Goal: Information Seeking & Learning: Learn about a topic

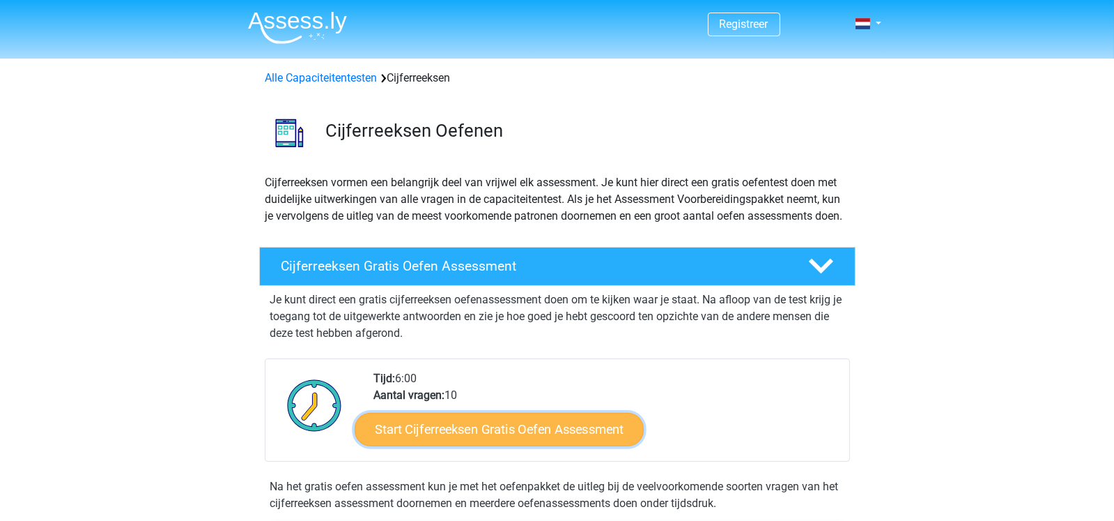
click at [520, 442] on link "Start Cijferreeksen Gratis Oefen Assessment" at bounding box center [499, 428] width 289 height 33
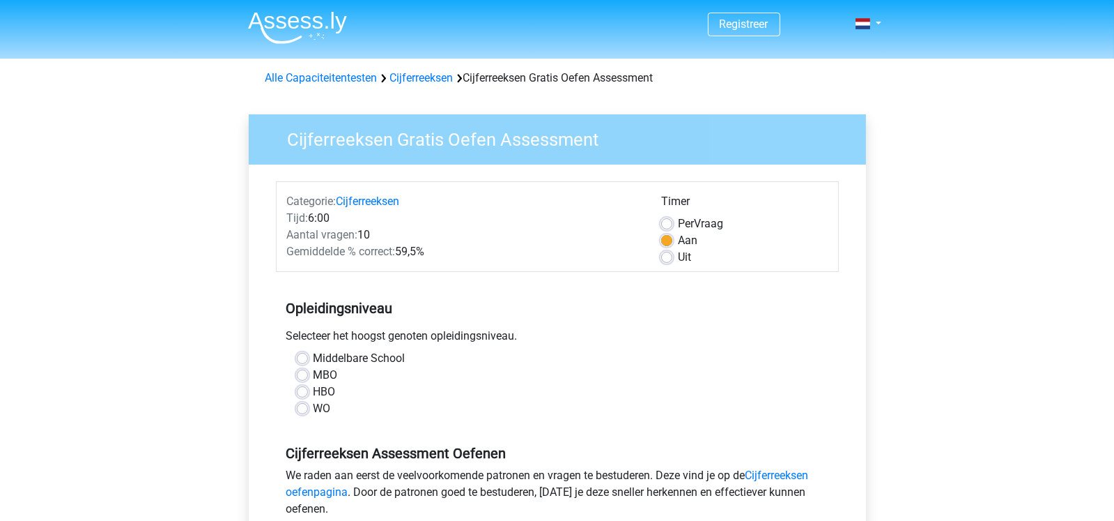
click at [314, 393] on label "HBO" at bounding box center [325, 391] width 22 height 17
click at [301, 393] on input "HBO" at bounding box center [302, 390] width 11 height 14
radio input "true"
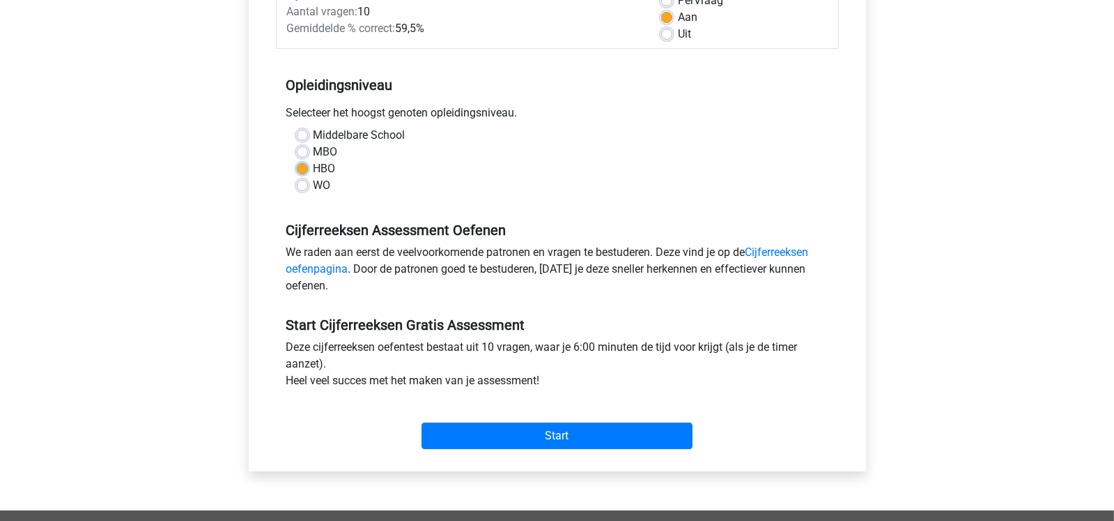
scroll to position [250, 0]
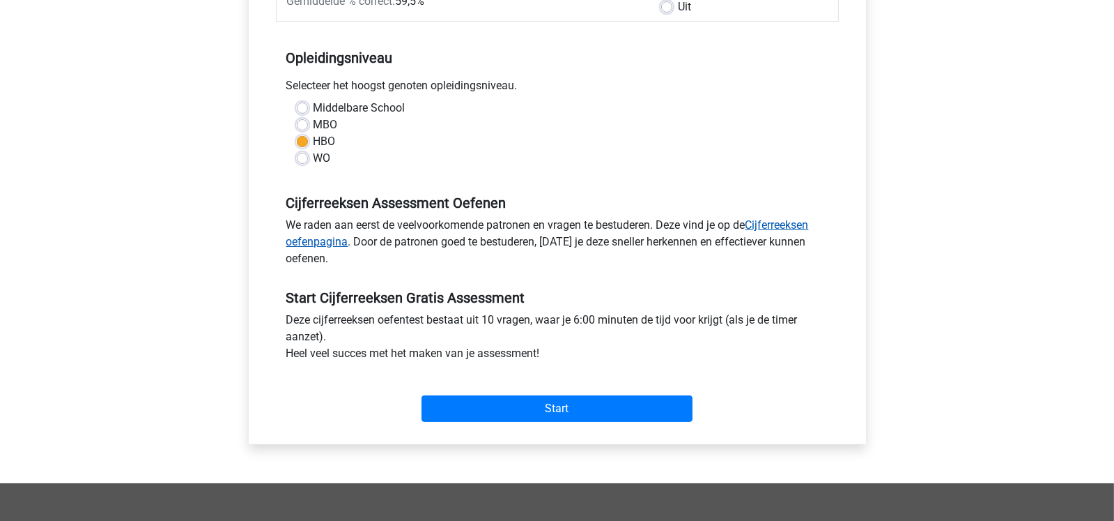
click at [783, 226] on link "Cijferreeksen oefenpagina" at bounding box center [547, 233] width 523 height 30
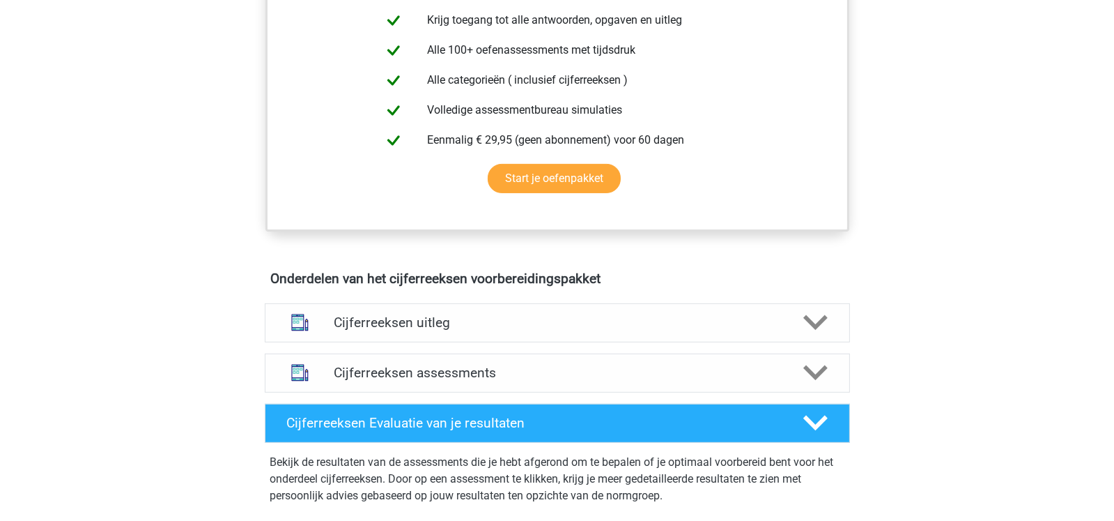
scroll to position [585, 0]
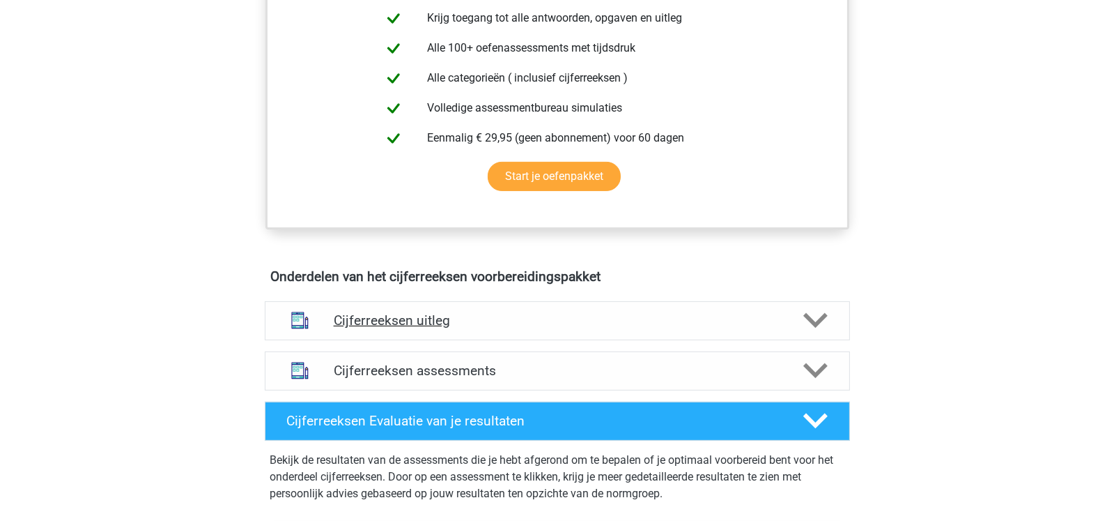
click at [817, 330] on icon at bounding box center [815, 320] width 24 height 24
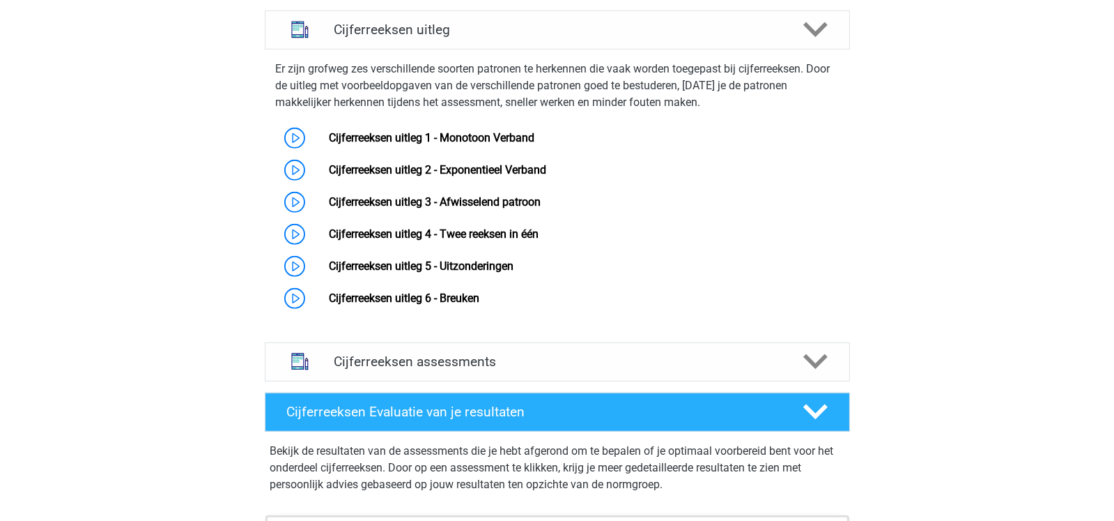
scroll to position [888, 0]
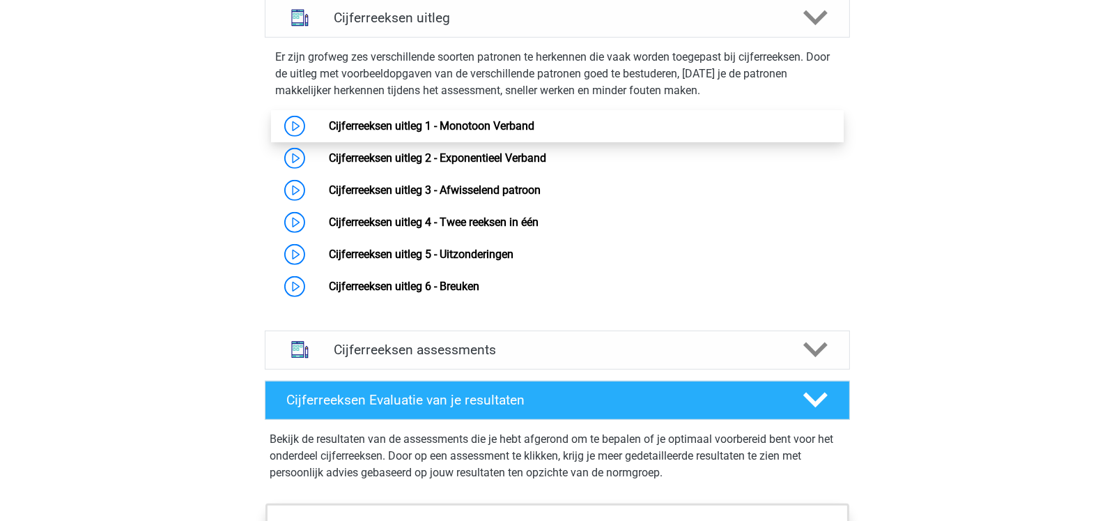
click at [534, 132] on link "Cijferreeksen uitleg 1 - Monotoon Verband" at bounding box center [432, 125] width 206 height 13
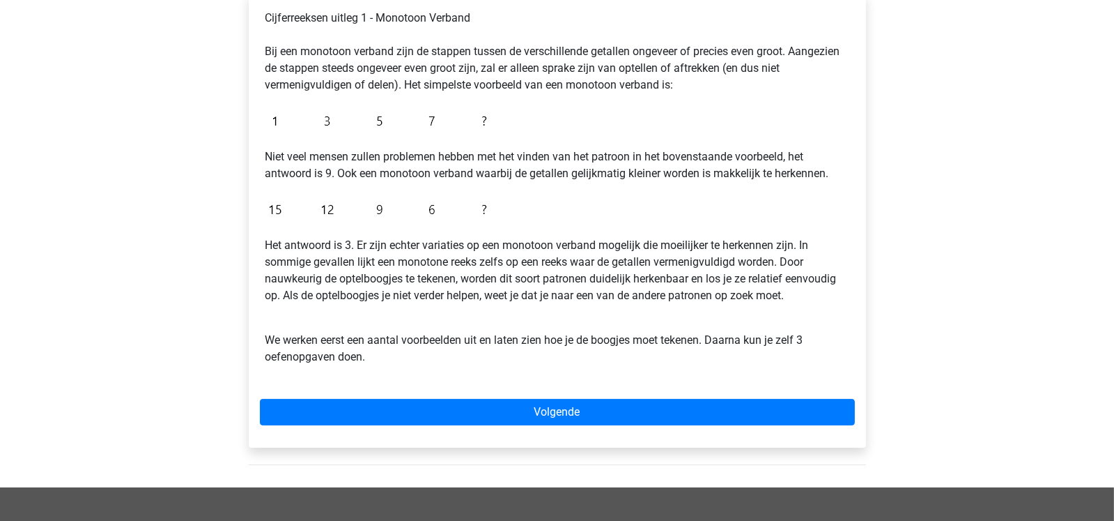
scroll to position [247, 0]
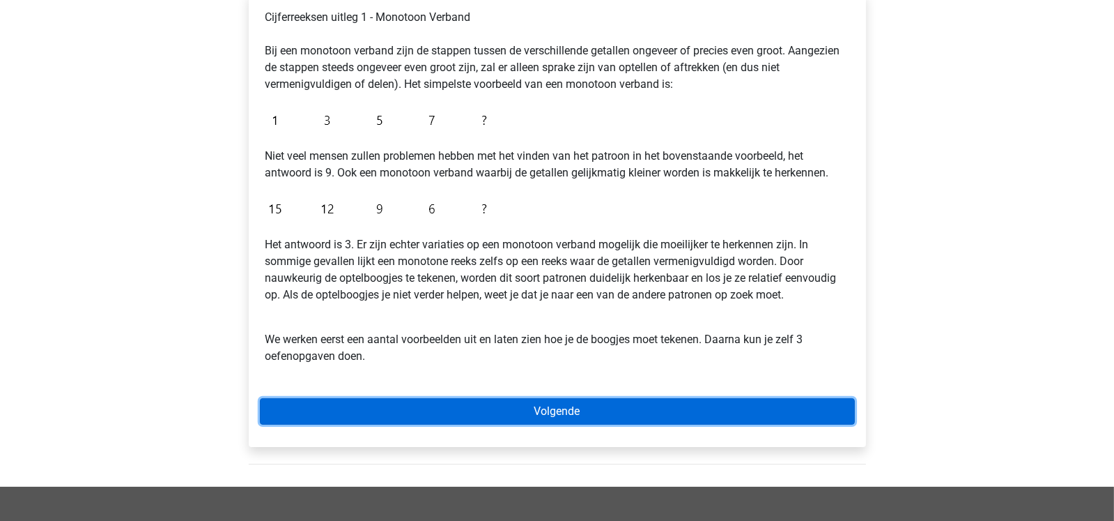
click at [594, 404] on link "Volgende" at bounding box center [557, 411] width 595 height 26
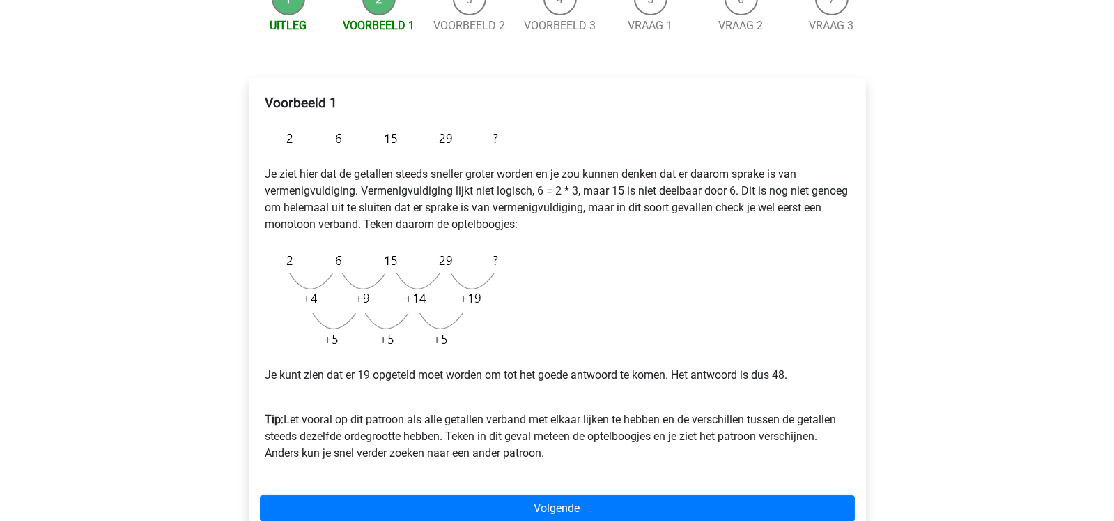
scroll to position [164, 0]
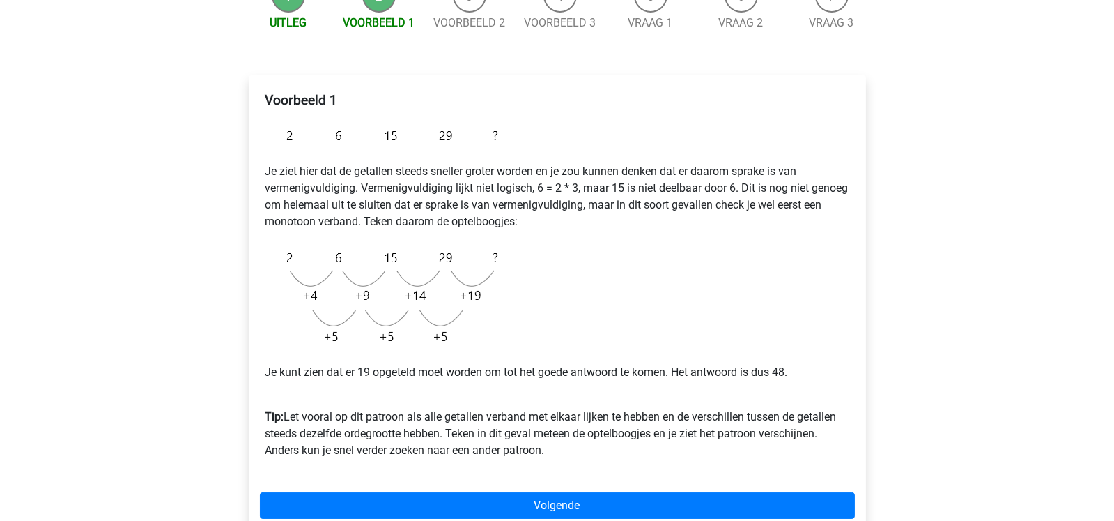
drag, startPoint x: 0, startPoint y: 0, endPoint x: 933, endPoint y: 464, distance: 1042.1
click at [933, 464] on div "Registreer Nederlands English" at bounding box center [557, 392] width 1114 height 1113
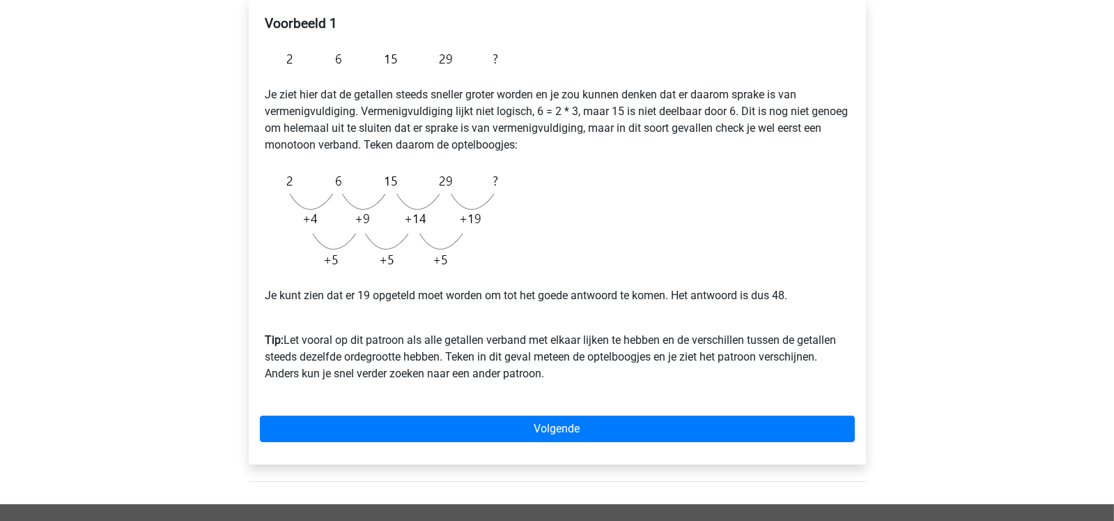
scroll to position [249, 0]
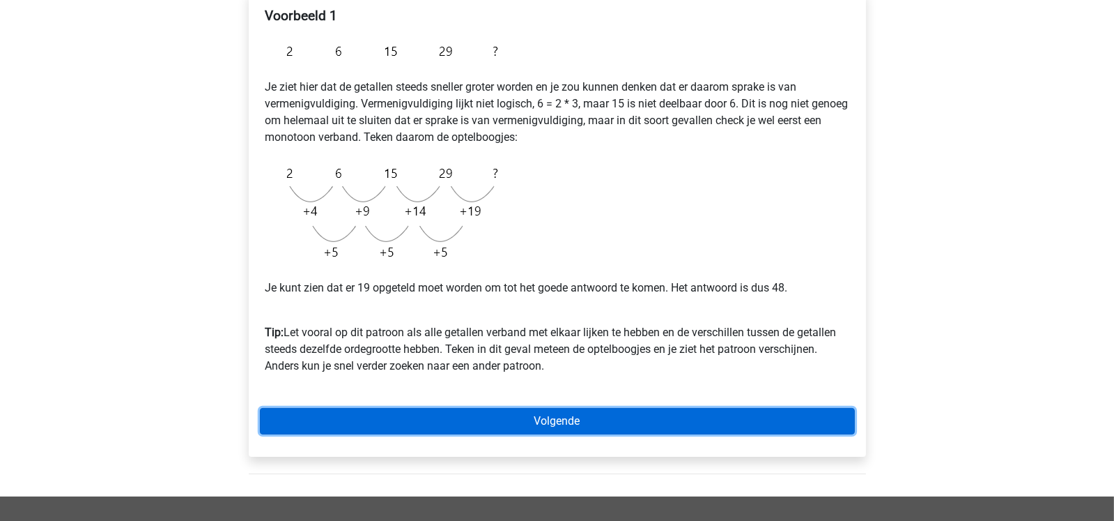
click at [782, 415] on link "Volgende" at bounding box center [557, 421] width 595 height 26
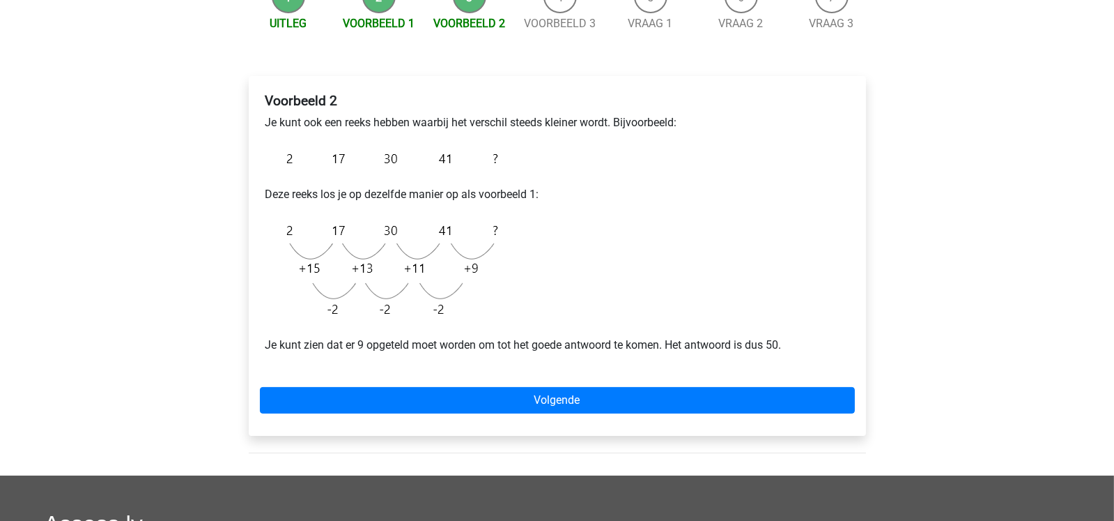
scroll to position [167, 0]
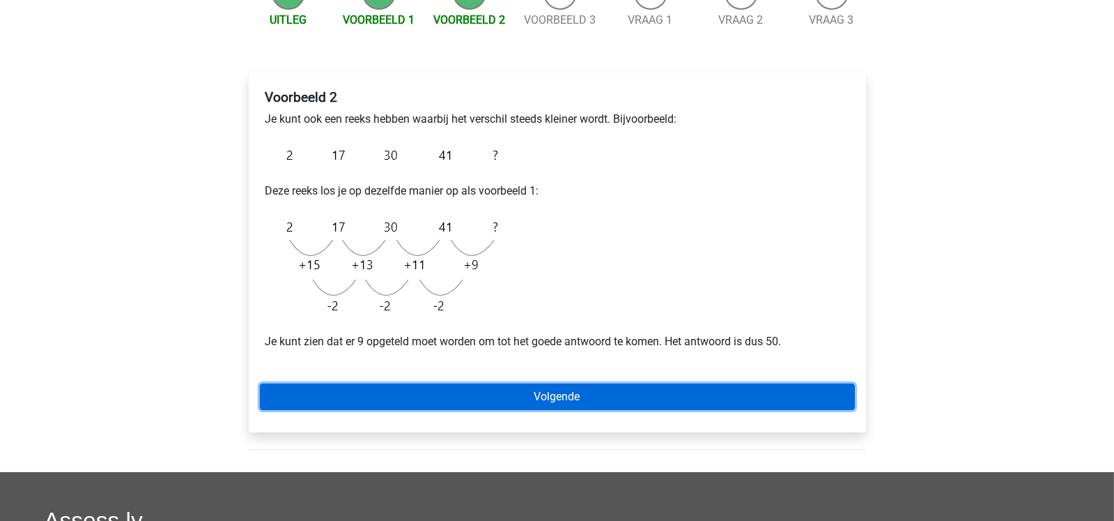
click at [763, 395] on link "Volgende" at bounding box center [557, 396] width 595 height 26
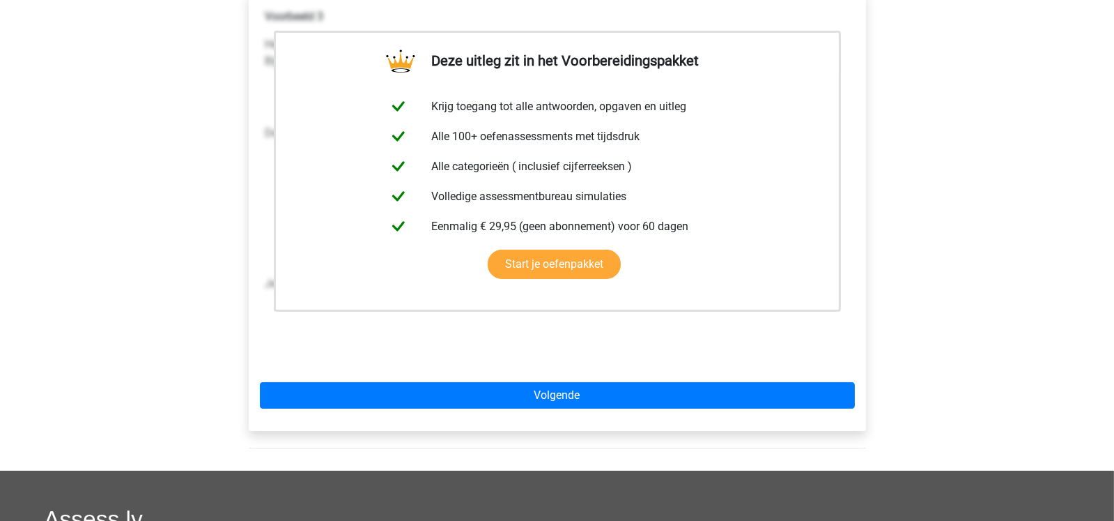
scroll to position [250, 0]
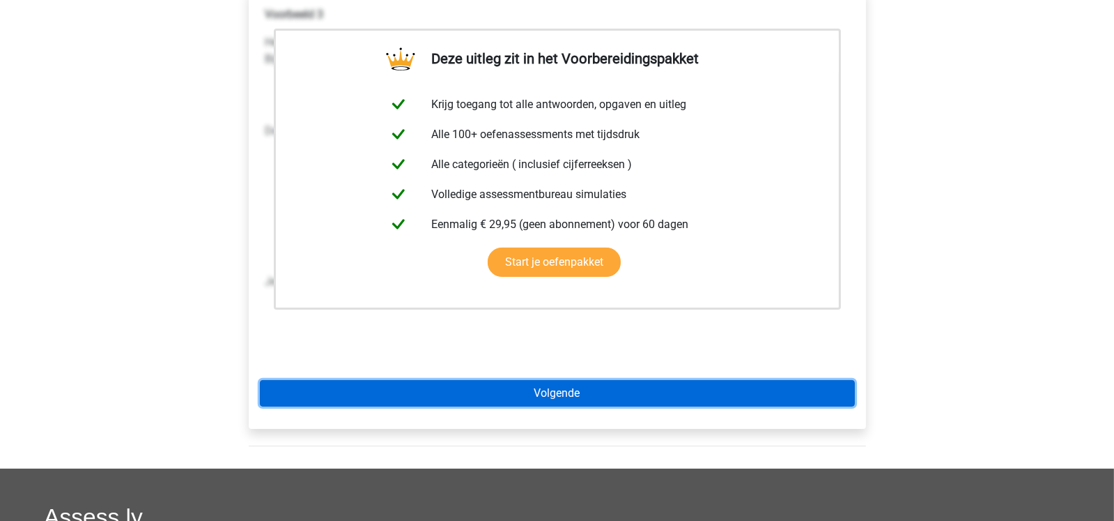
click at [726, 395] on link "Volgende" at bounding box center [557, 393] width 595 height 26
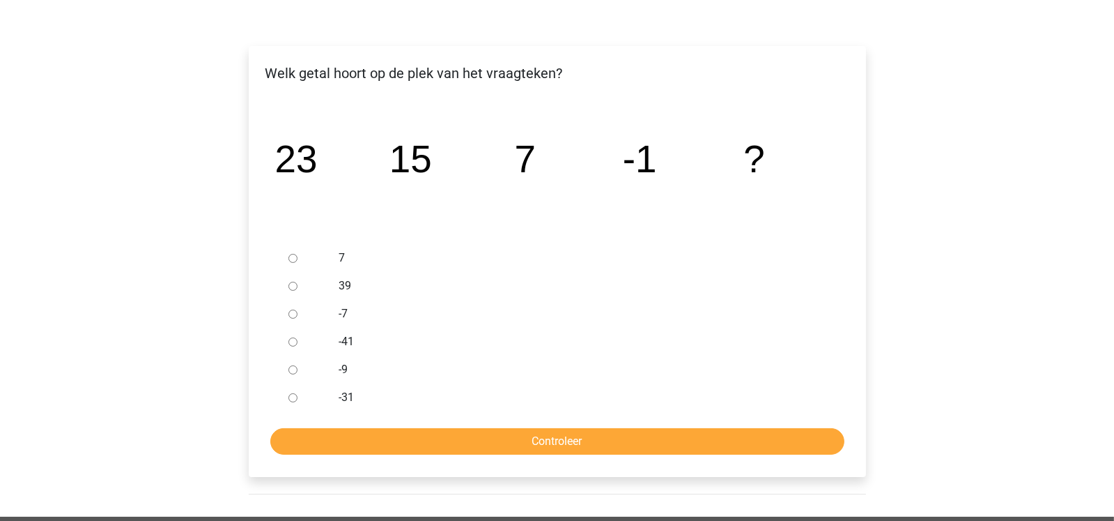
scroll to position [194, 0]
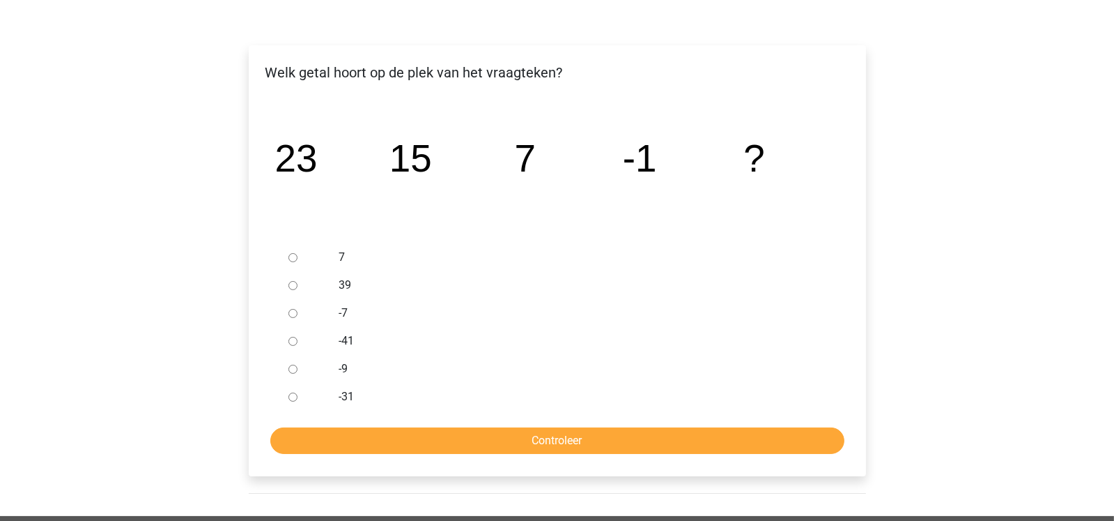
click at [298, 367] on div at bounding box center [306, 369] width 46 height 28
click at [291, 367] on input "-9" at bounding box center [292, 368] width 9 height 9
radio input "true"
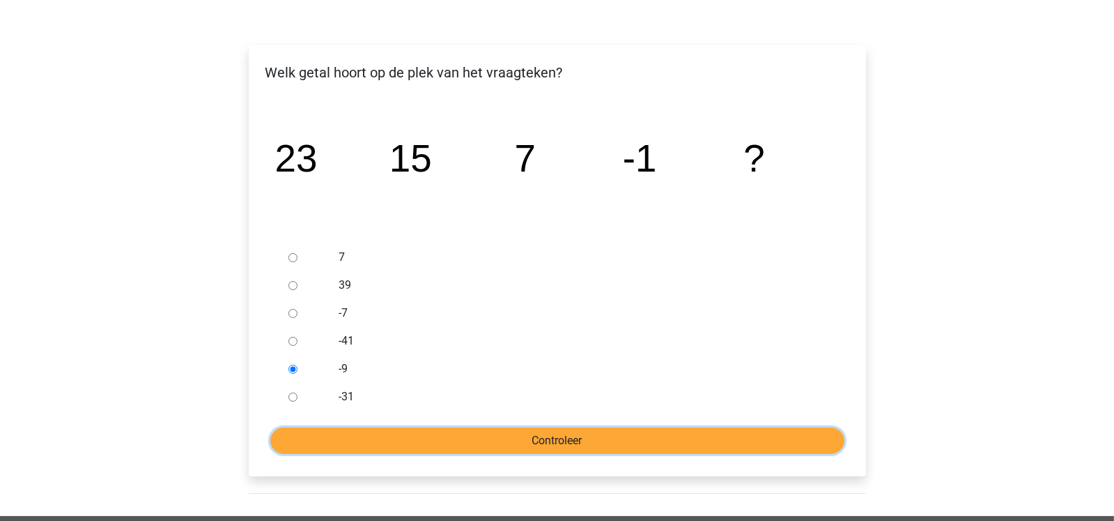
click at [428, 436] on input "Controleer" at bounding box center [557, 440] width 574 height 26
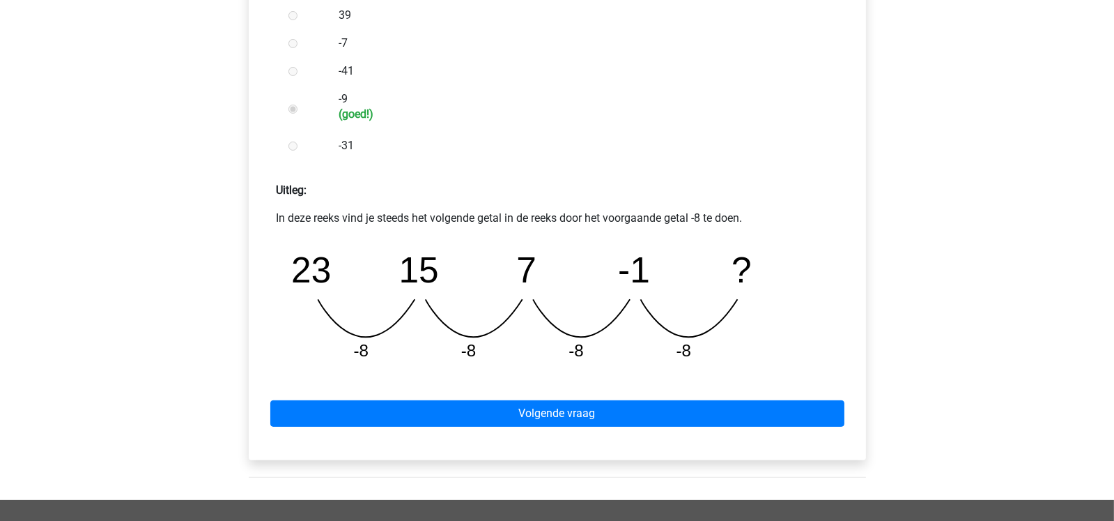
scroll to position [473, 0]
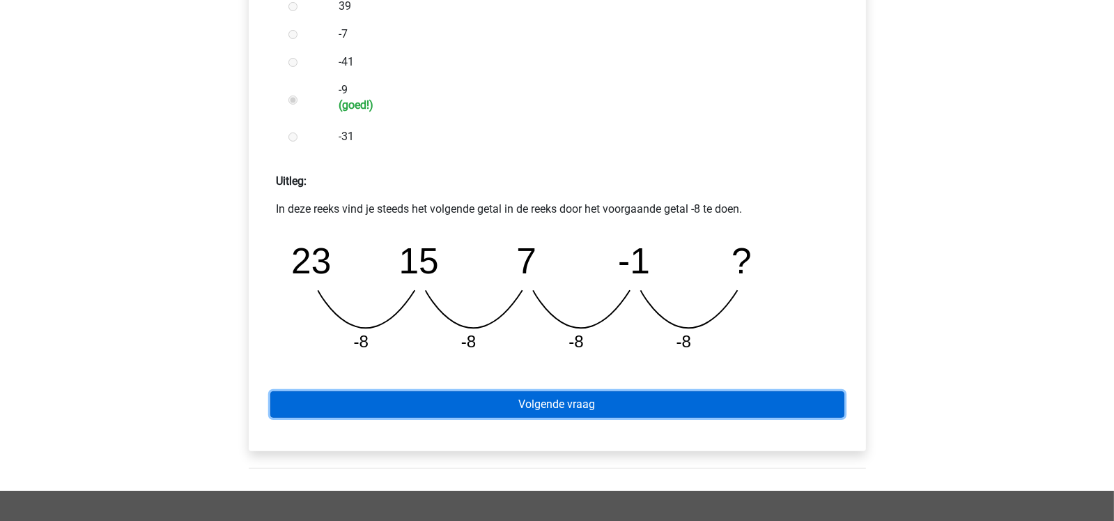
click at [777, 401] on link "Volgende vraag" at bounding box center [557, 404] width 574 height 26
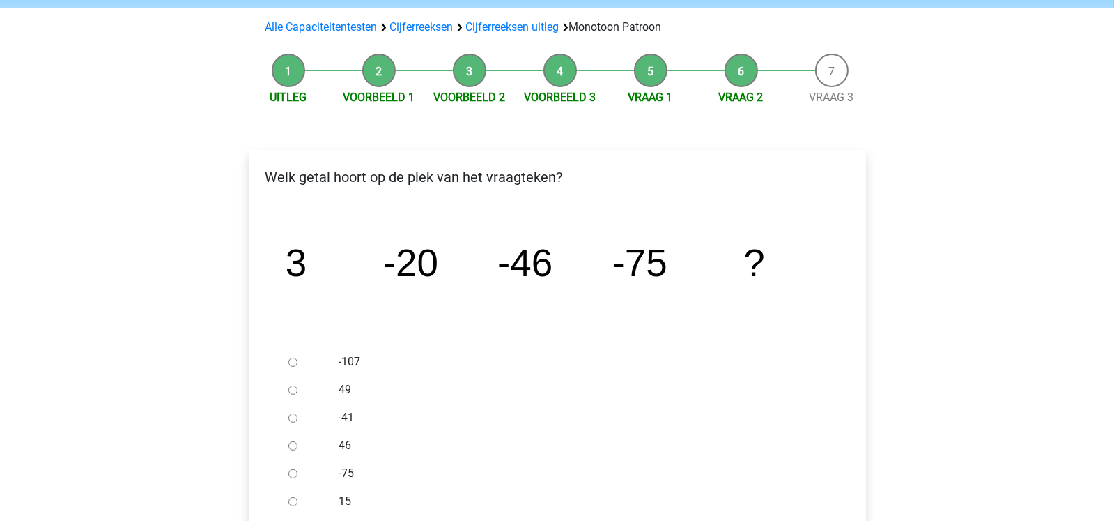
scroll to position [93, 0]
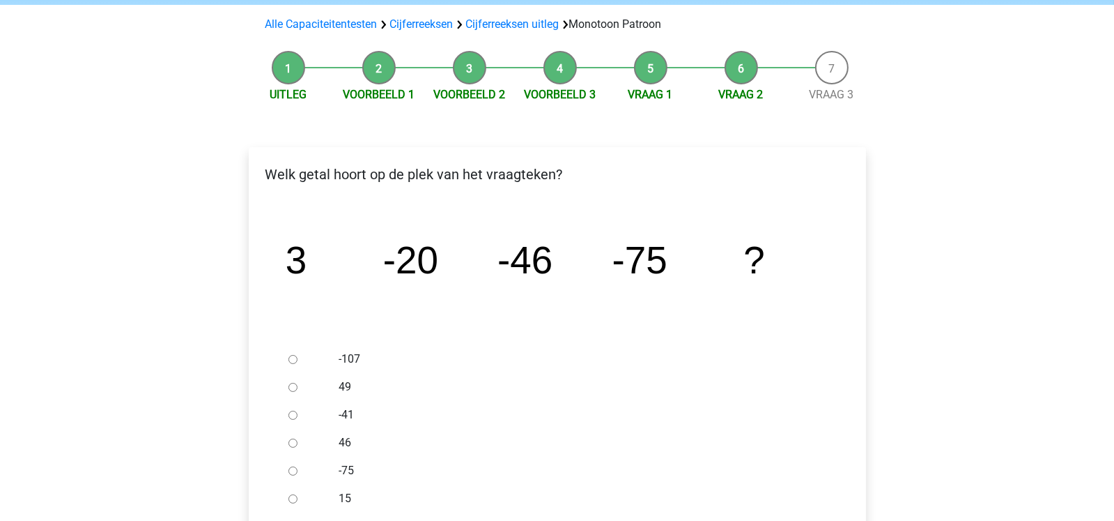
click at [295, 359] on input "-107" at bounding box center [292, 359] width 9 height 9
radio input "true"
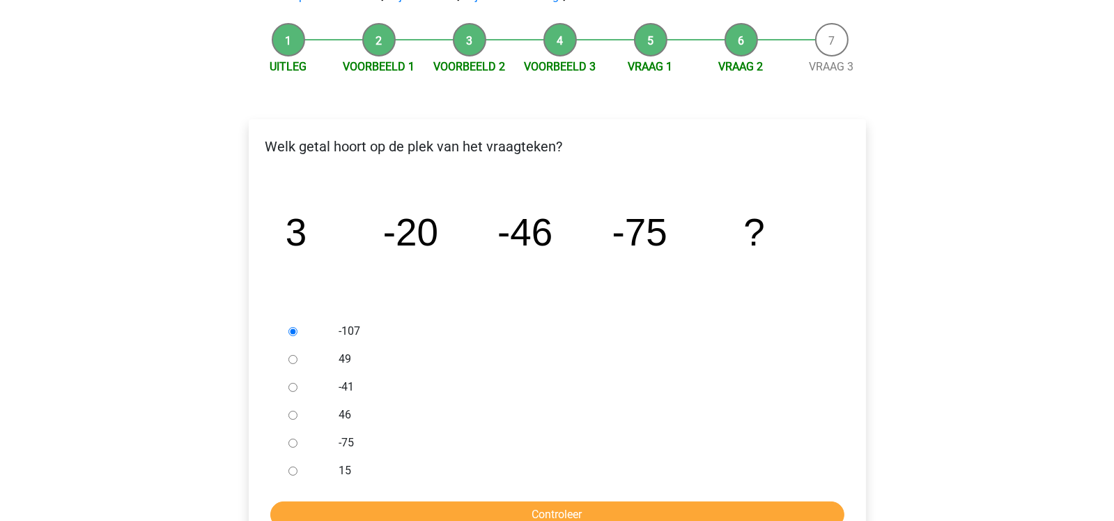
scroll to position [148, 0]
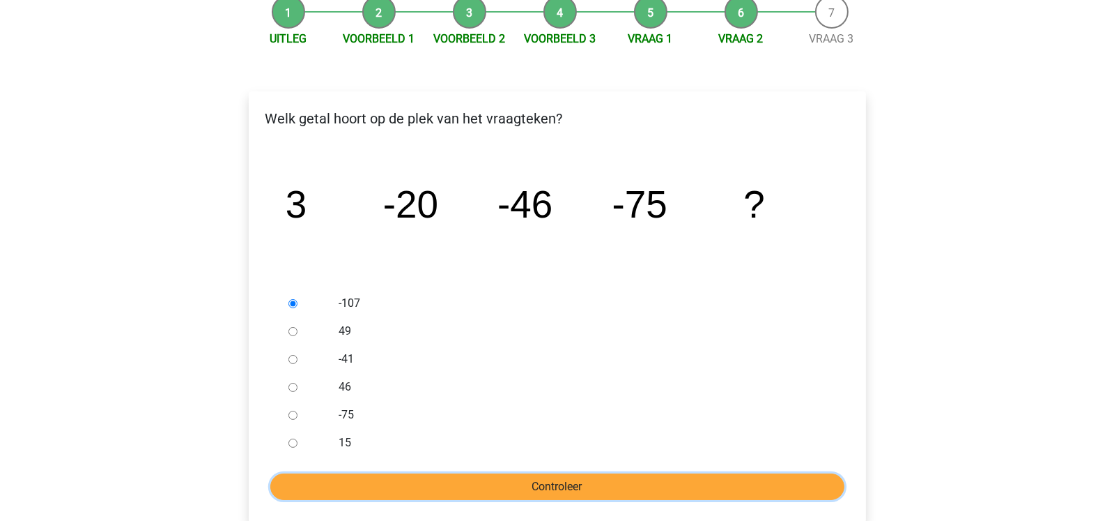
click at [801, 486] on input "Controleer" at bounding box center [557, 486] width 574 height 26
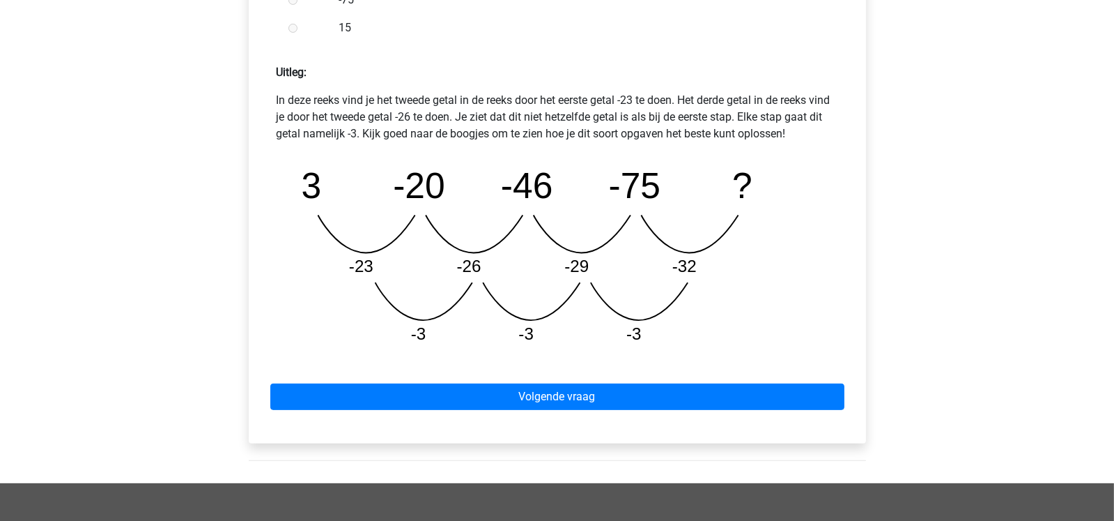
scroll to position [585, 0]
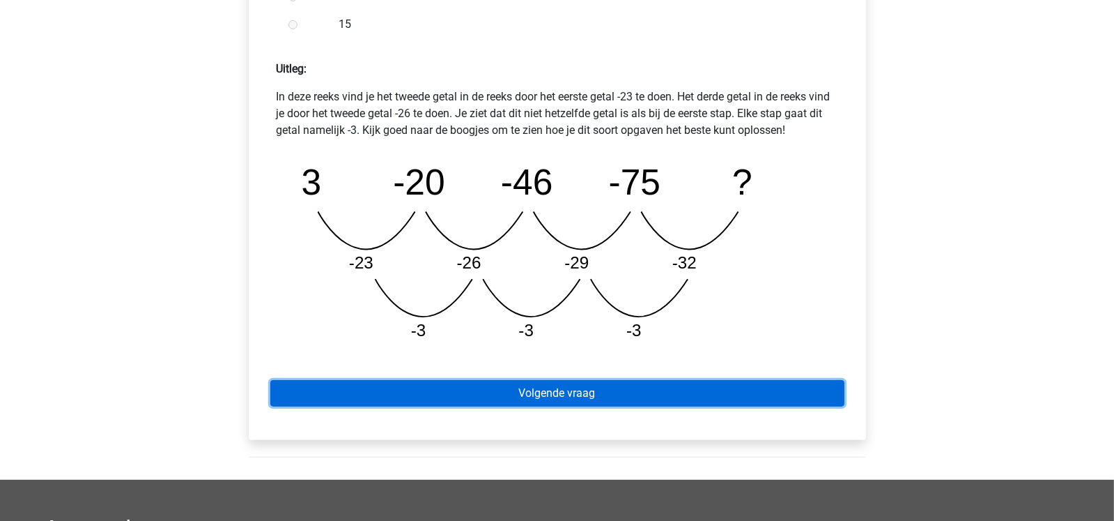
click at [788, 381] on link "Volgende vraag" at bounding box center [557, 393] width 574 height 26
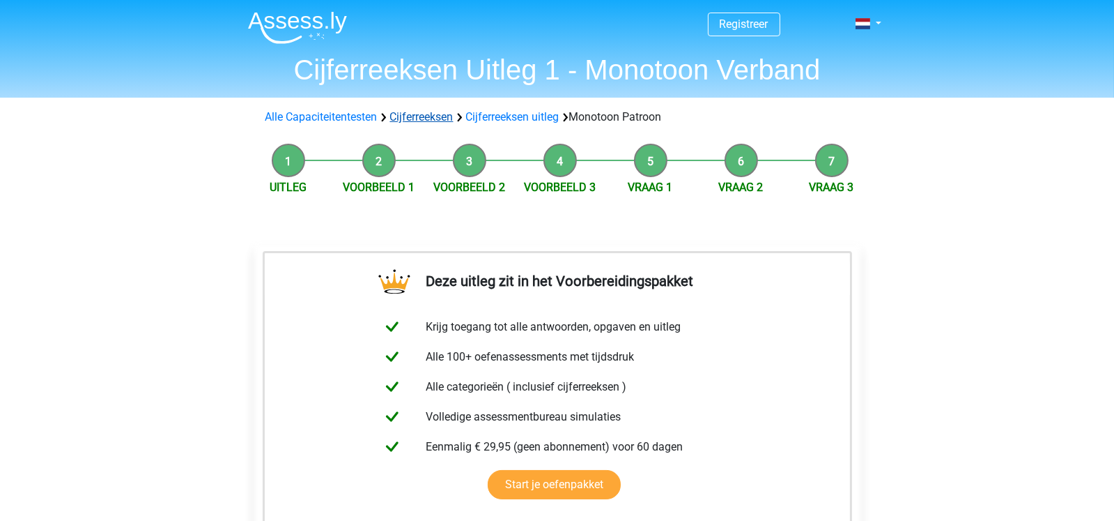
click at [413, 119] on link "Cijferreeksen" at bounding box center [421, 116] width 63 height 13
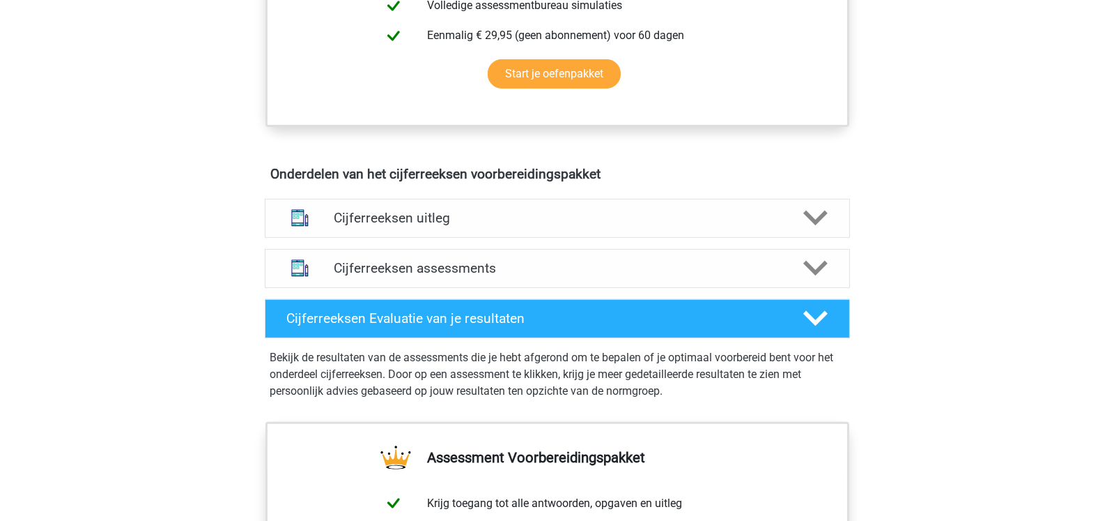
scroll to position [683, 0]
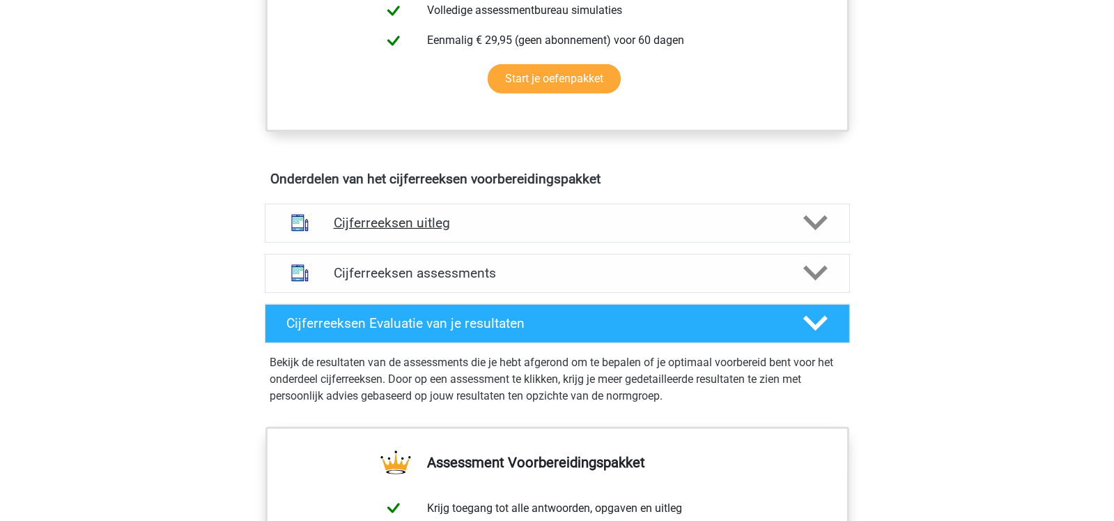
click at [813, 224] on div "Cijferreeksen uitleg" at bounding box center [557, 222] width 585 height 39
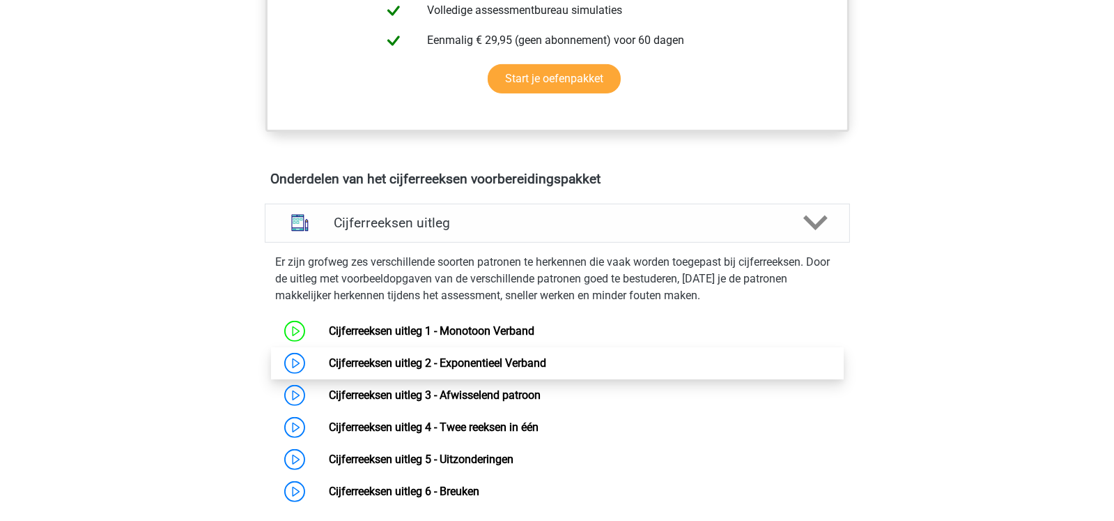
click at [546, 369] on link "Cijferreeksen uitleg 2 - Exponentieel Verband" at bounding box center [437, 362] width 217 height 13
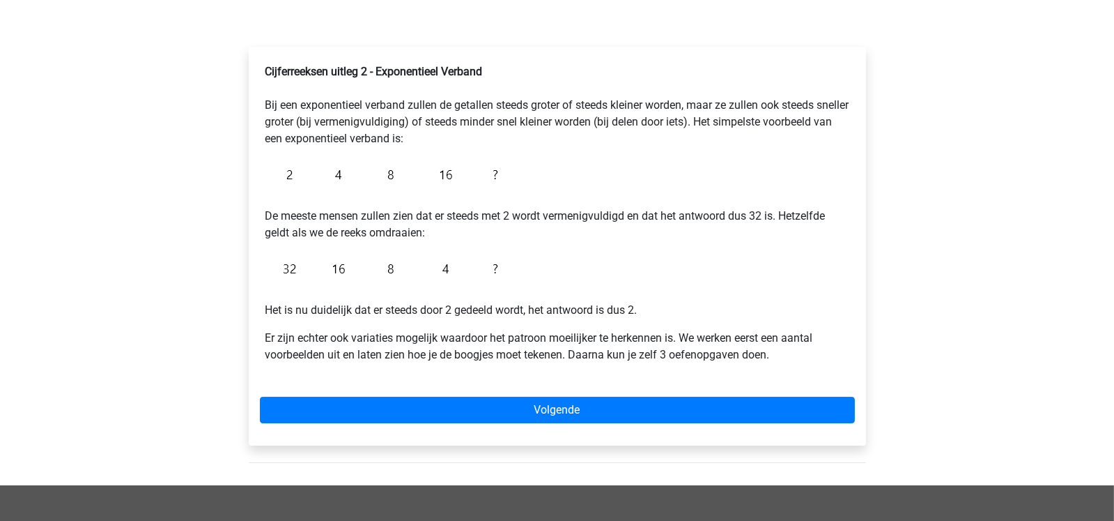
scroll to position [302, 0]
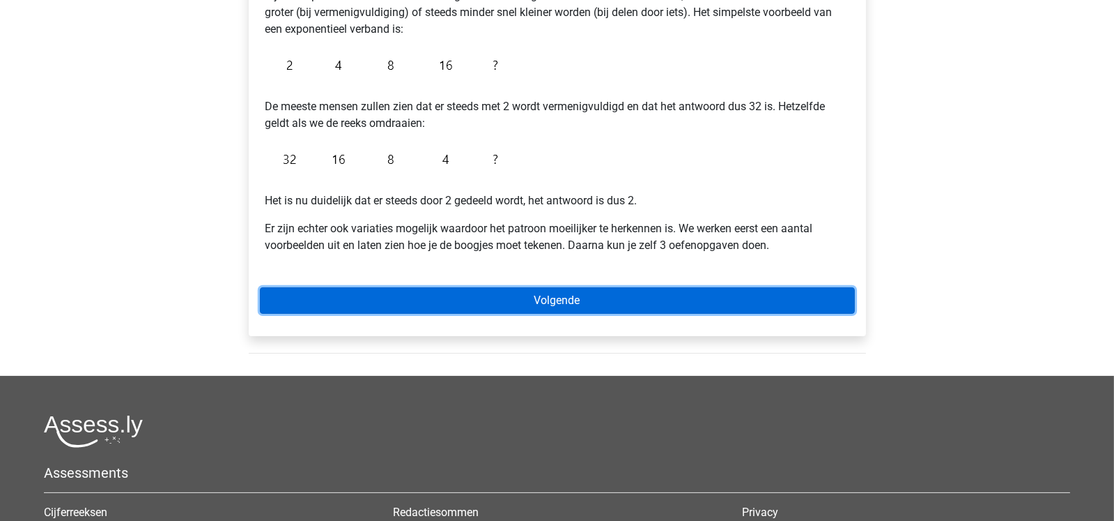
click at [629, 302] on link "Volgende" at bounding box center [557, 300] width 595 height 26
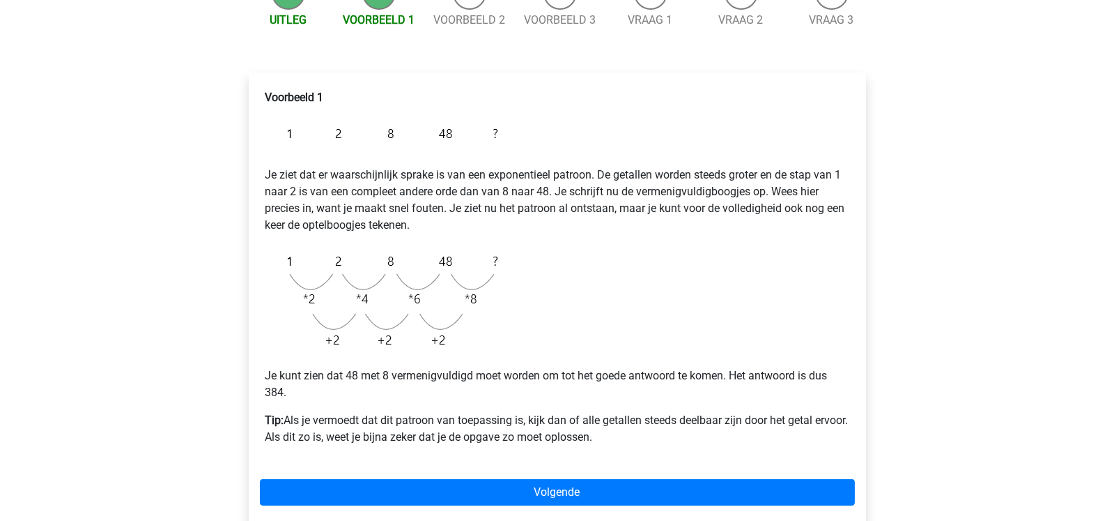
scroll to position [192, 0]
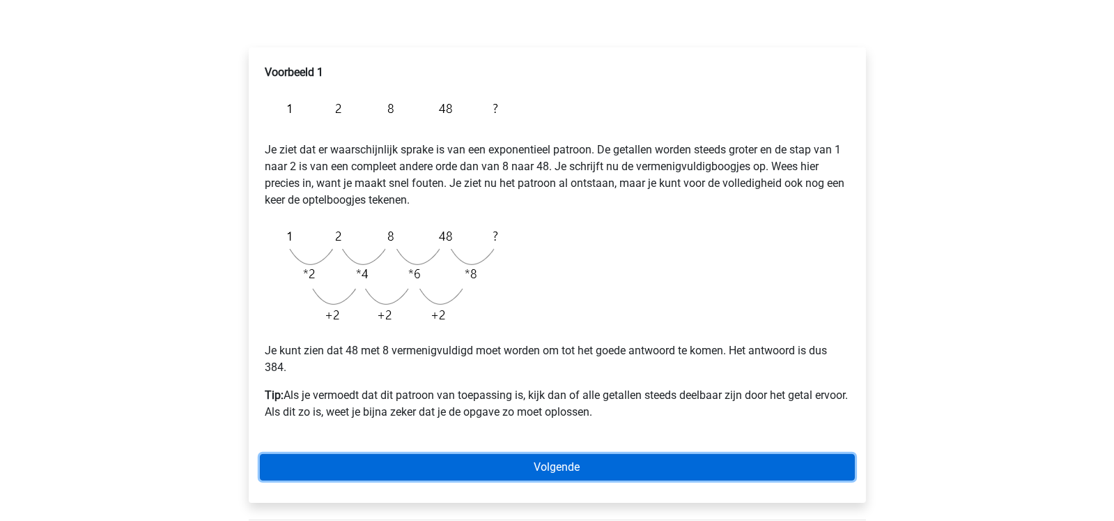
click at [479, 474] on link "Volgende" at bounding box center [557, 467] width 595 height 26
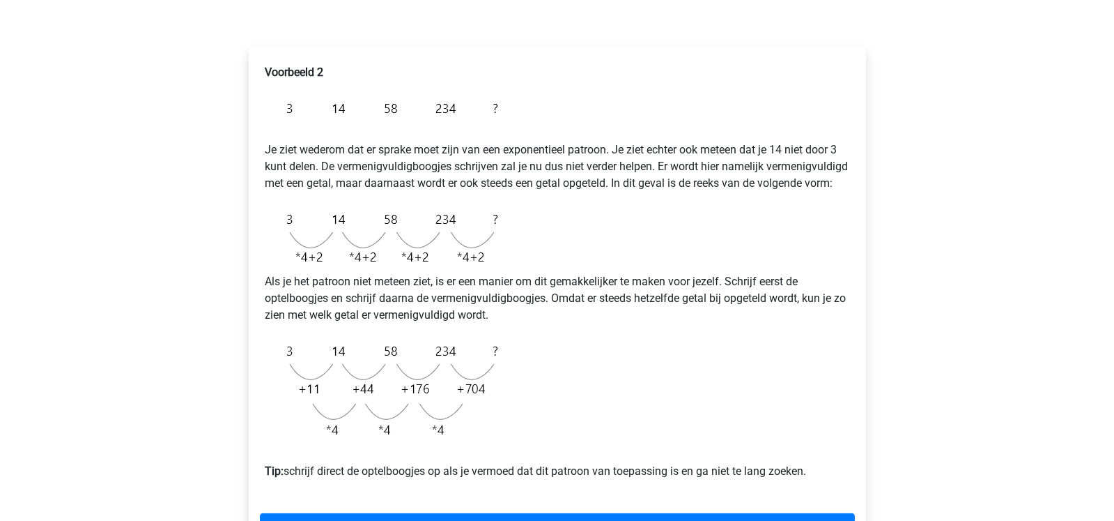
scroll to position [220, 0]
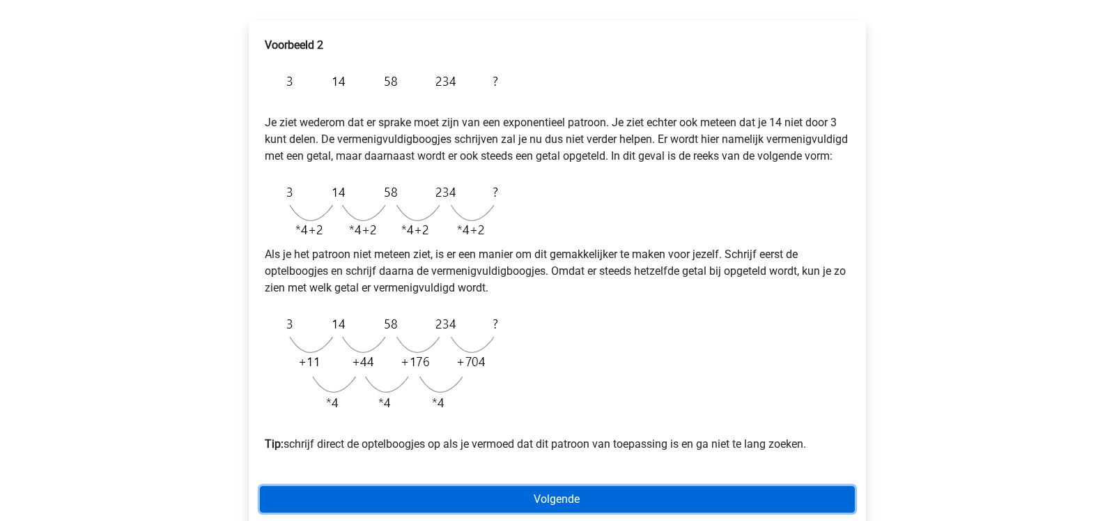
click at [523, 512] on link "Volgende" at bounding box center [557, 499] width 595 height 26
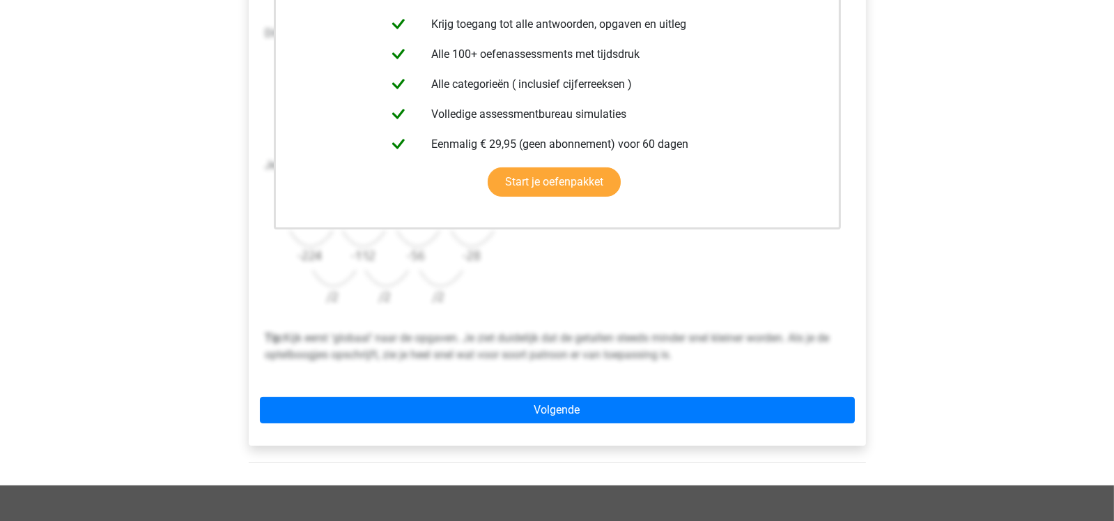
scroll to position [334, 0]
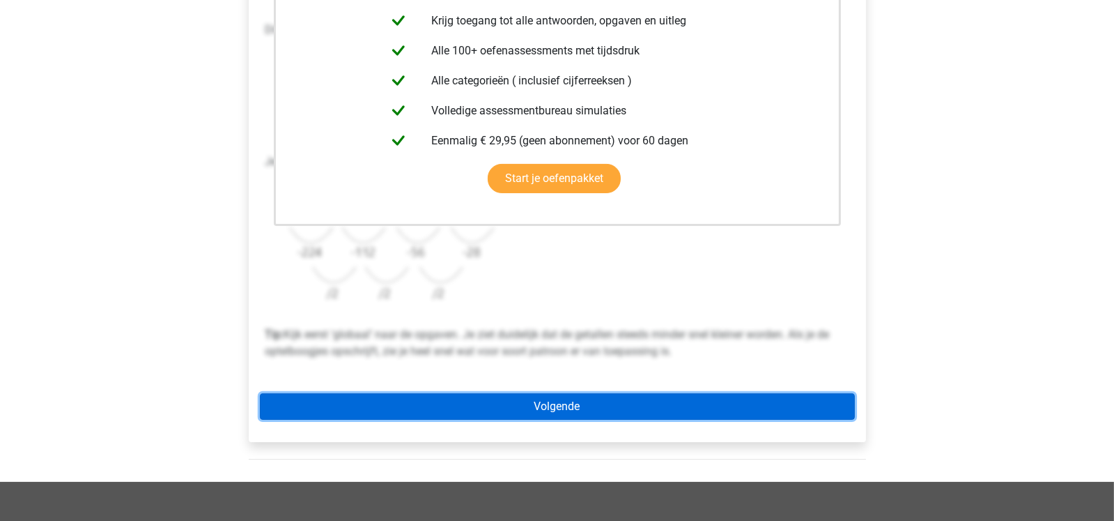
click at [811, 411] on link "Volgende" at bounding box center [557, 406] width 595 height 26
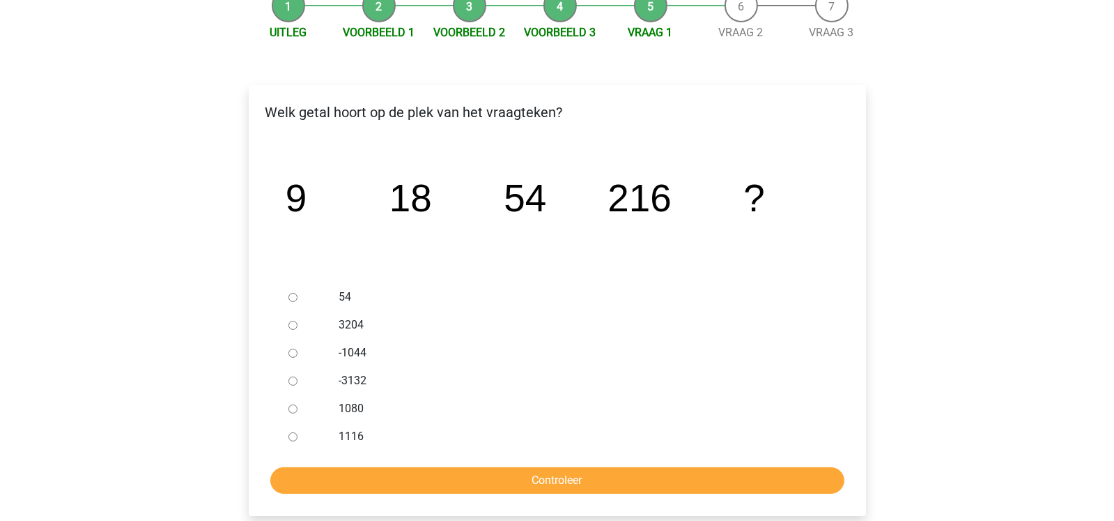
scroll to position [167, 0]
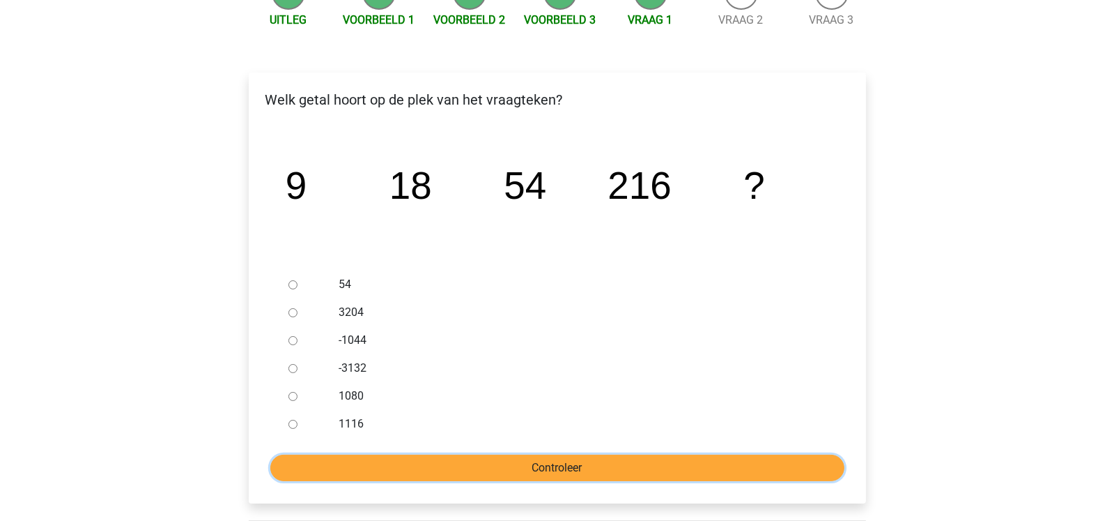
click at [707, 473] on input "Controleer" at bounding box center [557, 467] width 574 height 26
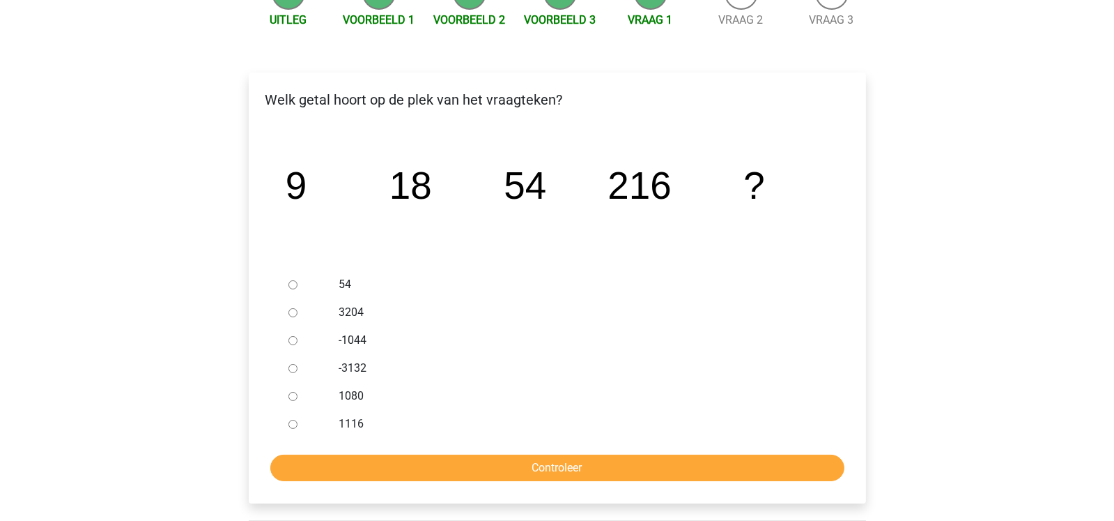
click at [431, 311] on label "3204" at bounding box center [580, 312] width 482 height 17
click at [298, 311] on input "3204" at bounding box center [292, 312] width 9 height 9
radio input "true"
click at [293, 394] on input "1080" at bounding box center [292, 396] width 9 height 9
radio input "true"
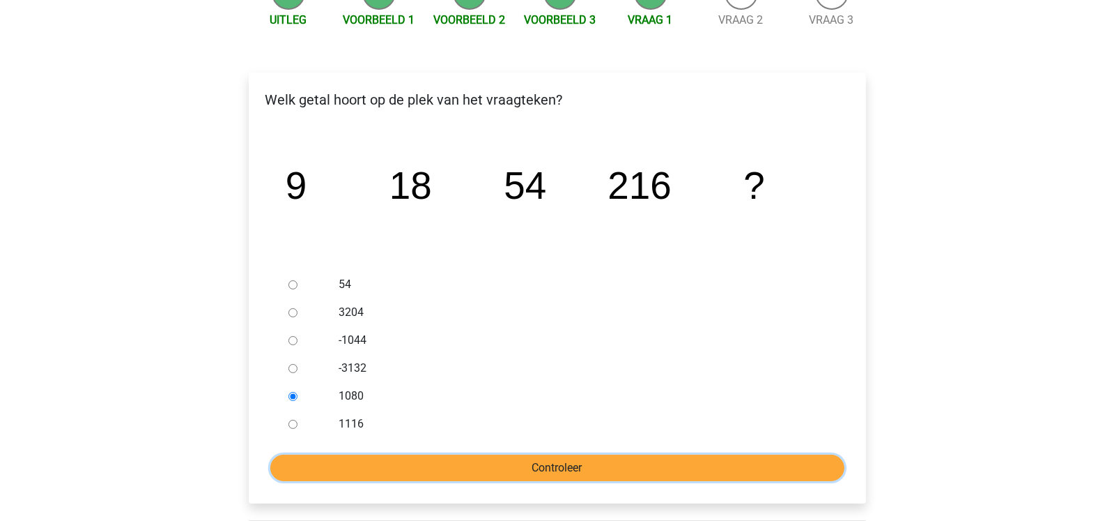
click at [449, 472] on input "Controleer" at bounding box center [557, 467] width 574 height 26
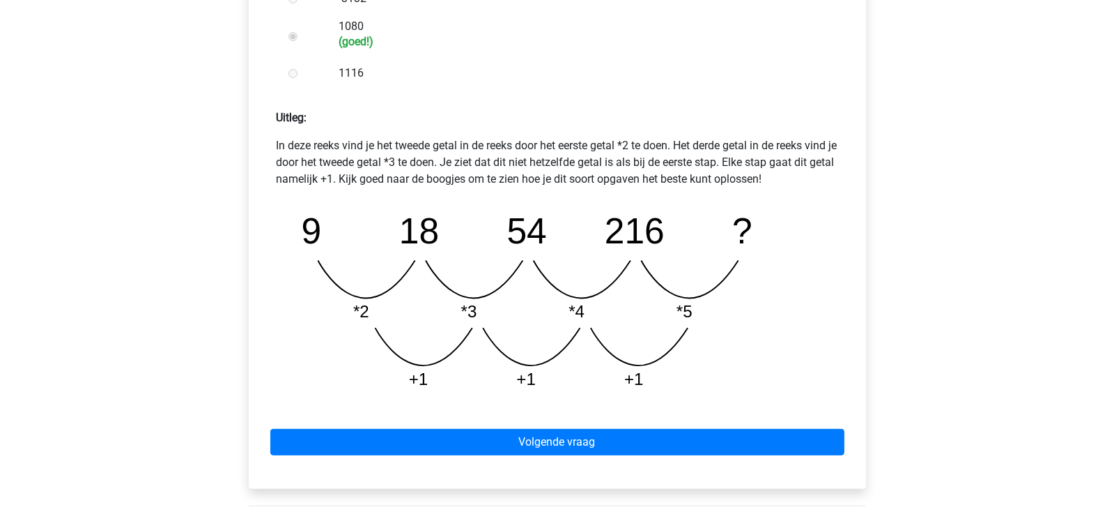
scroll to position [557, 0]
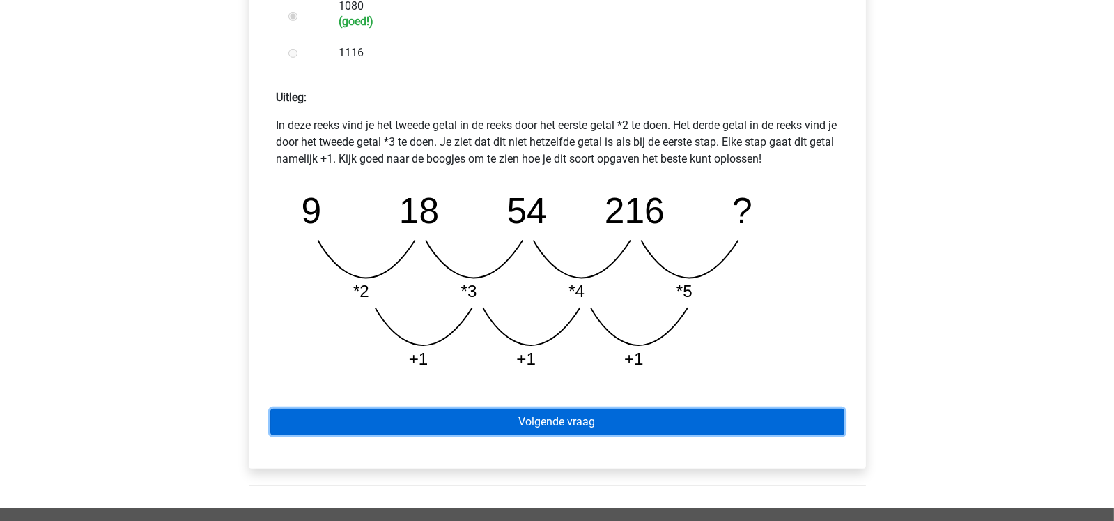
click at [792, 414] on link "Volgende vraag" at bounding box center [557, 421] width 574 height 26
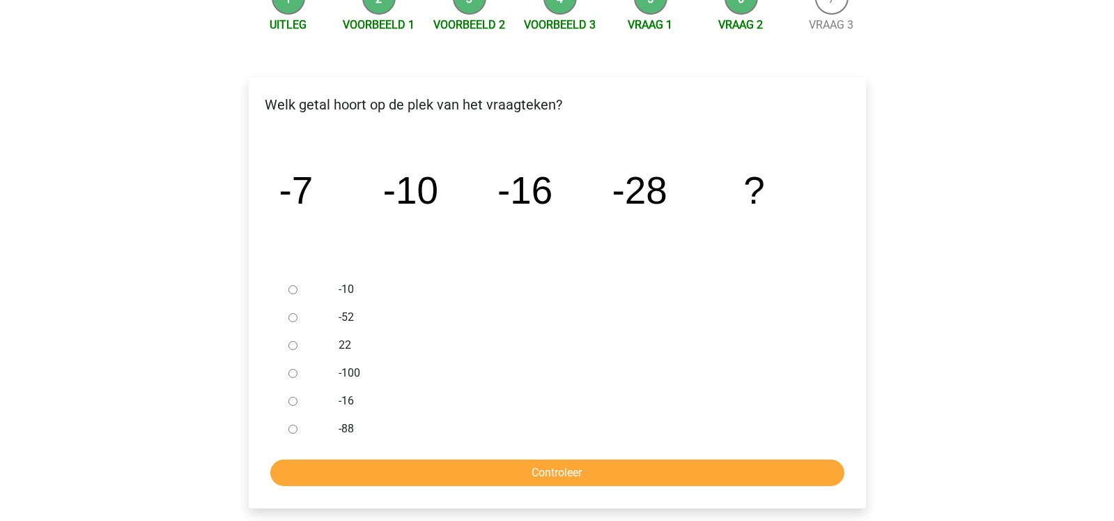
scroll to position [167, 0]
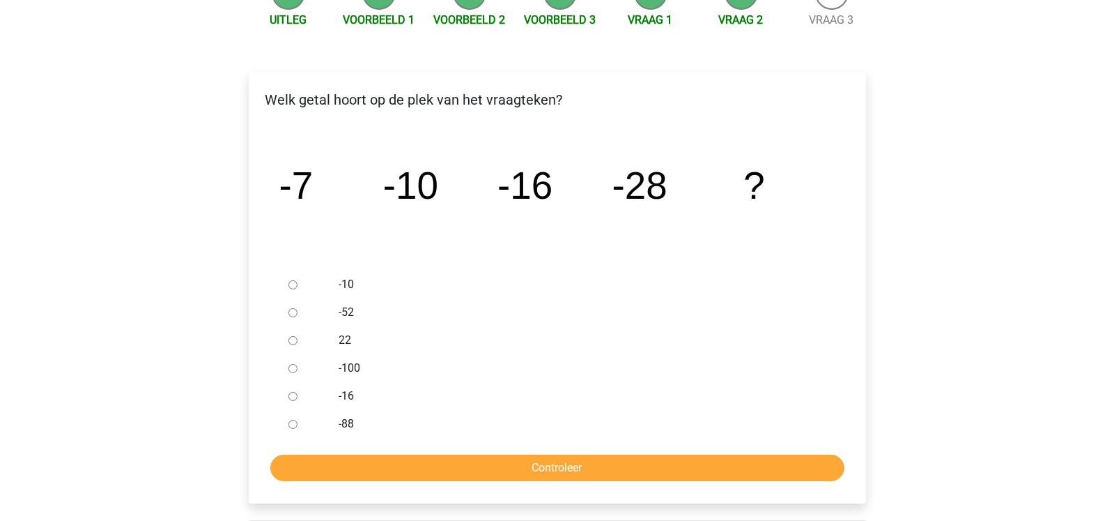
click at [290, 311] on input "-52" at bounding box center [292, 312] width 9 height 9
radio input "true"
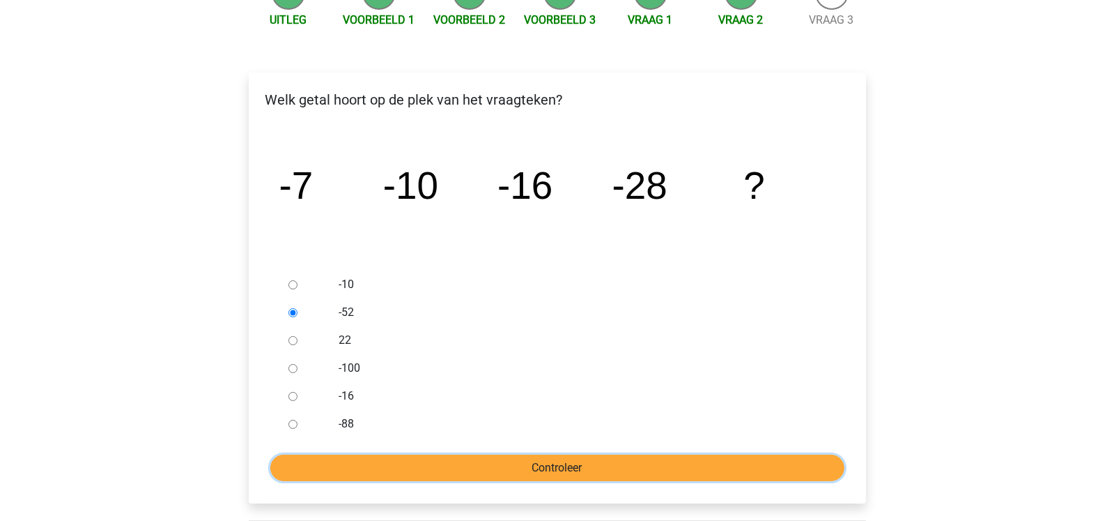
click at [456, 458] on input "Controleer" at bounding box center [557, 467] width 574 height 26
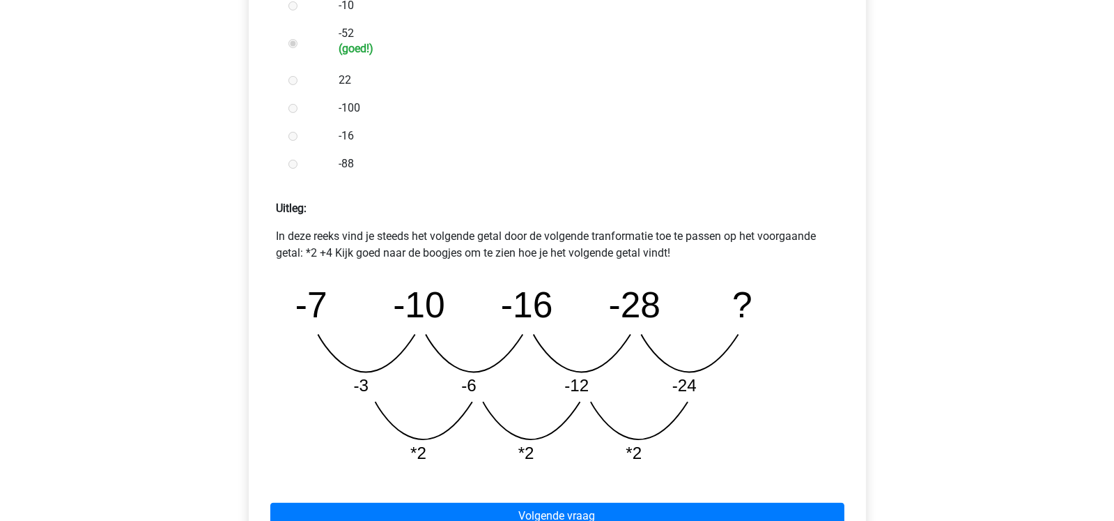
scroll to position [473, 0]
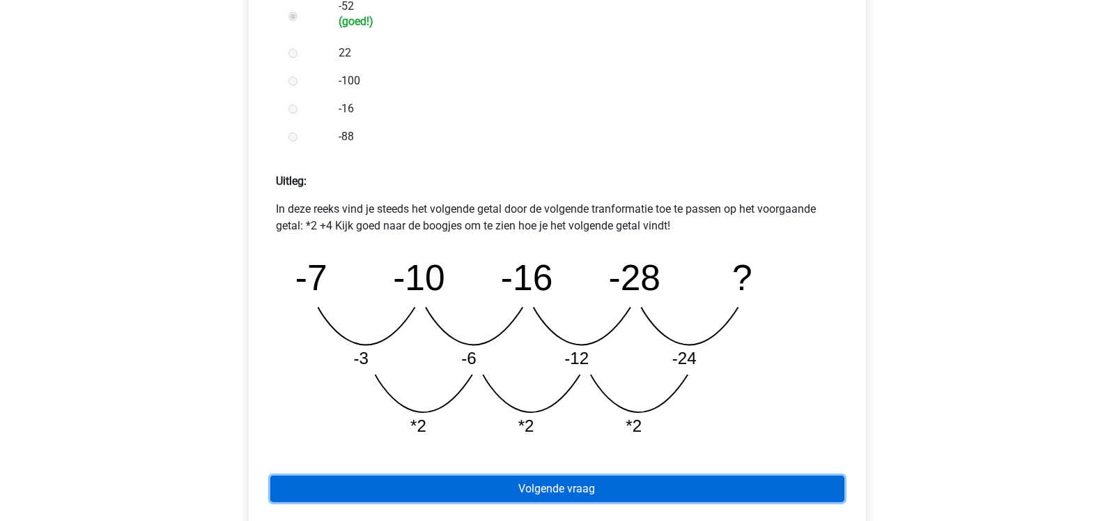
click at [712, 482] on link "Volgende vraag" at bounding box center [557, 488] width 574 height 26
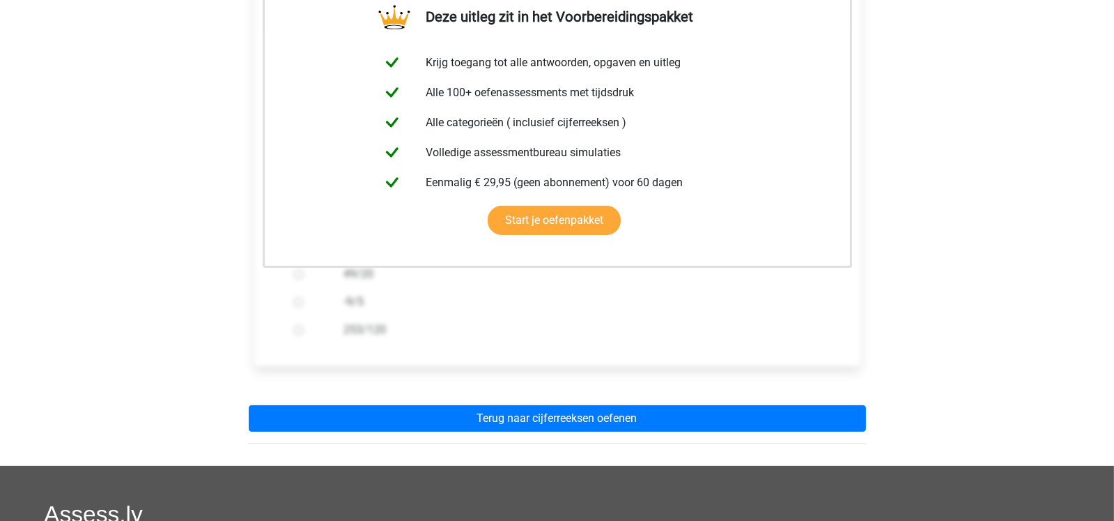
scroll to position [278, 0]
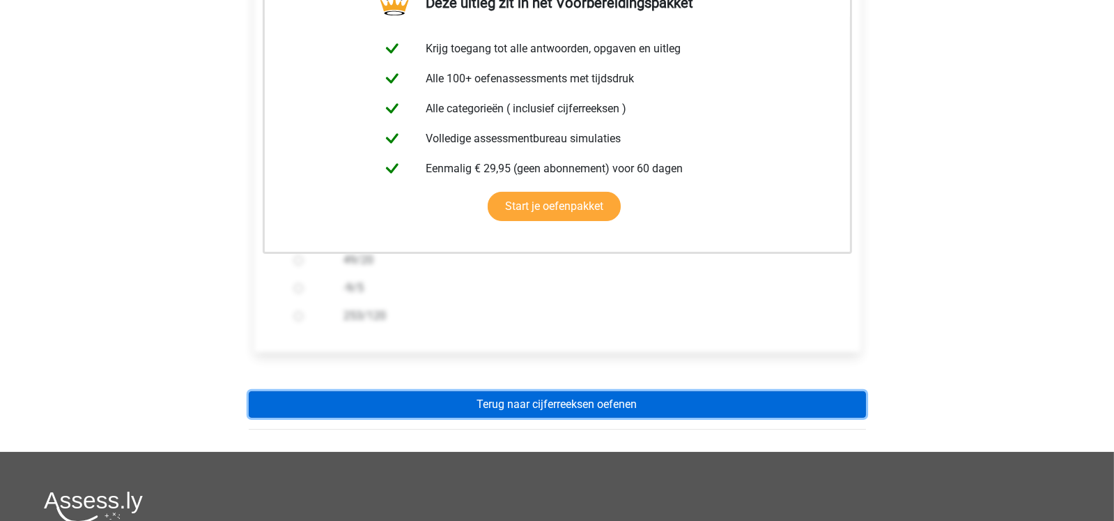
click at [745, 406] on link "Terug naar cijferreeksen oefenen" at bounding box center [557, 404] width 617 height 26
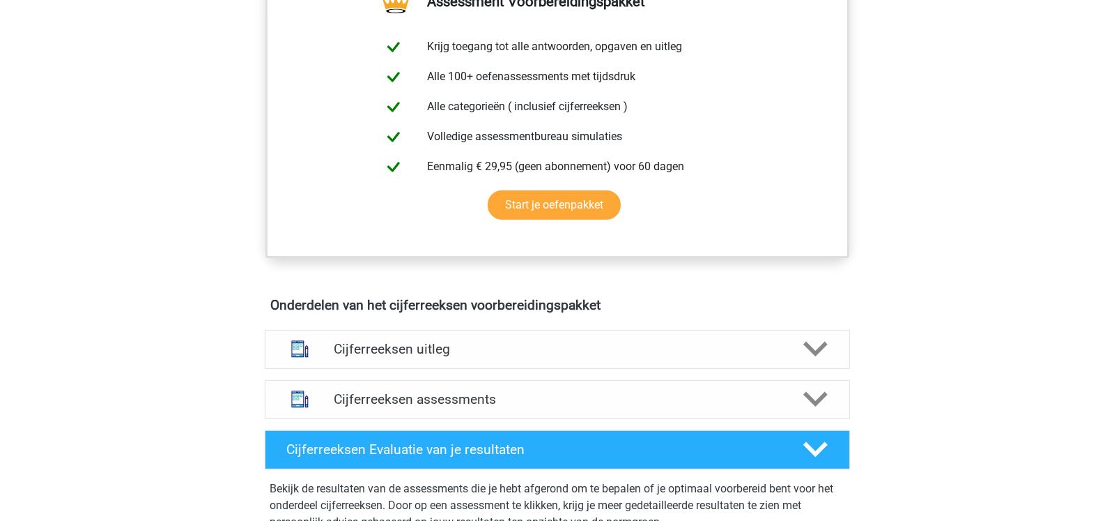
scroll to position [585, 0]
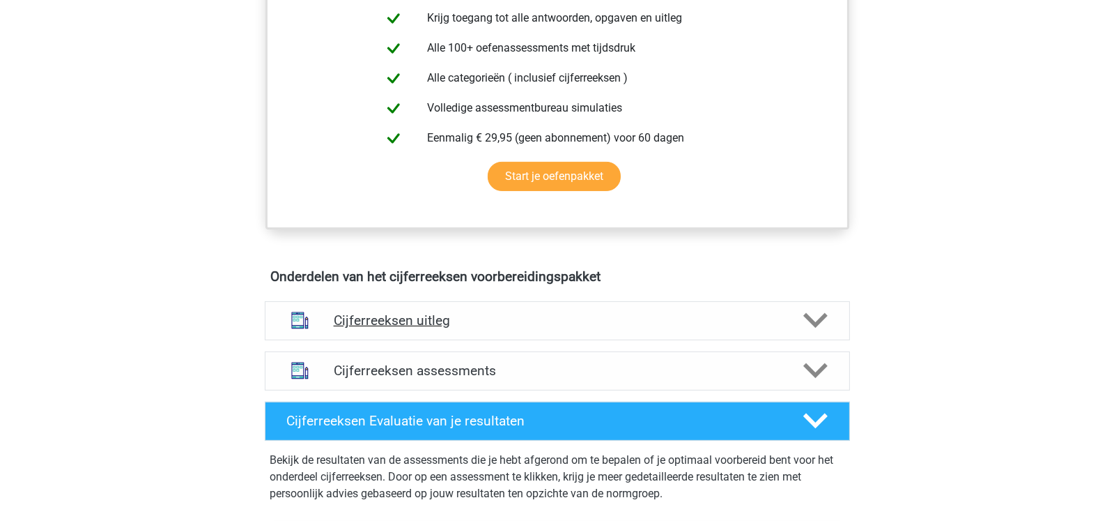
click at [711, 325] on div "Cijferreeksen uitleg" at bounding box center [557, 320] width 585 height 39
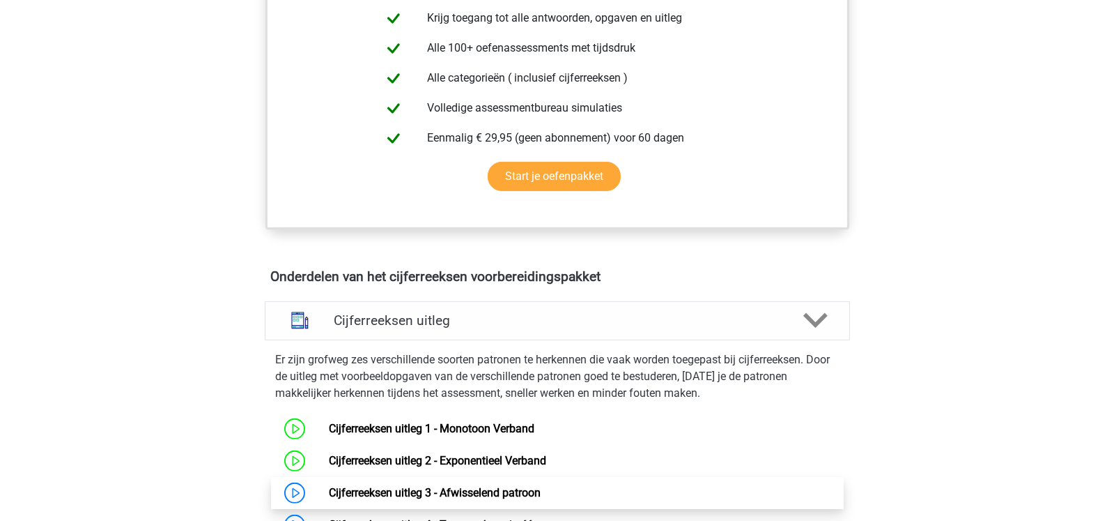
click at [403, 499] on link "Cijferreeksen uitleg 3 - Afwisselend patroon" at bounding box center [435, 492] width 212 height 13
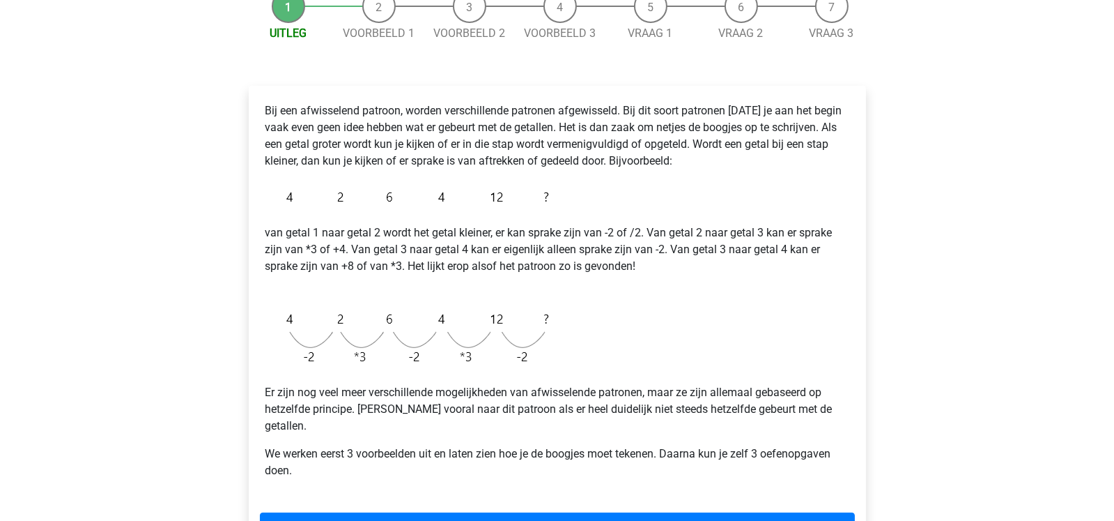
scroll to position [164, 0]
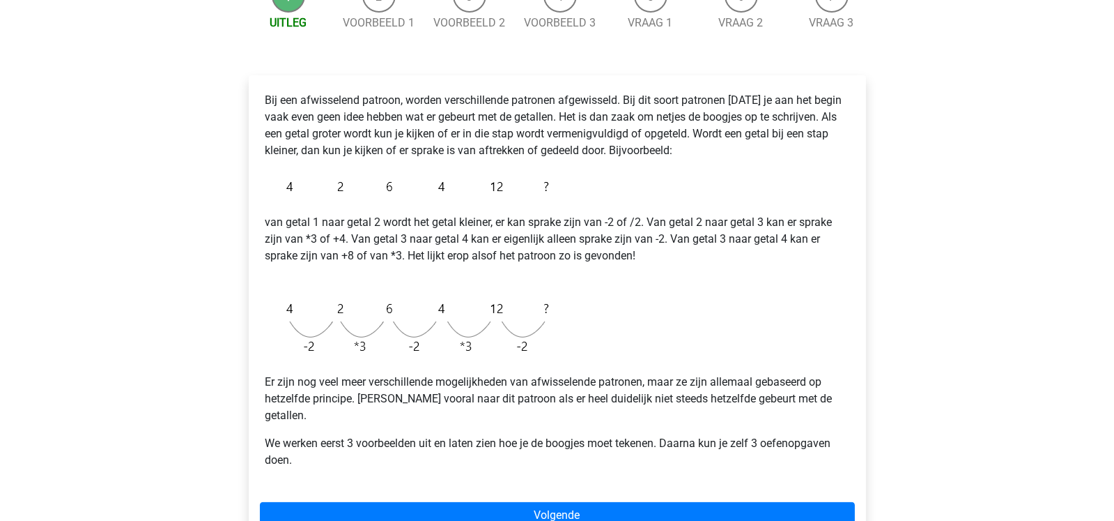
click at [805, 512] on div "Bij een afwisselend patroon, worden verschillende patronen afgewisseld. Bij dit…" at bounding box center [557, 312] width 617 height 475
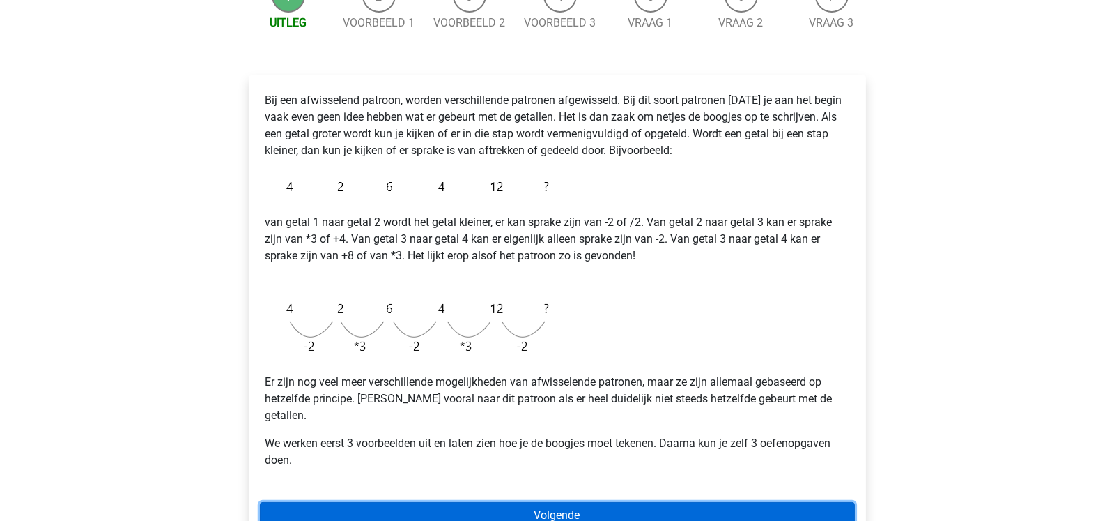
click at [812, 503] on link "Volgende" at bounding box center [557, 515] width 595 height 26
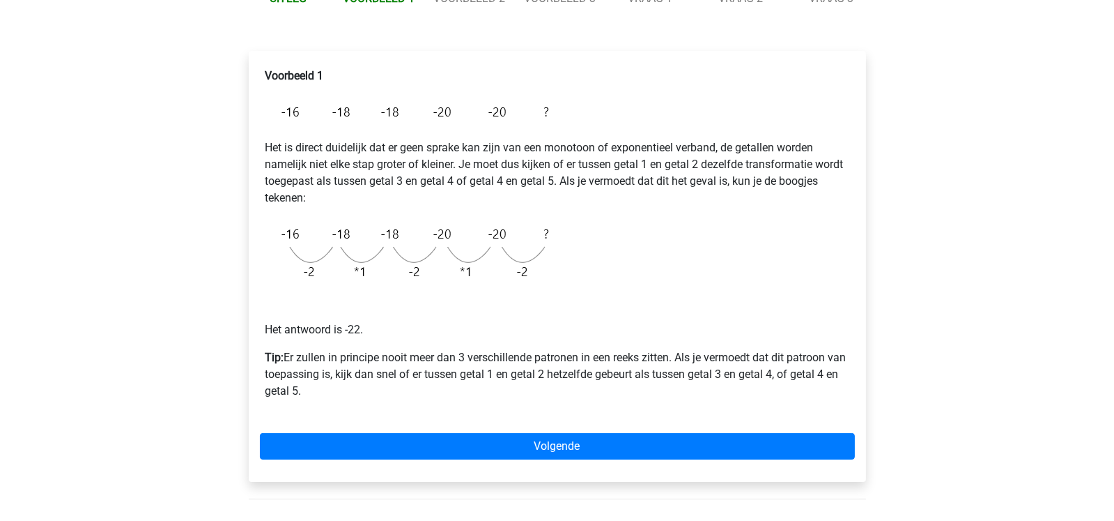
scroll to position [194, 0]
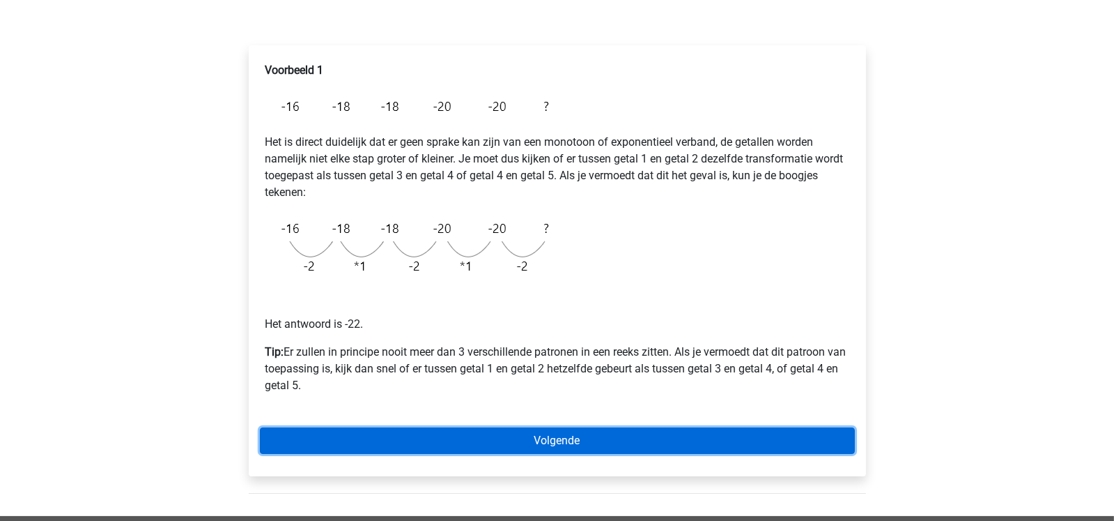
click at [734, 435] on link "Volgende" at bounding box center [557, 440] width 595 height 26
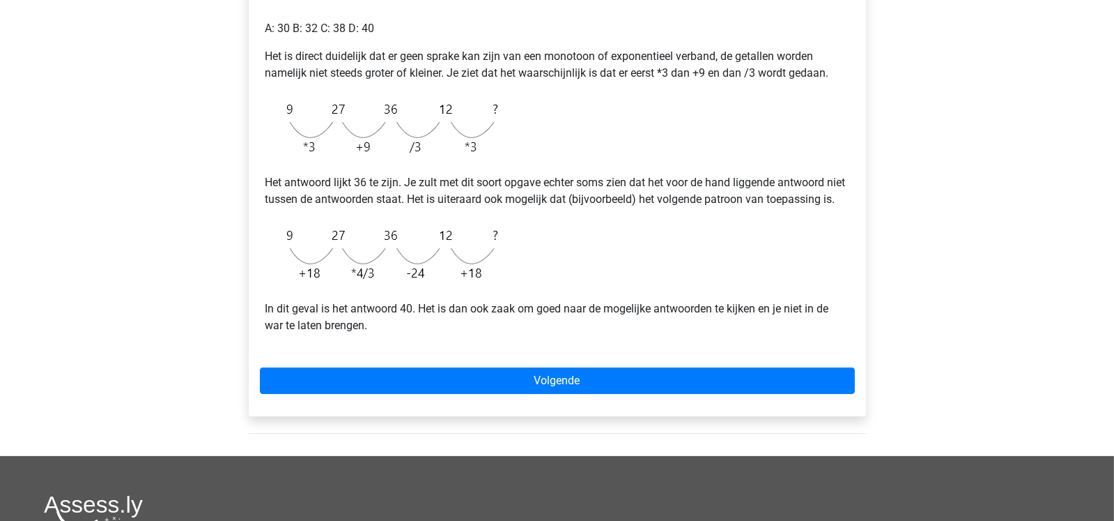
scroll to position [385, 0]
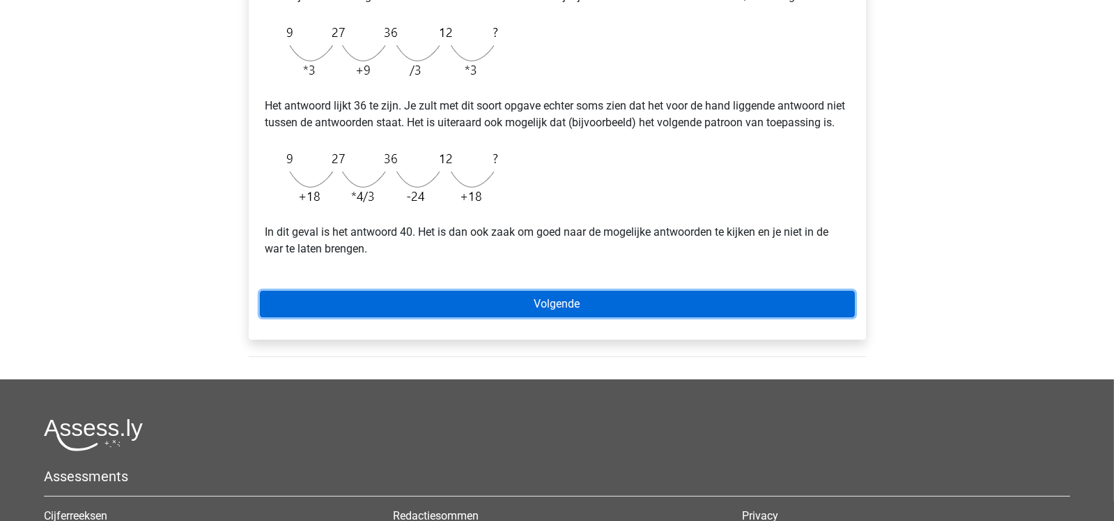
click at [737, 317] on link "Volgende" at bounding box center [557, 304] width 595 height 26
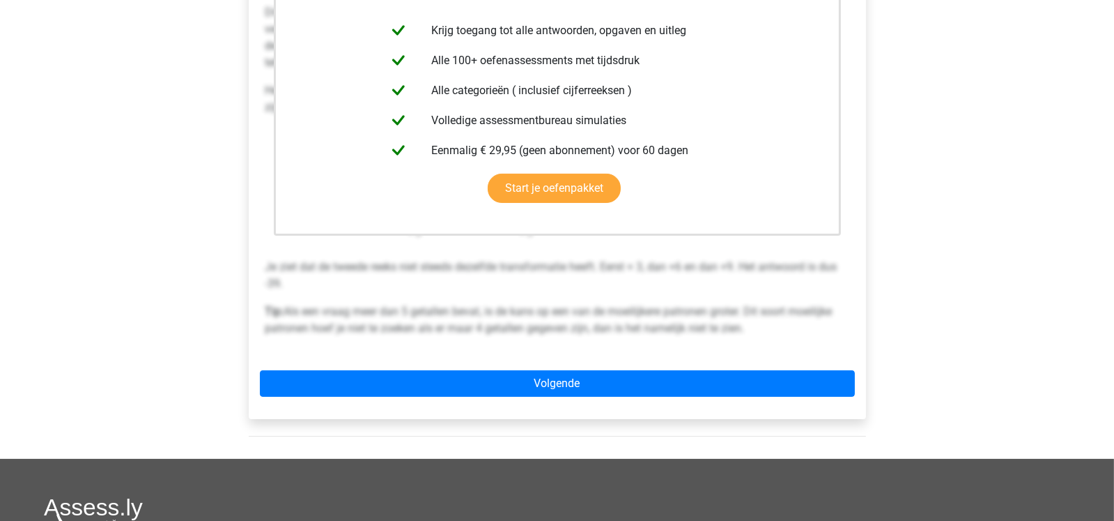
scroll to position [334, 0]
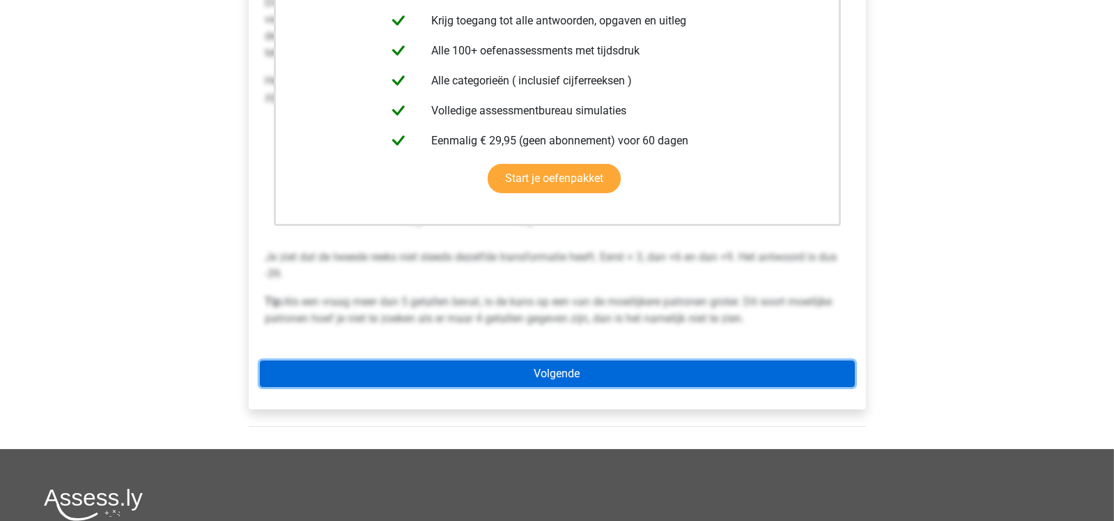
click at [785, 363] on link "Volgende" at bounding box center [557, 373] width 595 height 26
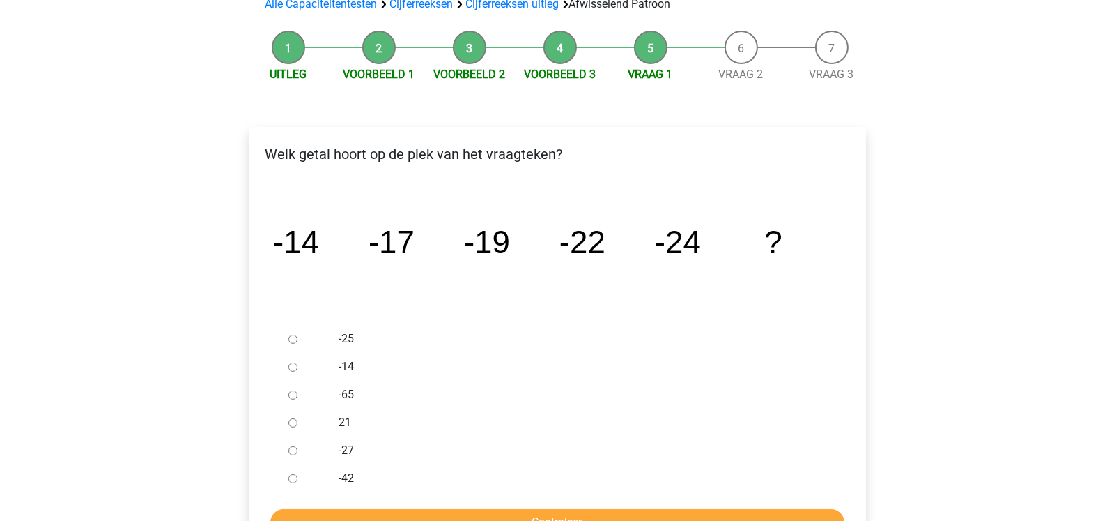
scroll to position [139, 0]
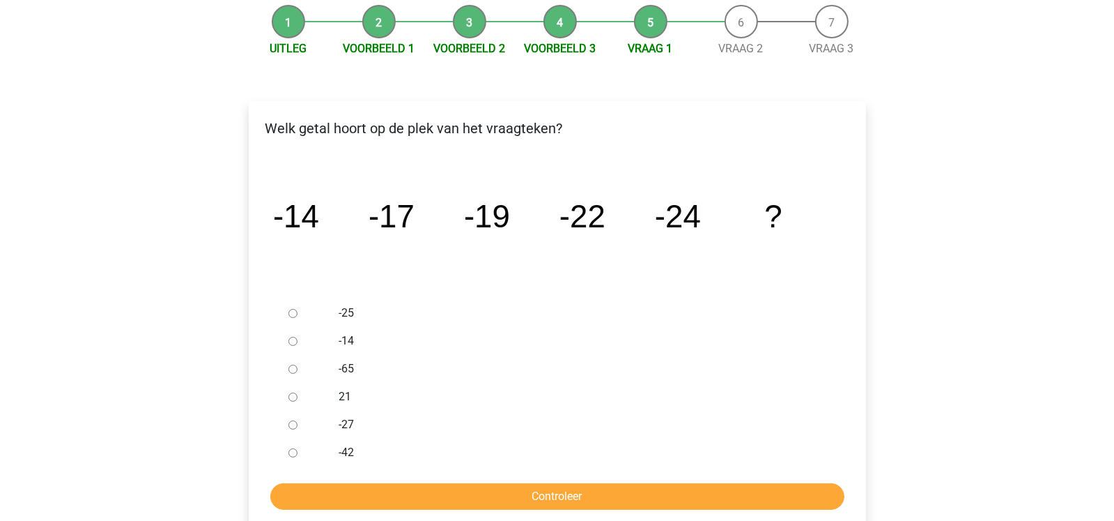
click at [295, 424] on input "-27" at bounding box center [292, 424] width 9 height 9
radio input "true"
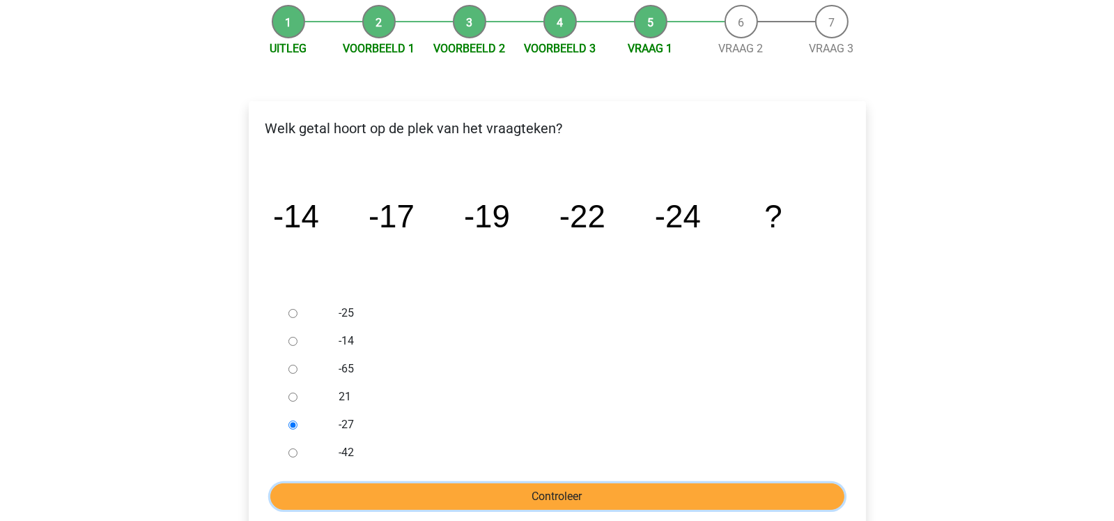
click at [436, 503] on input "Controleer" at bounding box center [557, 496] width 574 height 26
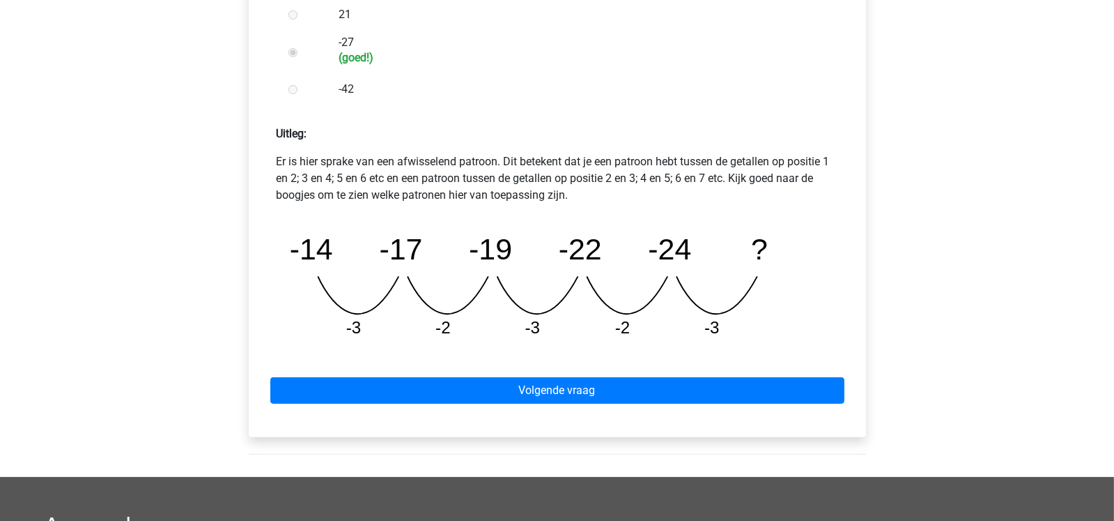
scroll to position [523, 0]
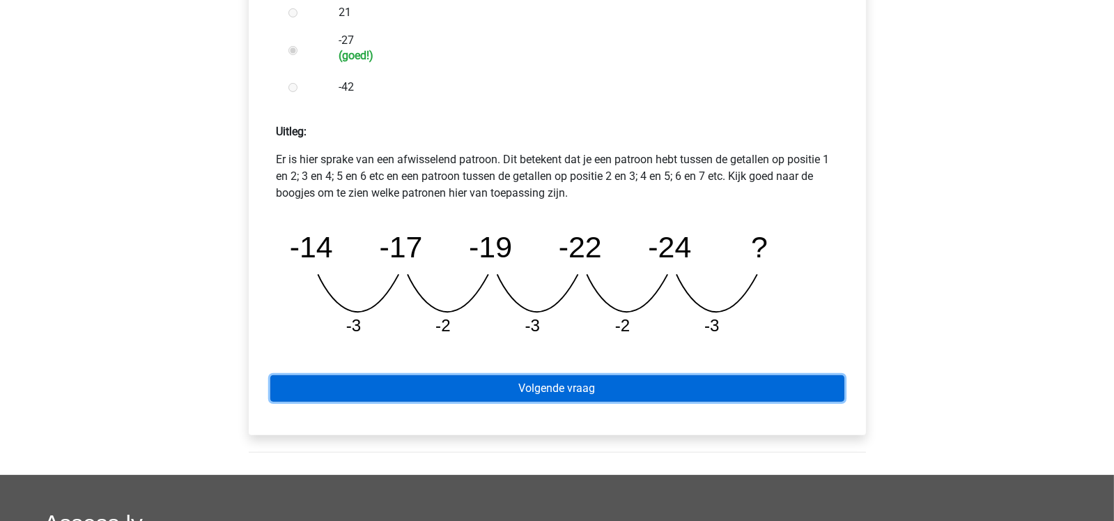
click at [810, 386] on link "Volgende vraag" at bounding box center [557, 388] width 574 height 26
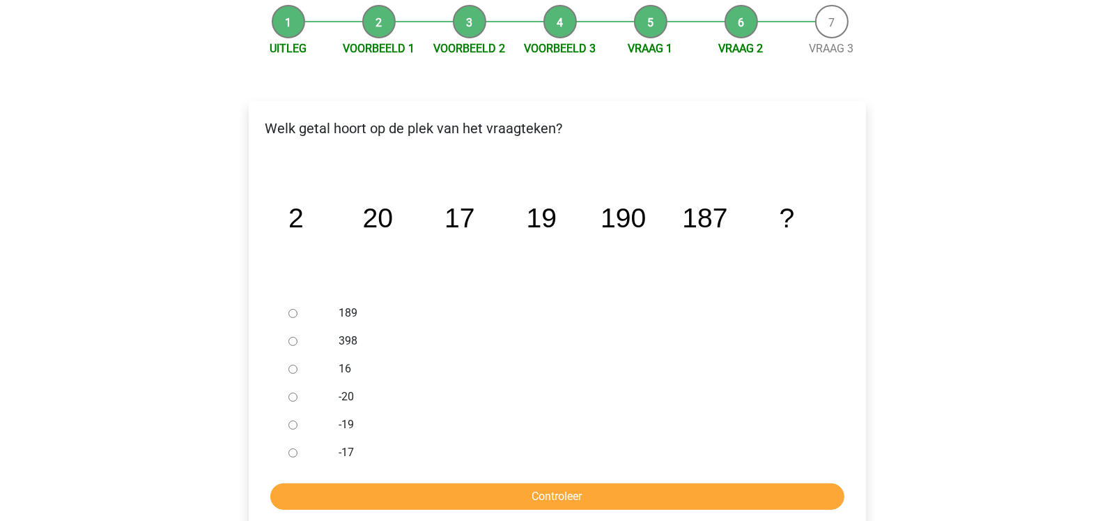
scroll to position [164, 0]
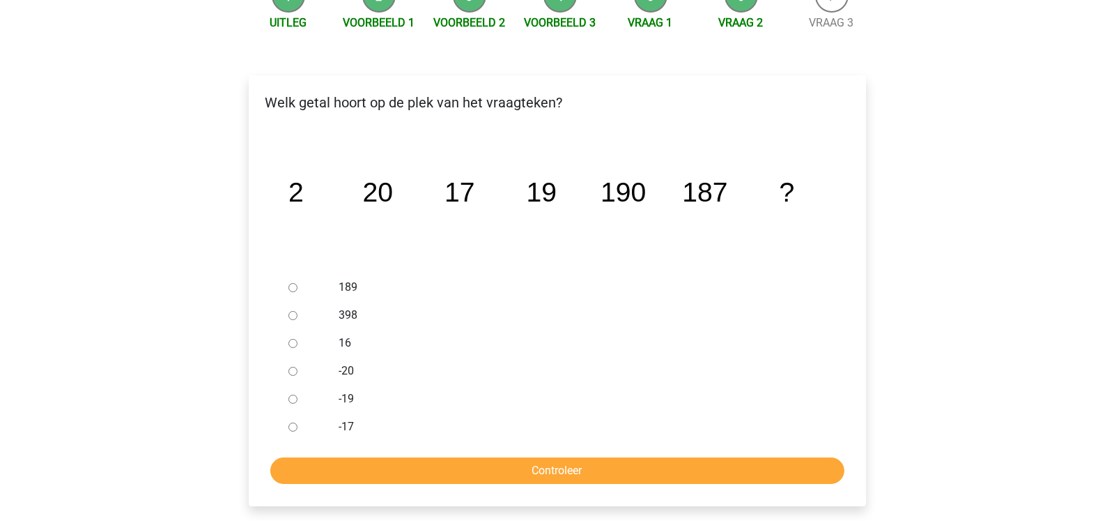
click at [297, 291] on input "189" at bounding box center [292, 287] width 9 height 9
radio input "true"
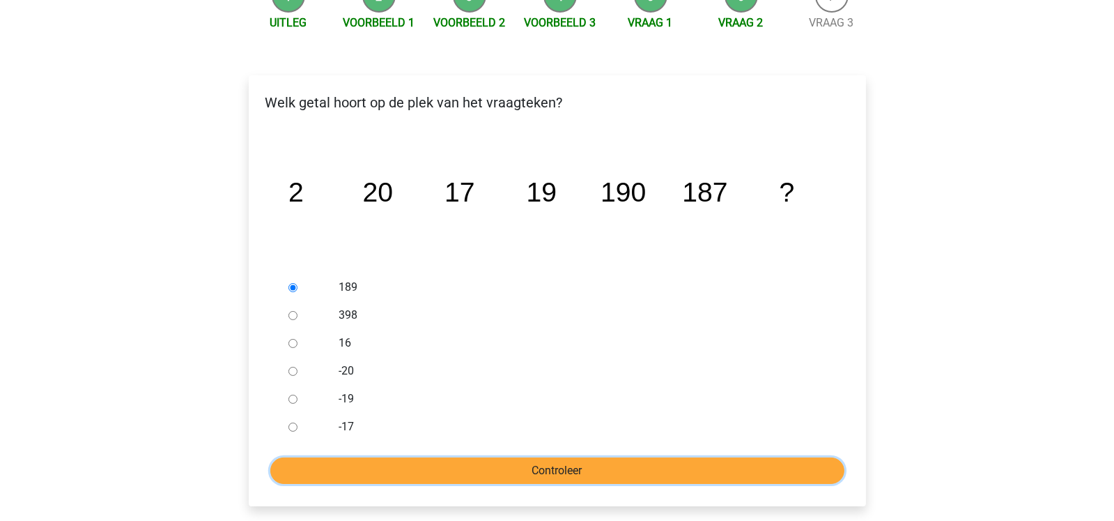
click at [468, 473] on input "Controleer" at bounding box center [557, 470] width 574 height 26
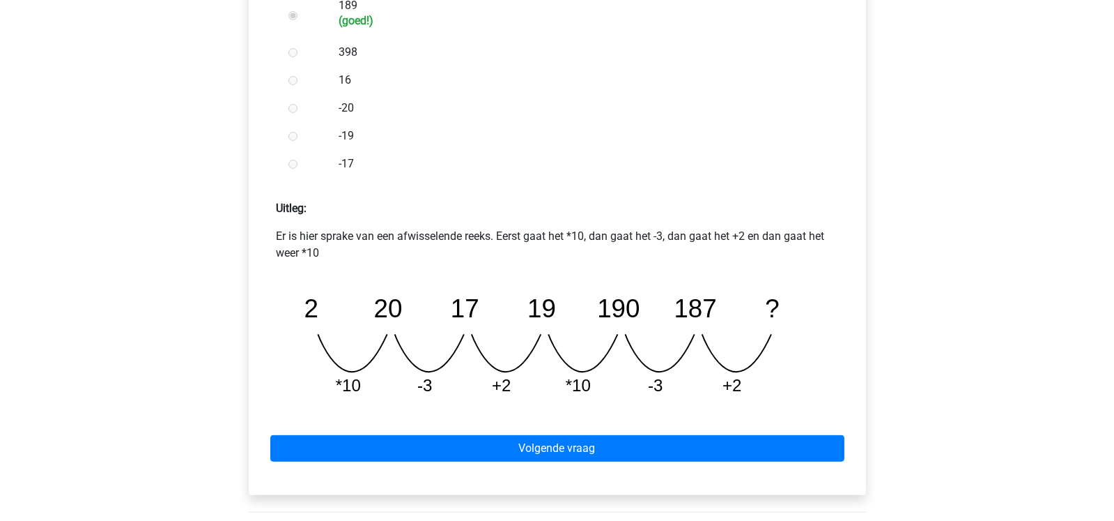
scroll to position [473, 0]
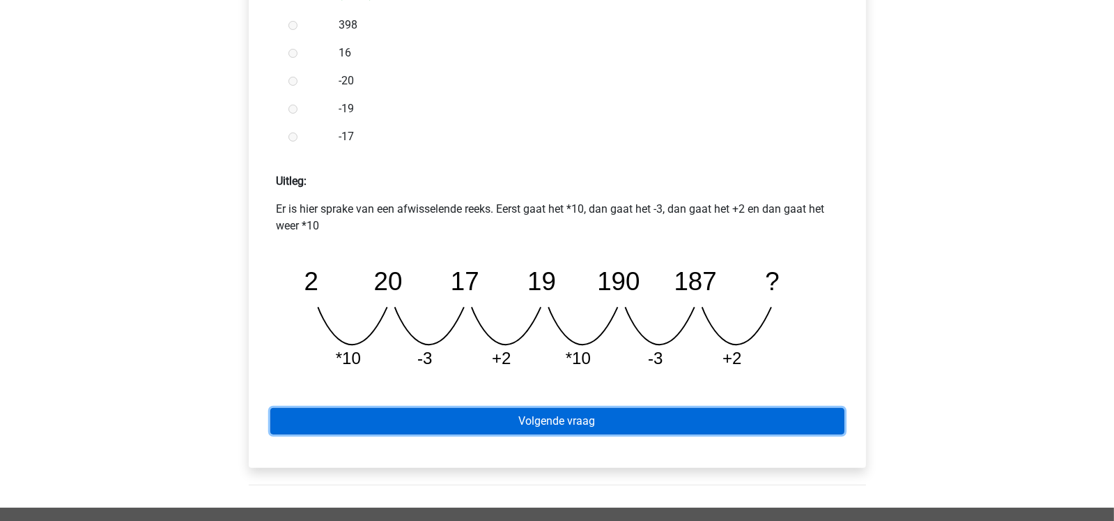
click at [776, 422] on link "Volgende vraag" at bounding box center [557, 421] width 574 height 26
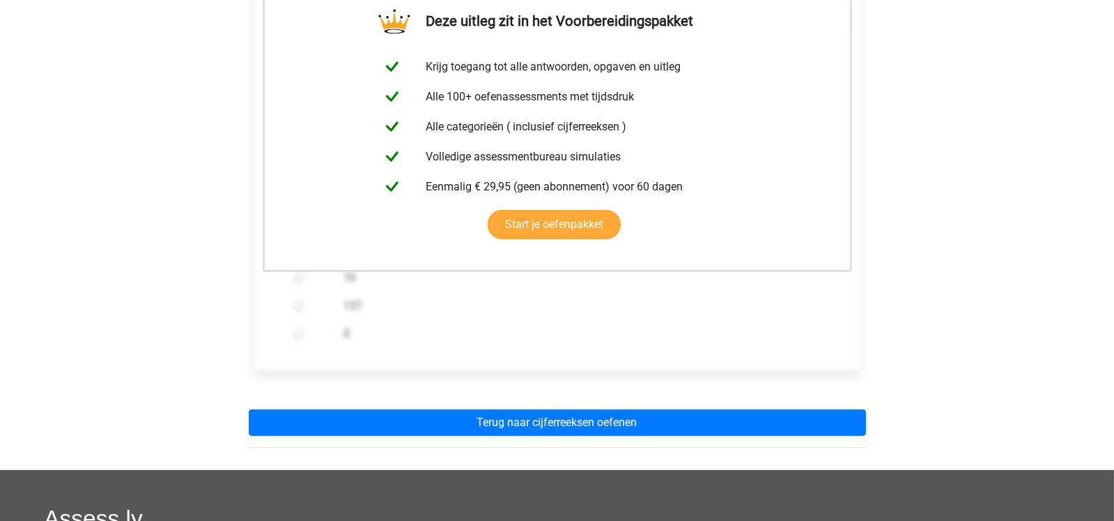
scroll to position [278, 0]
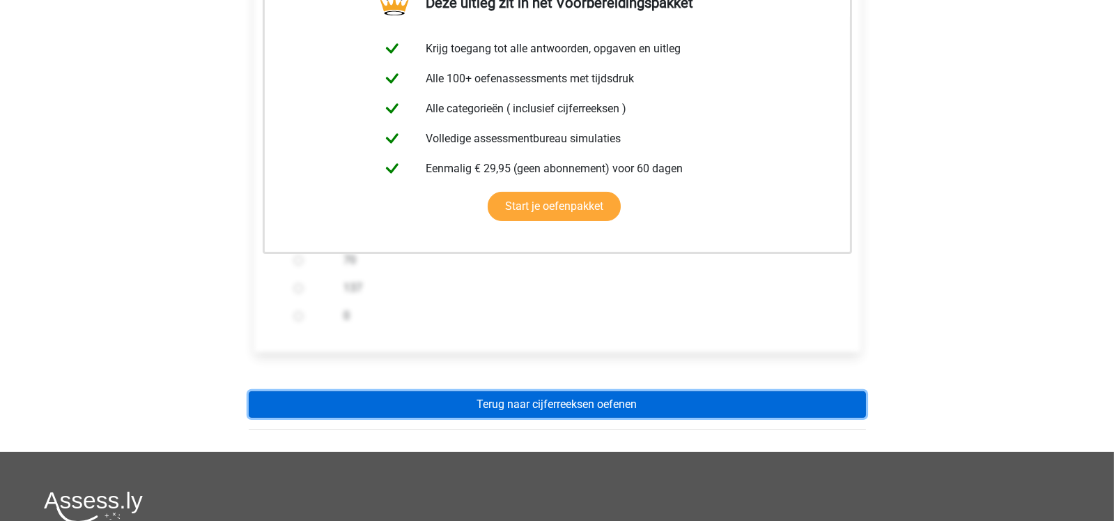
click at [733, 398] on link "Terug naar cijferreeksen oefenen" at bounding box center [557, 404] width 617 height 26
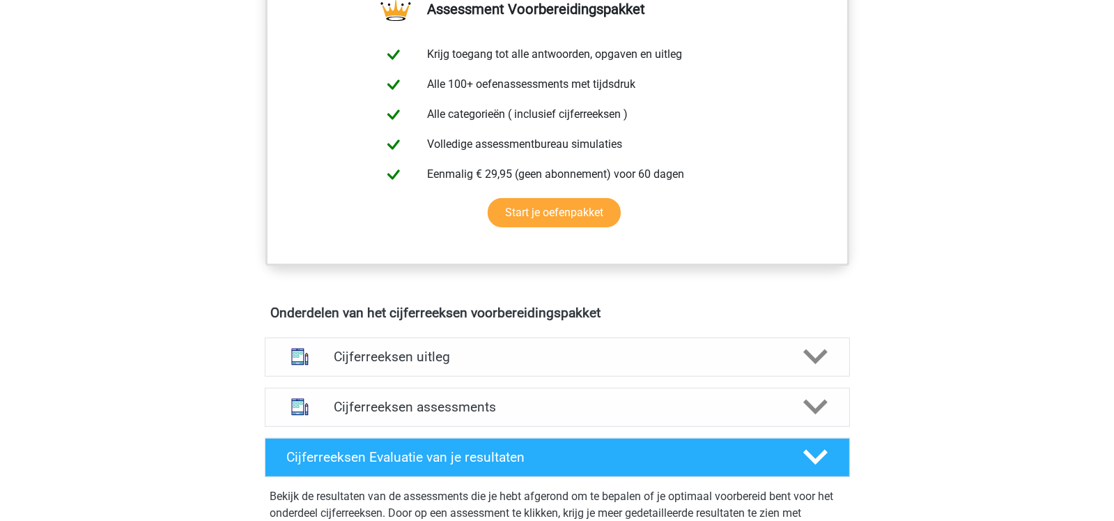
scroll to position [550, 0]
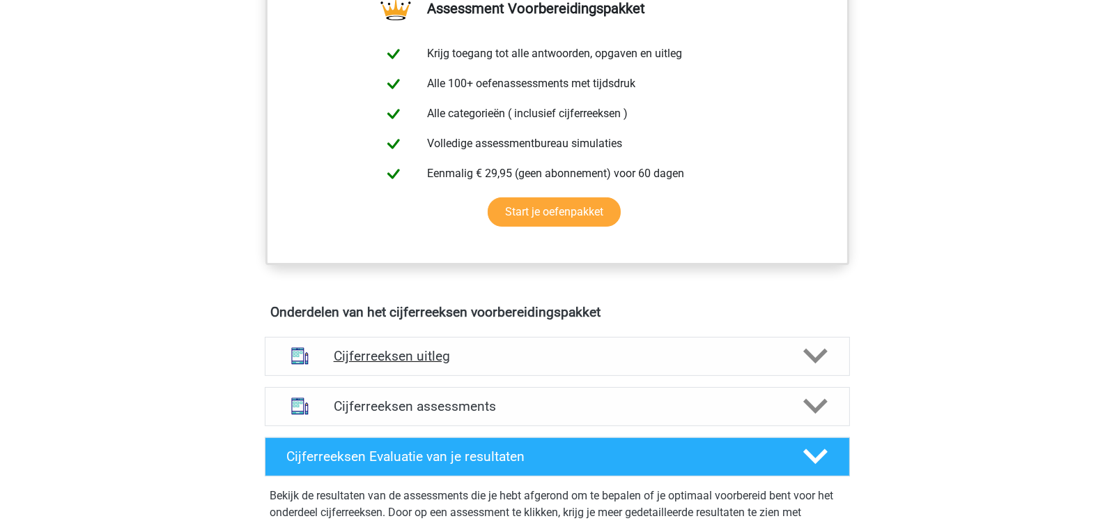
click at [760, 364] on h4 "Cijferreeksen uitleg" at bounding box center [557, 356] width 447 height 16
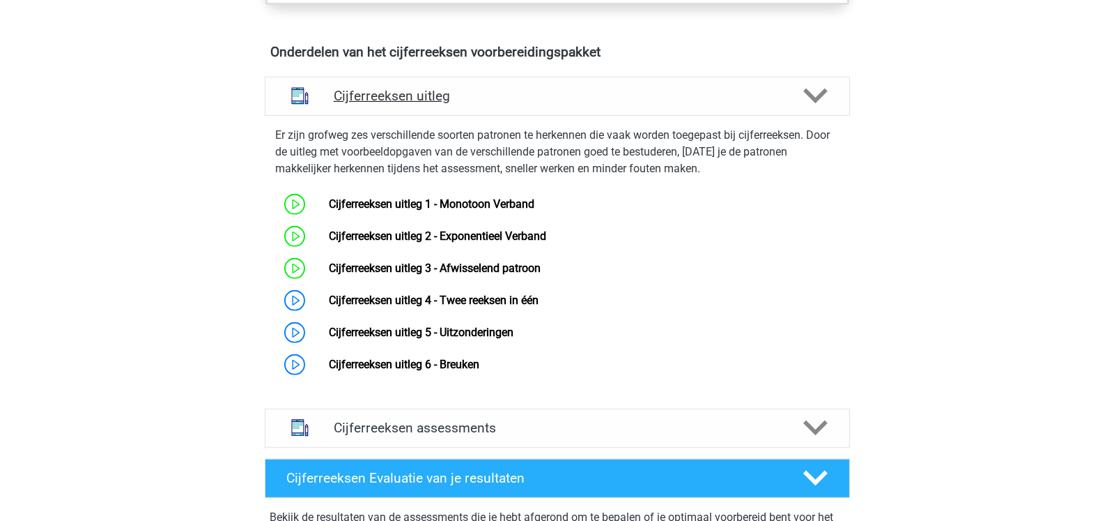
scroll to position [825, 0]
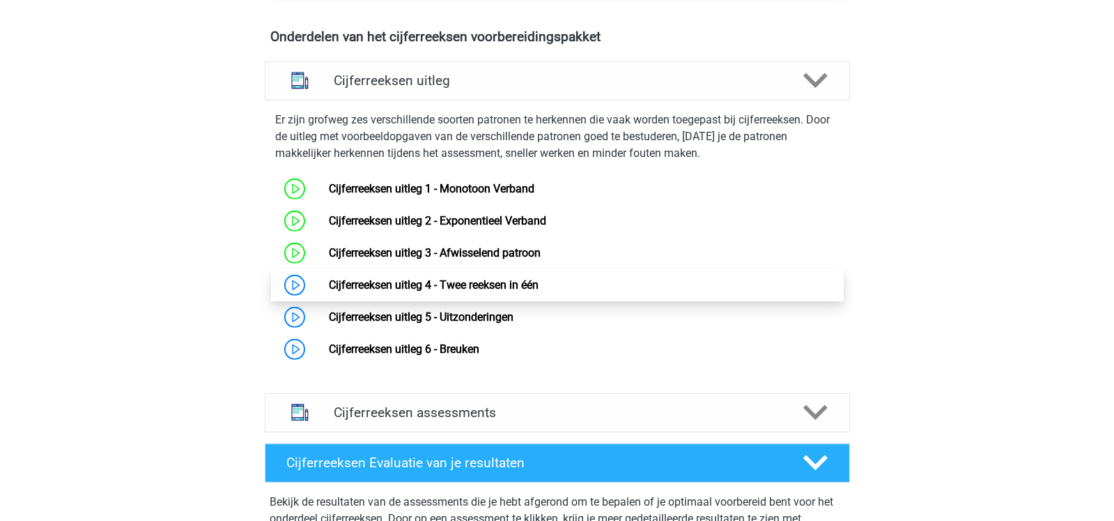
click at [539, 291] on link "Cijferreeksen uitleg 4 - Twee reeksen in één" at bounding box center [434, 284] width 210 height 13
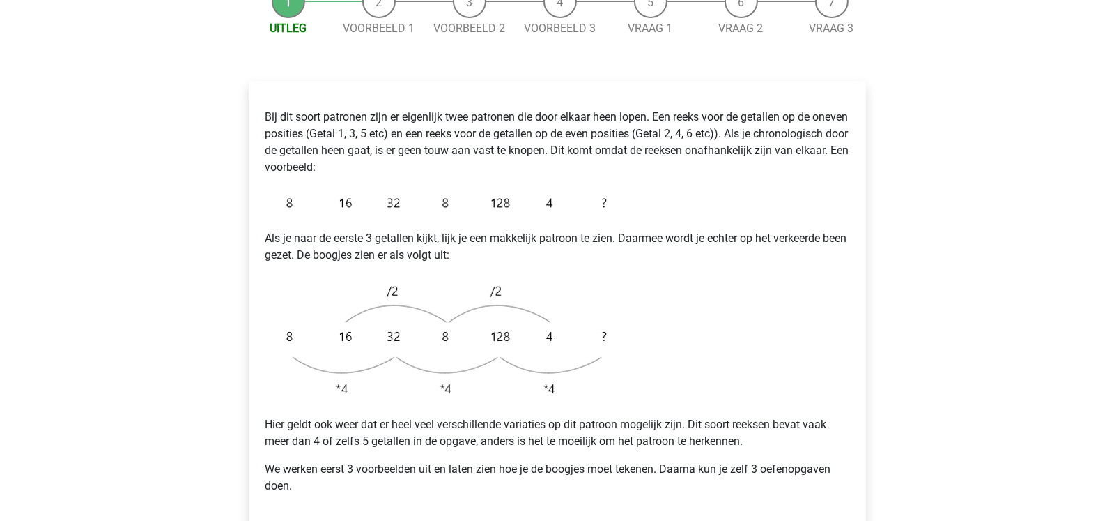
scroll to position [220, 0]
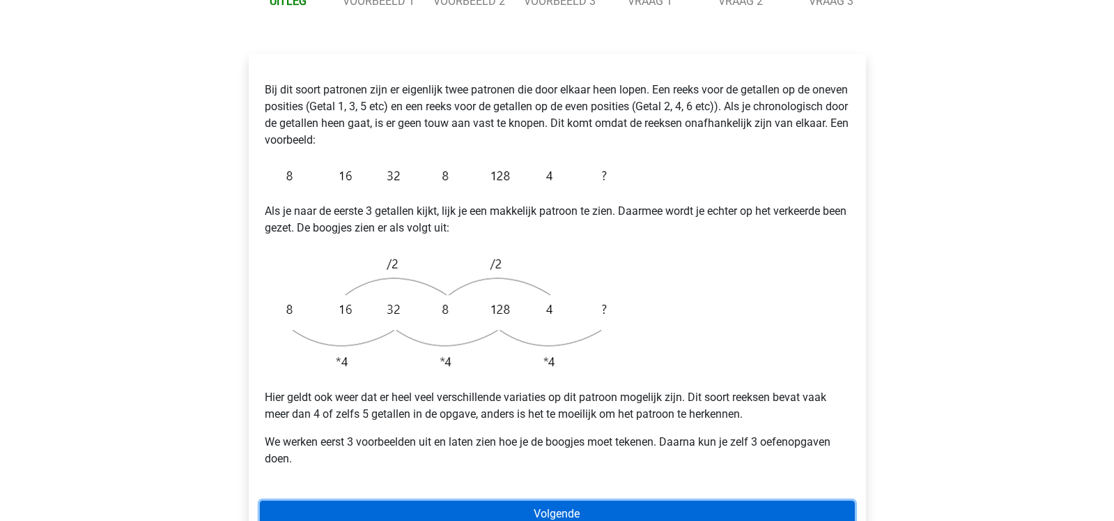
click at [631, 500] on link "Volgende" at bounding box center [557, 513] width 595 height 26
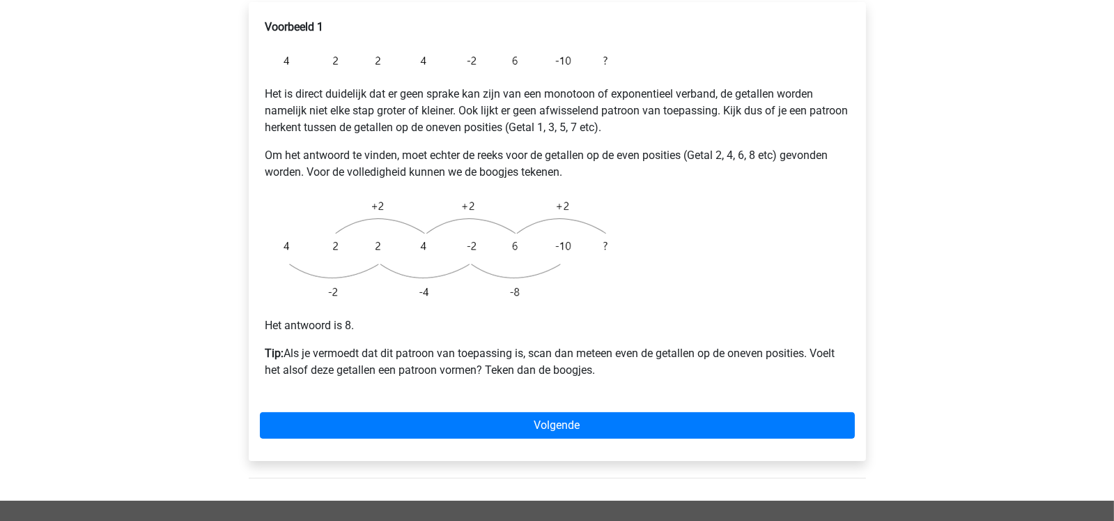
scroll to position [275, 0]
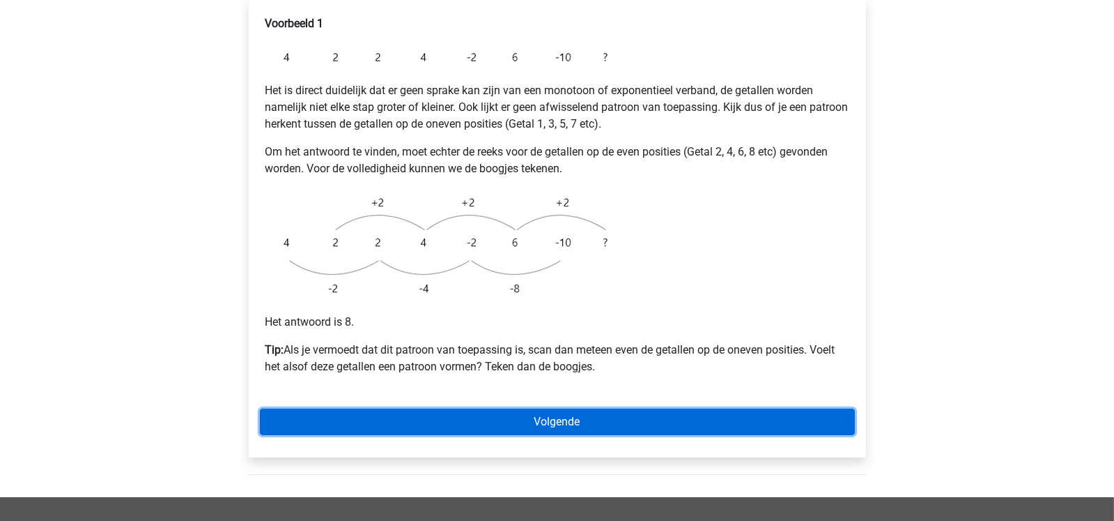
click at [737, 408] on link "Volgende" at bounding box center [557, 421] width 595 height 26
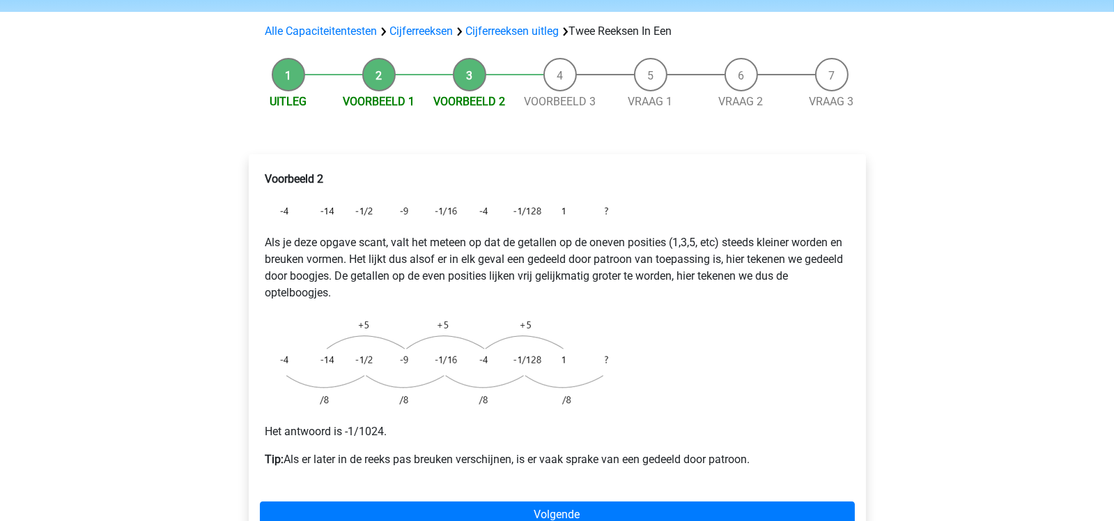
scroll to position [137, 0]
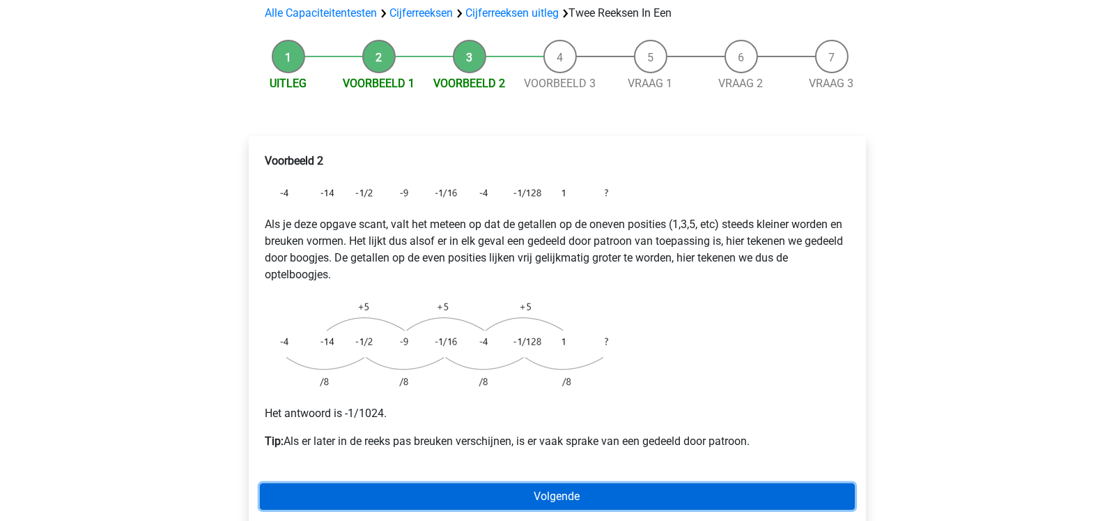
click at [741, 483] on link "Volgende" at bounding box center [557, 496] width 595 height 26
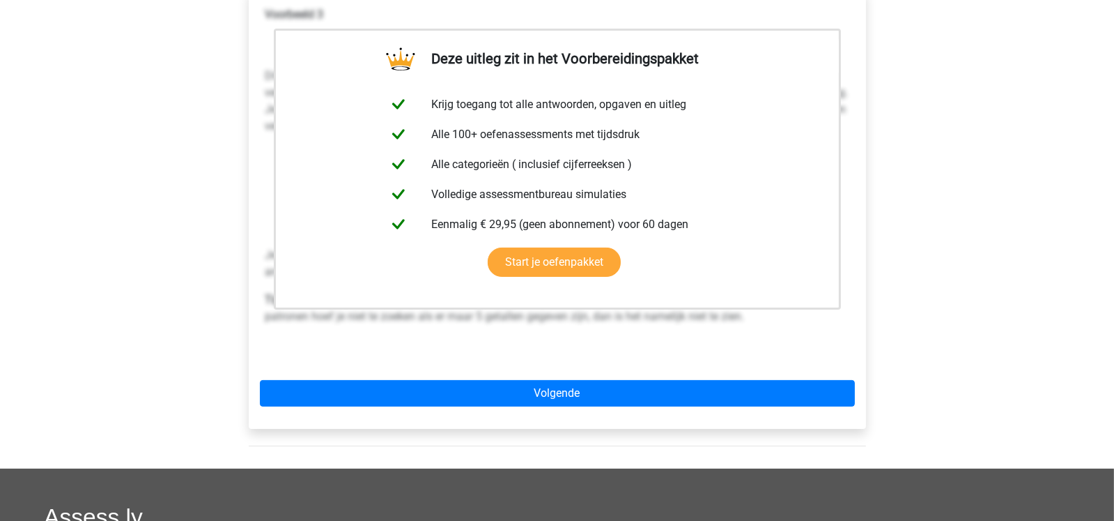
scroll to position [330, 0]
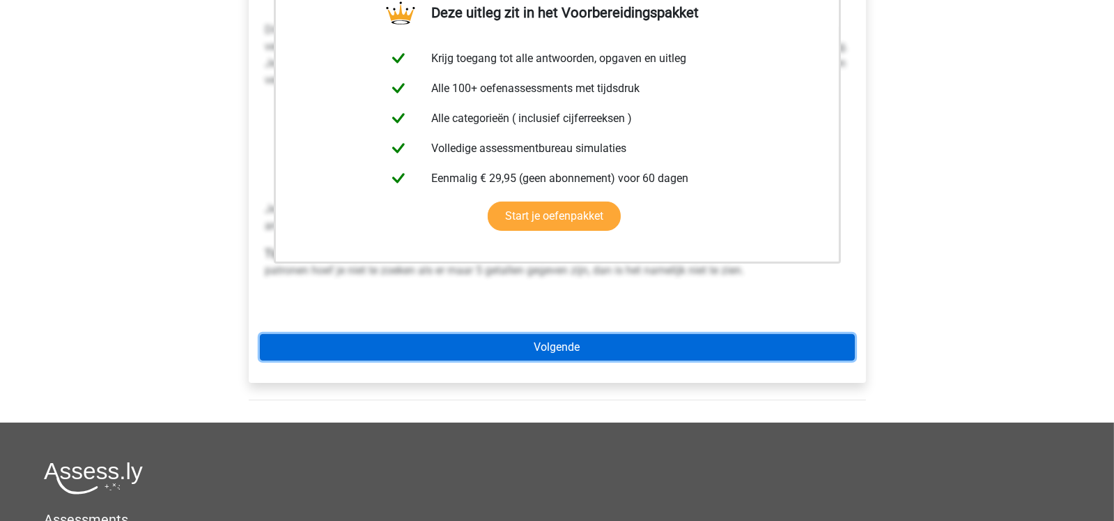
click at [766, 334] on link "Volgende" at bounding box center [557, 347] width 595 height 26
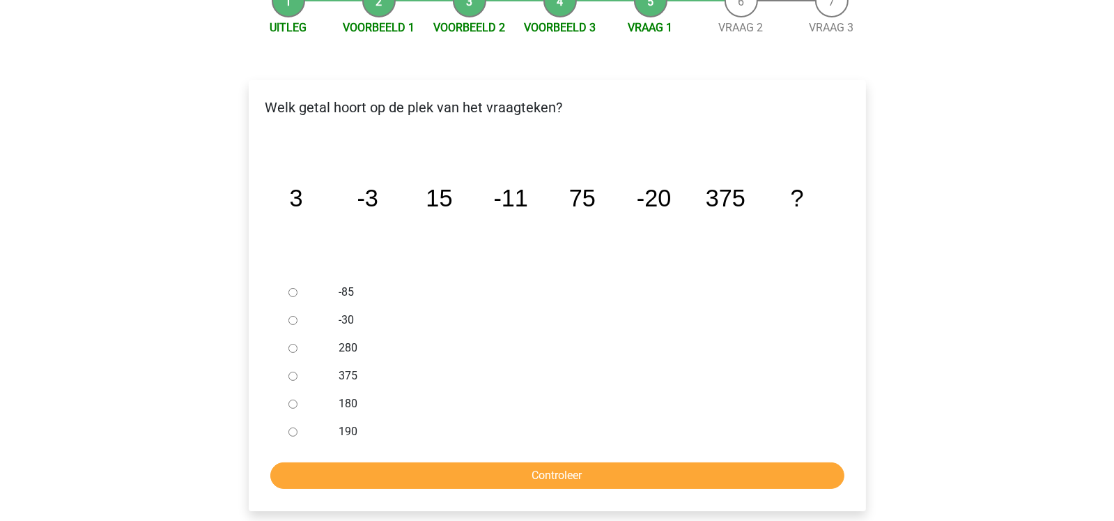
scroll to position [194, 0]
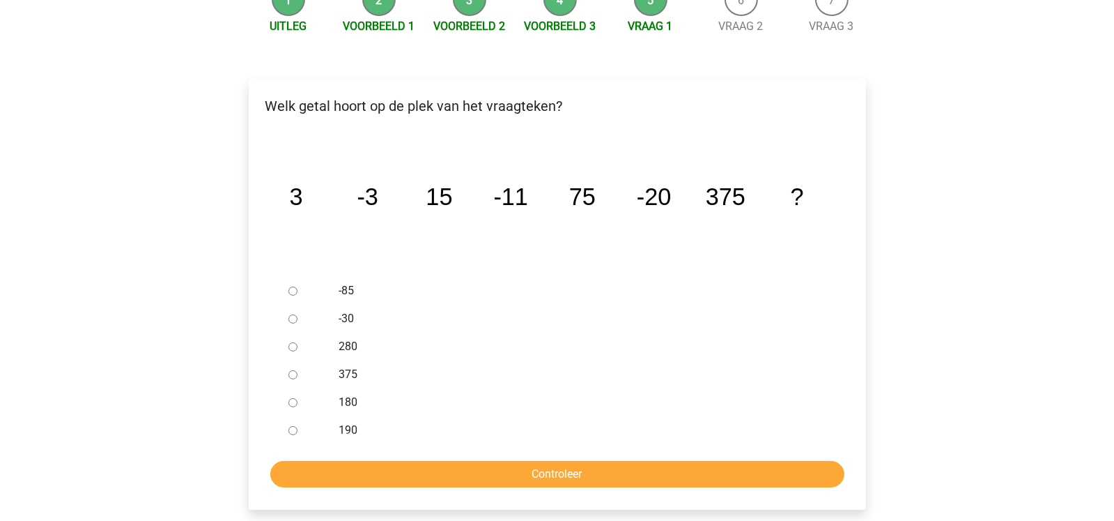
click at [351, 310] on label "-30" at bounding box center [580, 318] width 482 height 17
click at [298, 314] on input "-30" at bounding box center [292, 318] width 9 height 9
radio input "true"
click at [465, 461] on input "Controleer" at bounding box center [557, 474] width 574 height 26
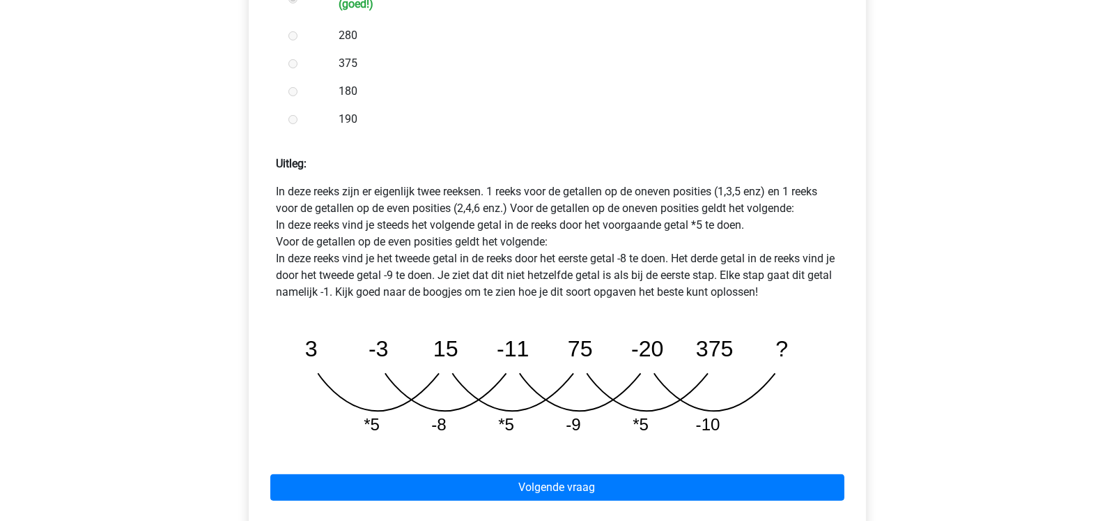
scroll to position [529, 0]
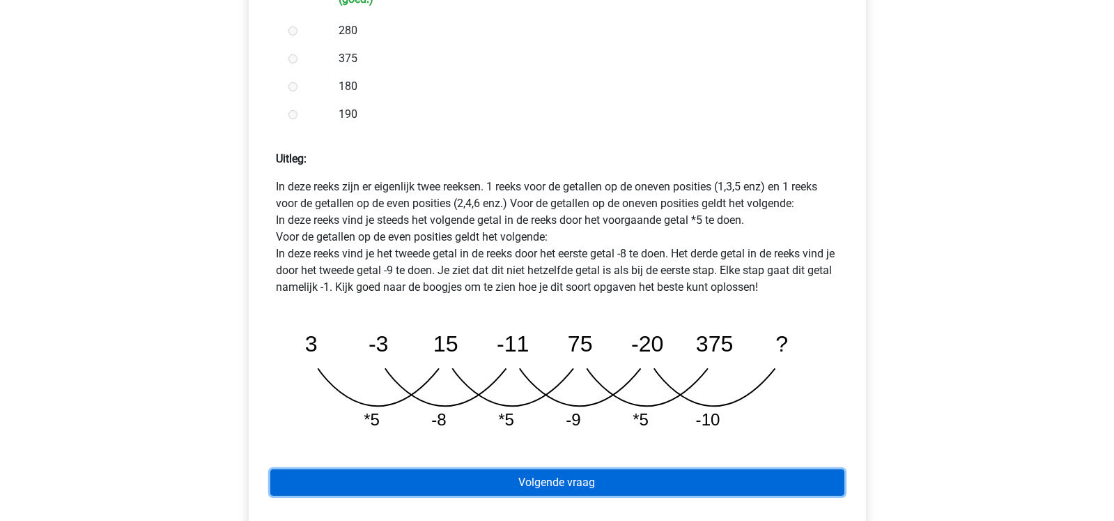
click at [700, 469] on link "Volgende vraag" at bounding box center [557, 482] width 574 height 26
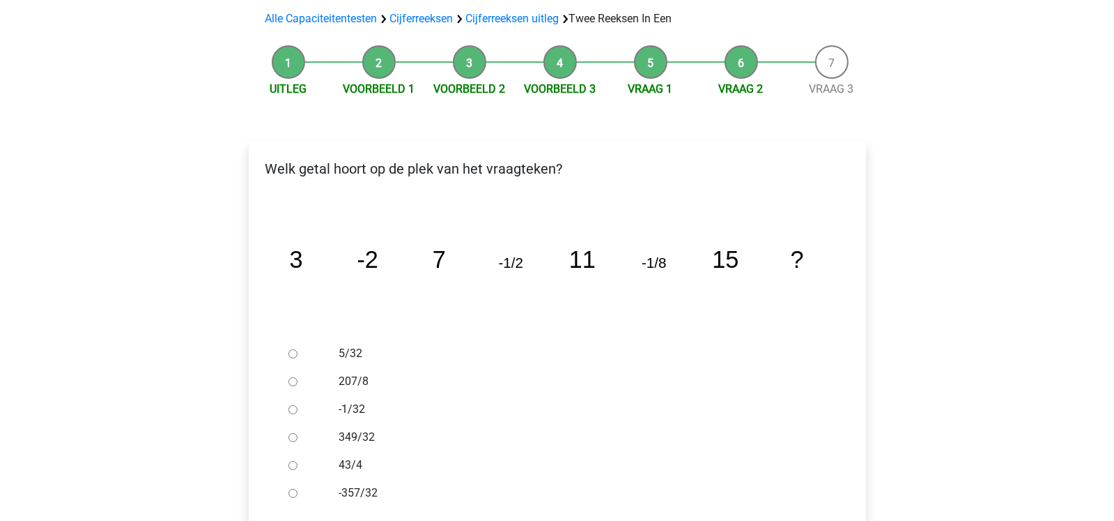
scroll to position [137, 0]
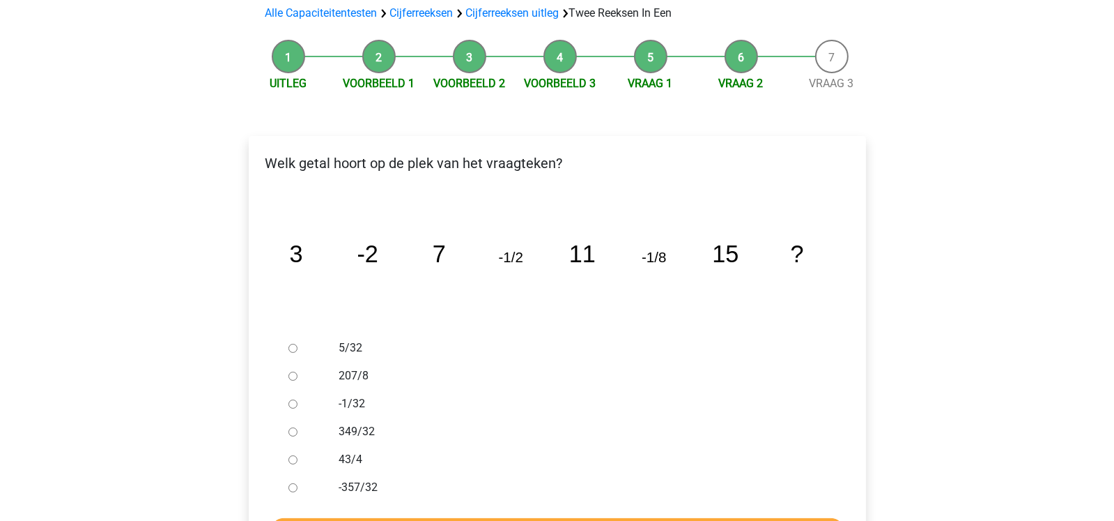
click at [370, 395] on label "-1/32" at bounding box center [580, 403] width 482 height 17
click at [298, 399] on input "-1/32" at bounding box center [292, 403] width 9 height 9
radio input "true"
click at [490, 518] on input "Controleer" at bounding box center [557, 531] width 574 height 26
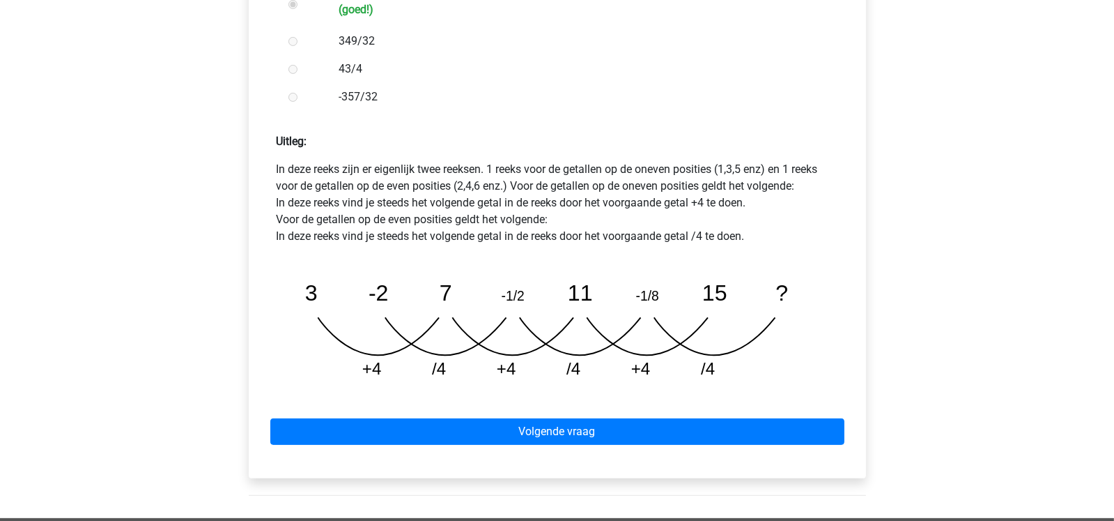
scroll to position [578, 0]
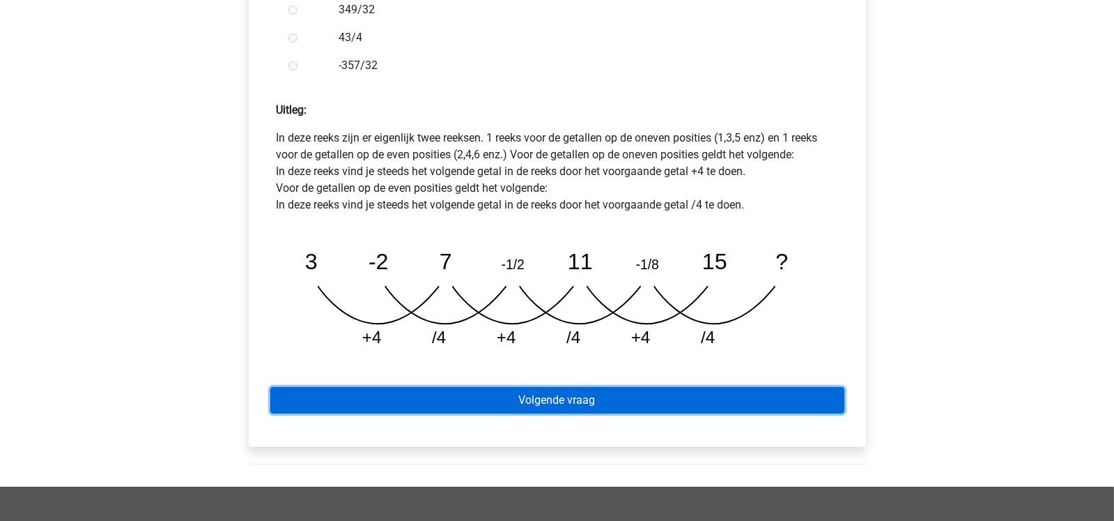
click at [718, 387] on link "Volgende vraag" at bounding box center [557, 400] width 574 height 26
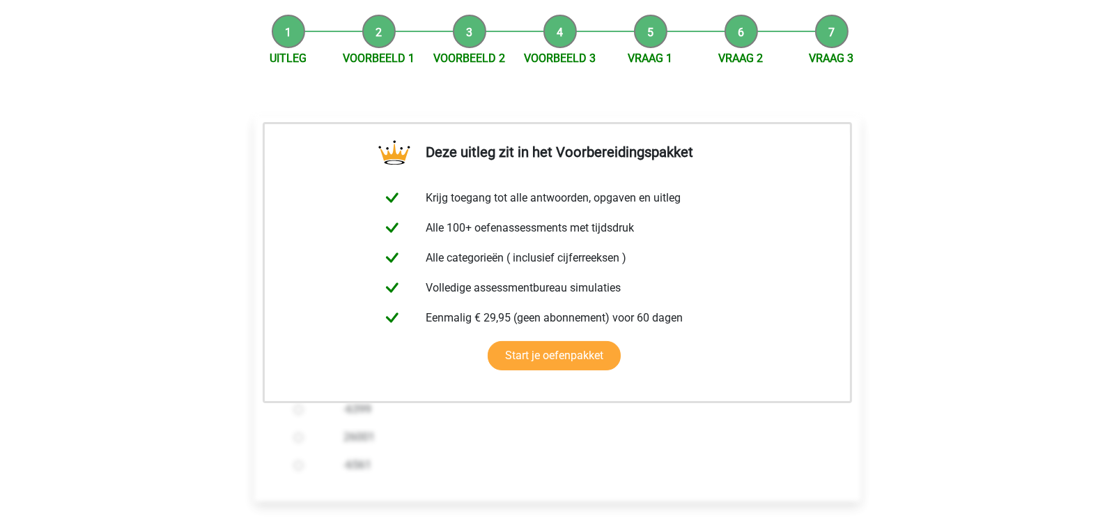
scroll to position [302, 0]
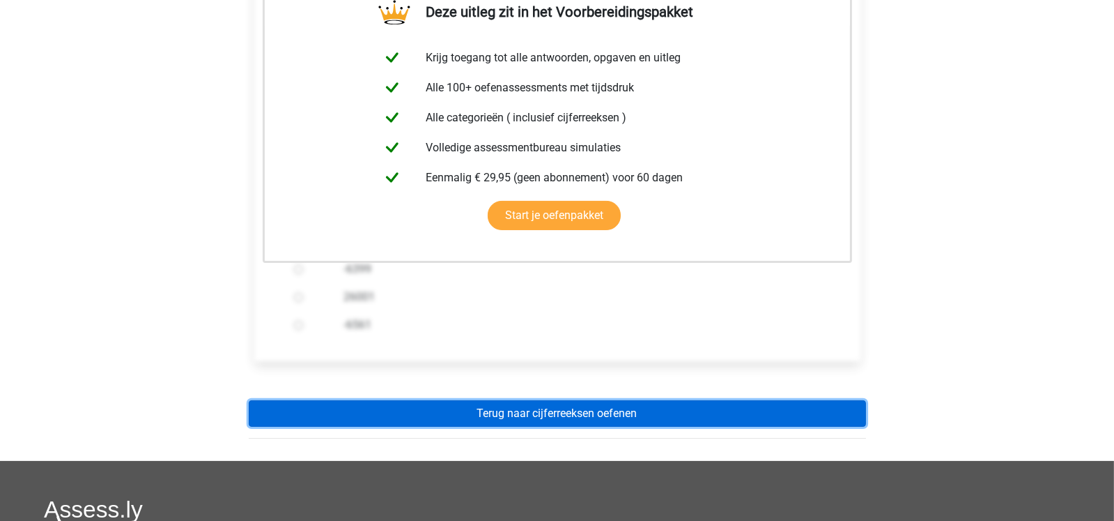
click at [851, 400] on link "Terug naar cijferreeksen oefenen" at bounding box center [557, 413] width 617 height 26
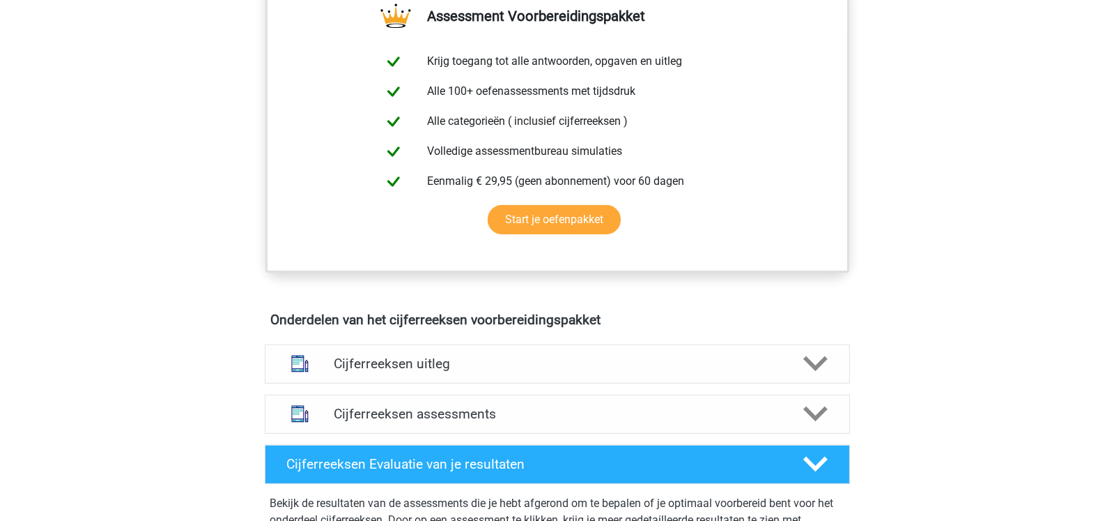
scroll to position [550, 0]
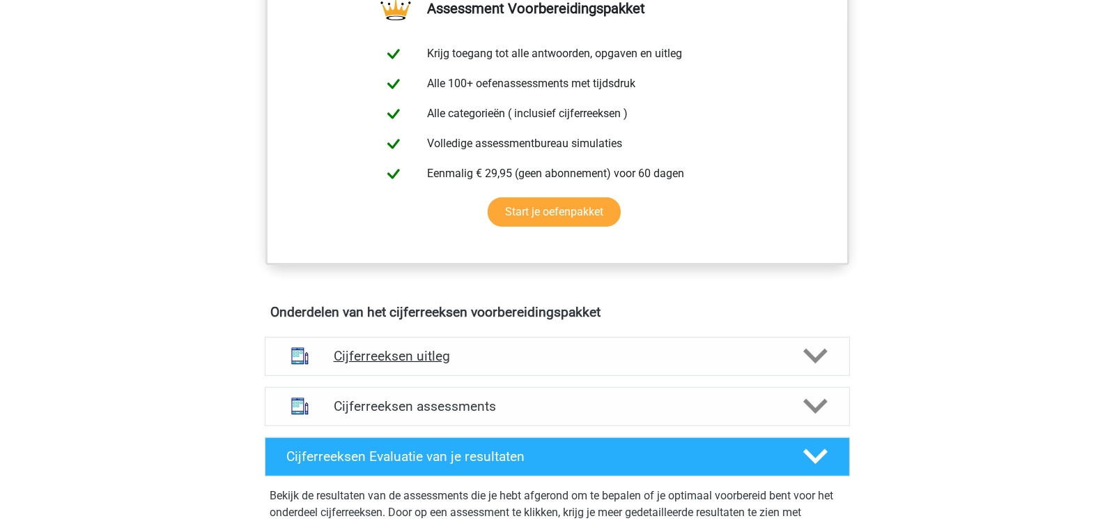
click at [810, 364] on polygon at bounding box center [815, 355] width 24 height 15
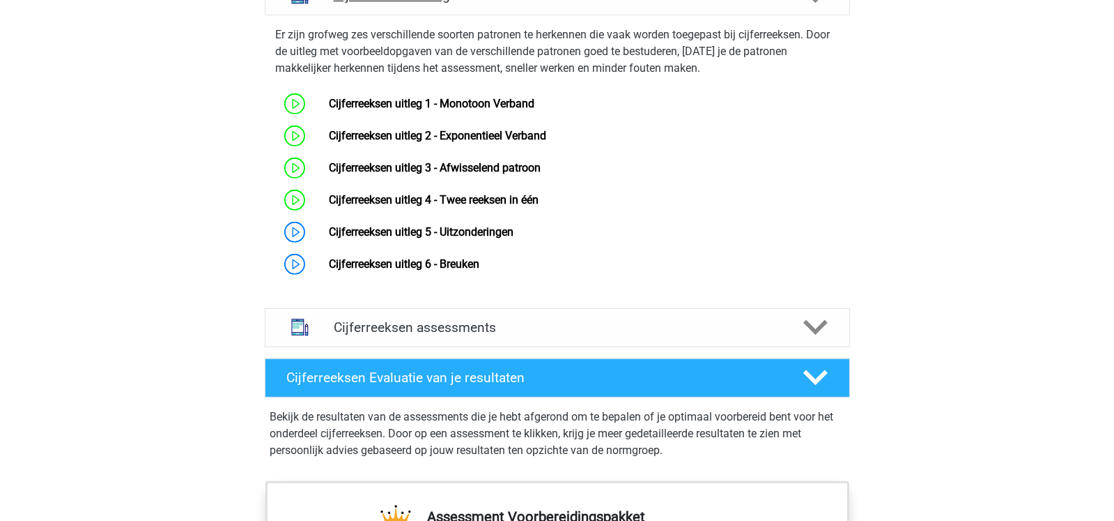
scroll to position [935, 0]
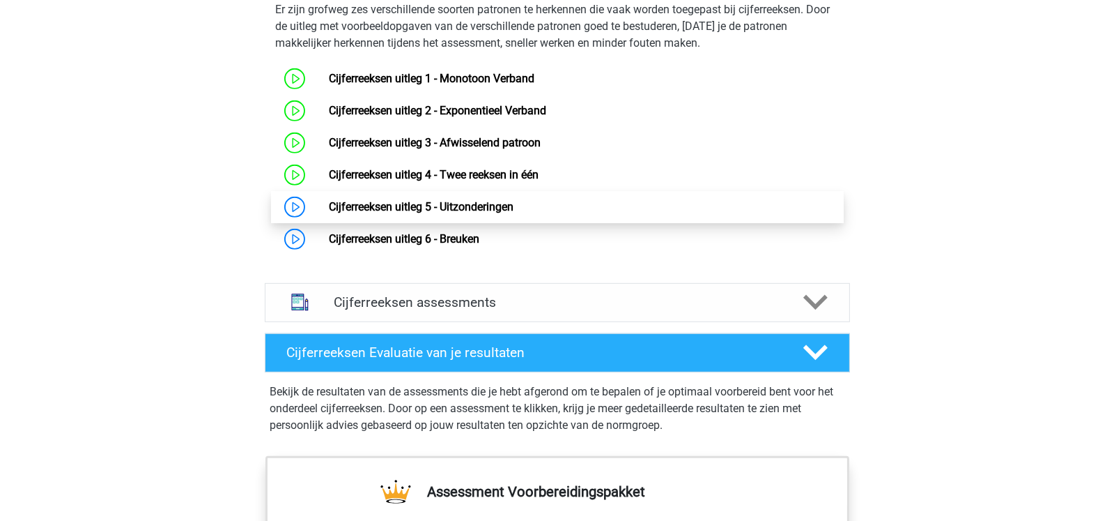
click at [514, 213] on link "Cijferreeksen uitleg 5 - Uitzonderingen" at bounding box center [421, 206] width 185 height 13
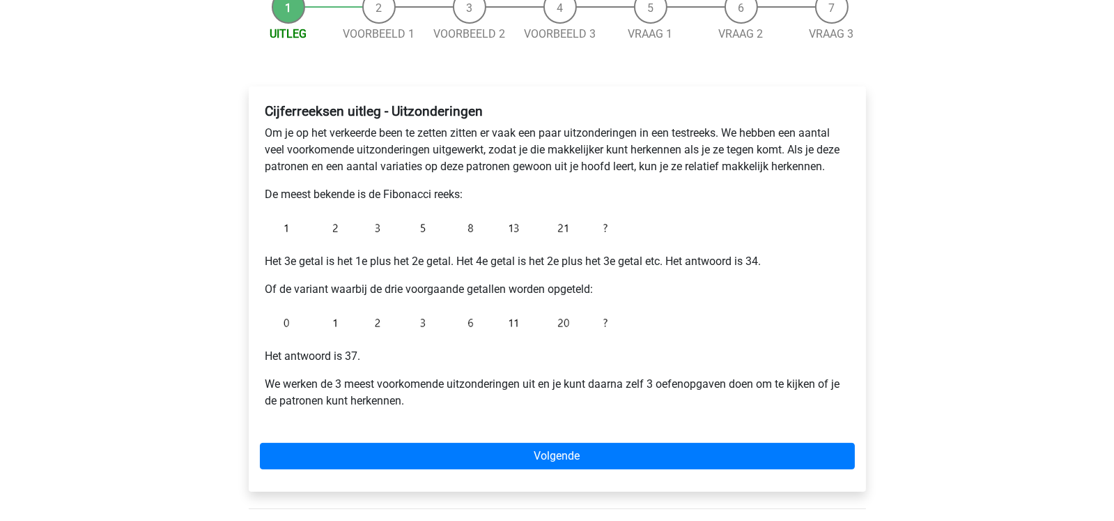
scroll to position [164, 0]
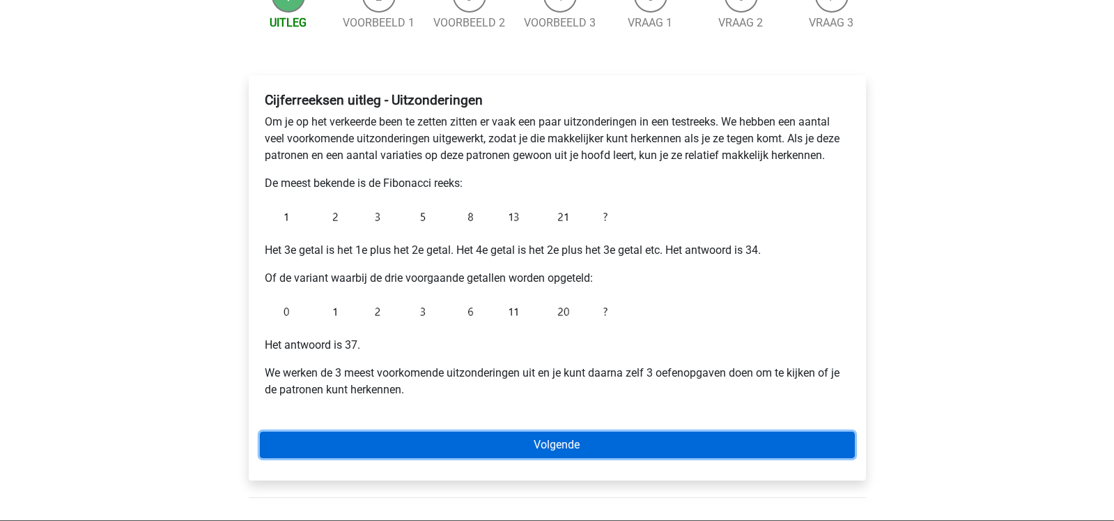
click at [537, 431] on link "Volgende" at bounding box center [557, 444] width 595 height 26
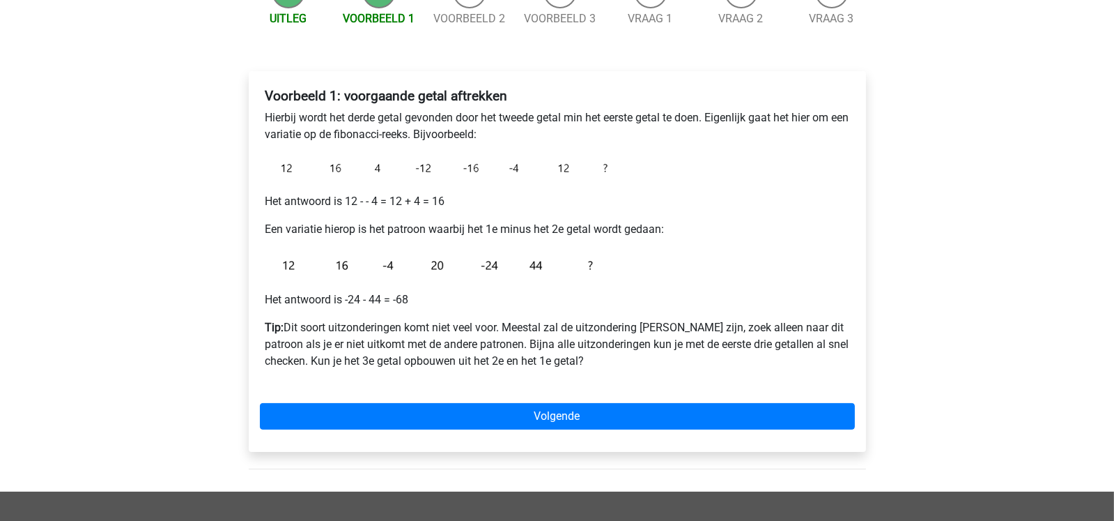
scroll to position [164, 0]
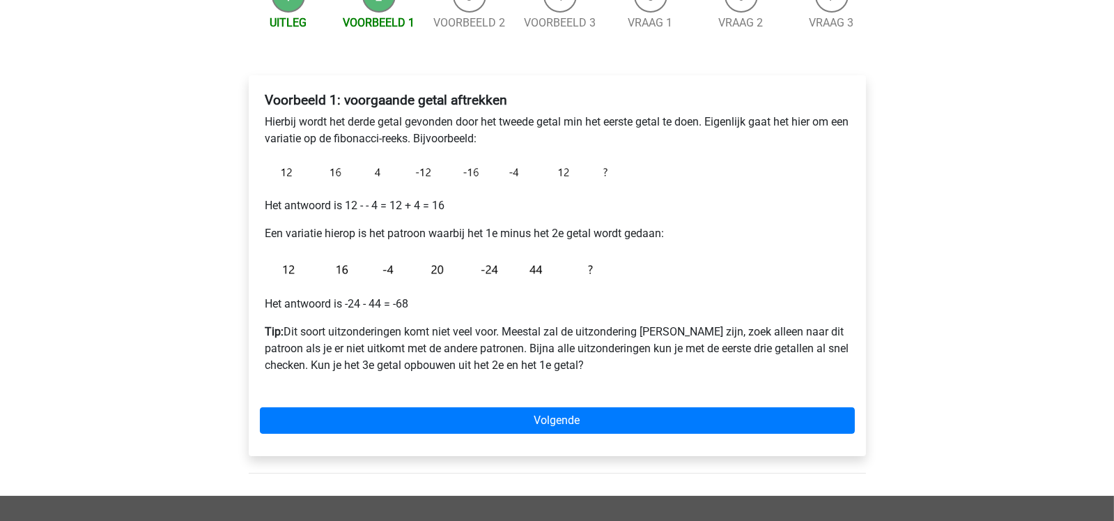
click at [562, 403] on div "Voorbeeld 1: voorgaande getal aftrekken Hierbij wordt het derde getal gevonden …" at bounding box center [557, 265] width 617 height 380
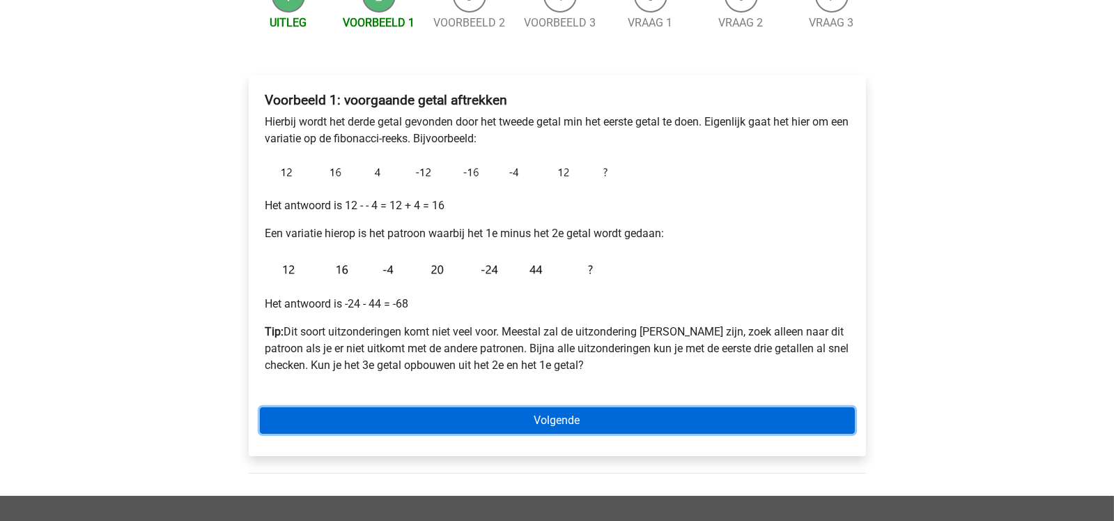
click at [557, 416] on link "Volgende" at bounding box center [557, 420] width 595 height 26
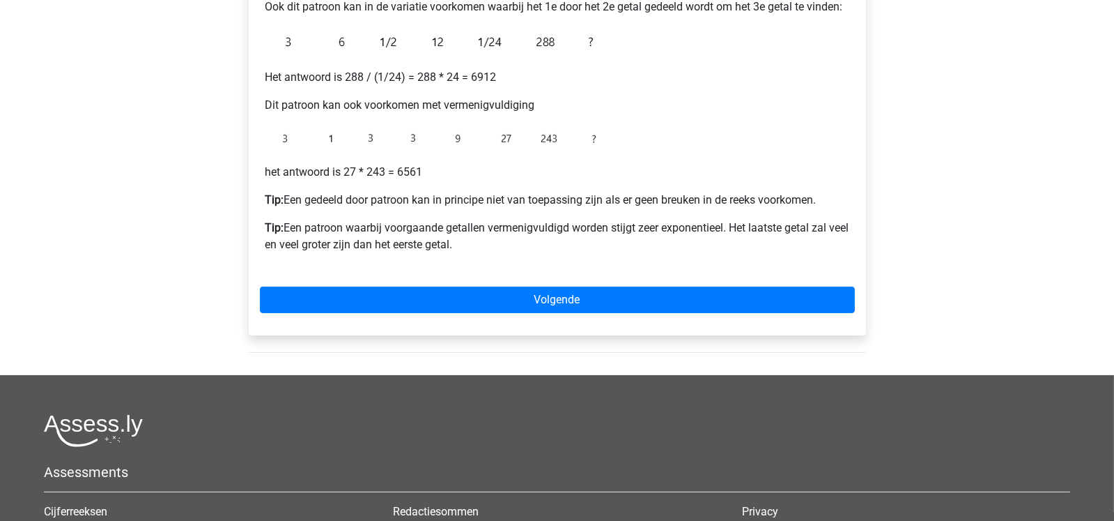
scroll to position [385, 0]
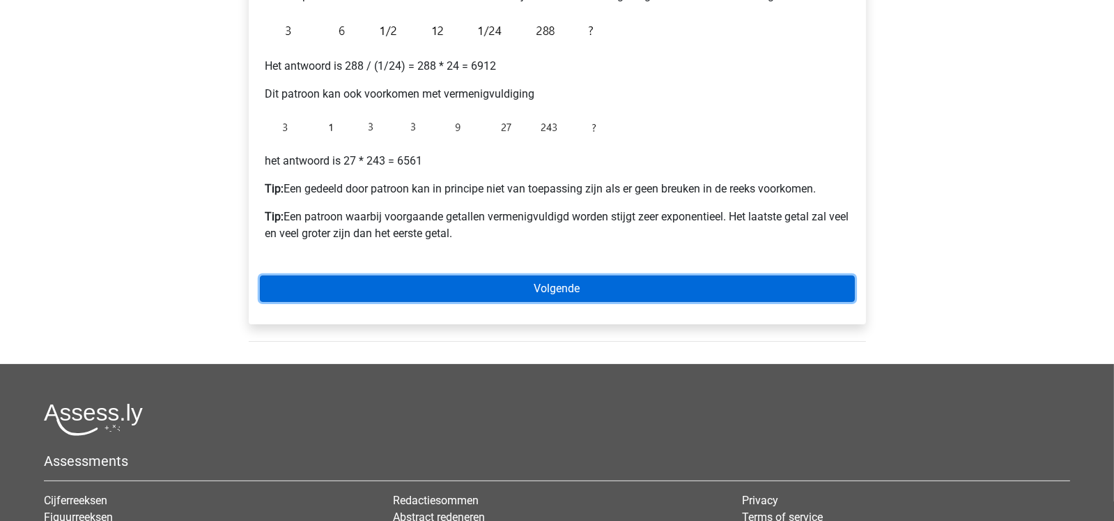
click at [681, 286] on link "Volgende" at bounding box center [557, 288] width 595 height 26
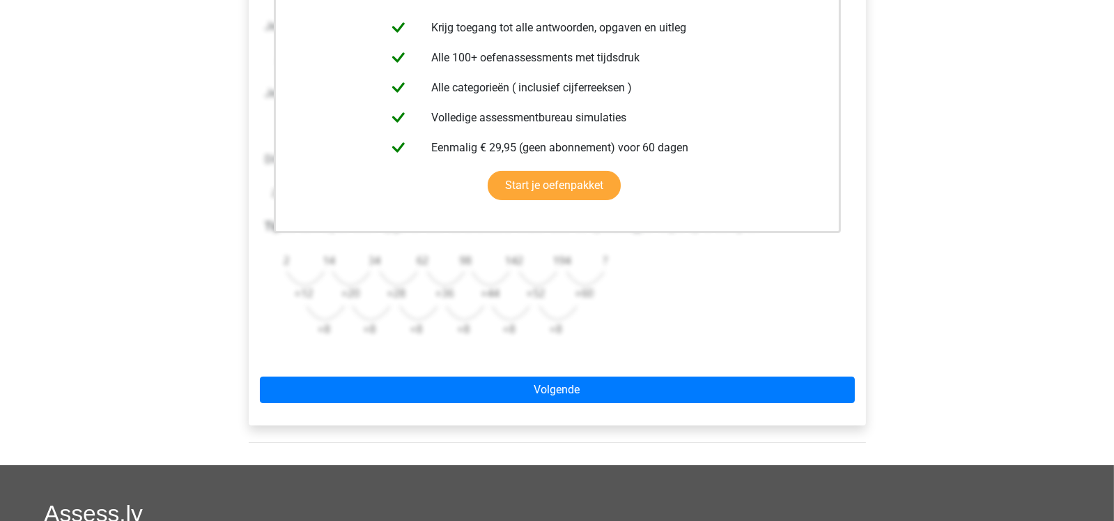
scroll to position [330, 0]
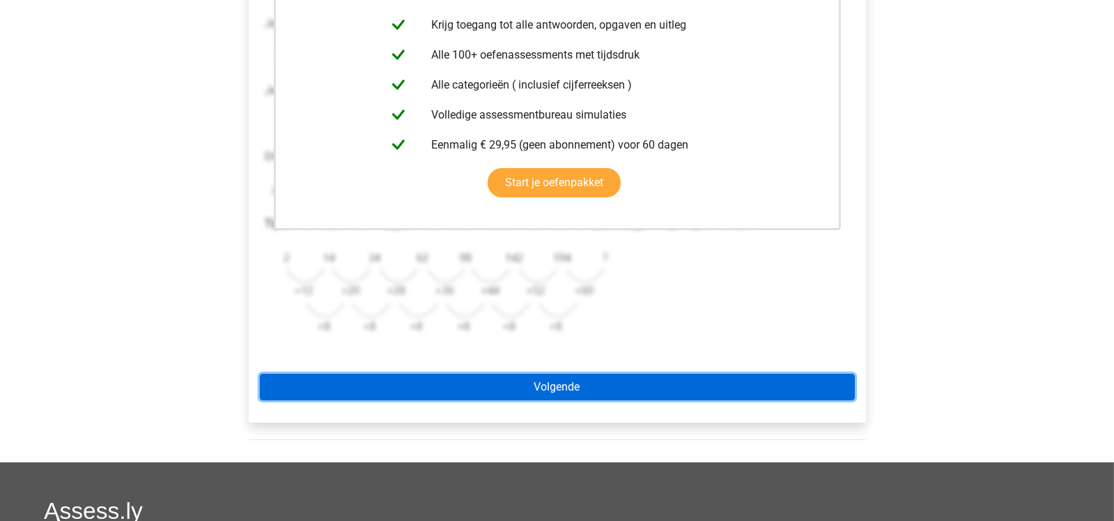
click at [746, 384] on link "Volgende" at bounding box center [557, 387] width 595 height 26
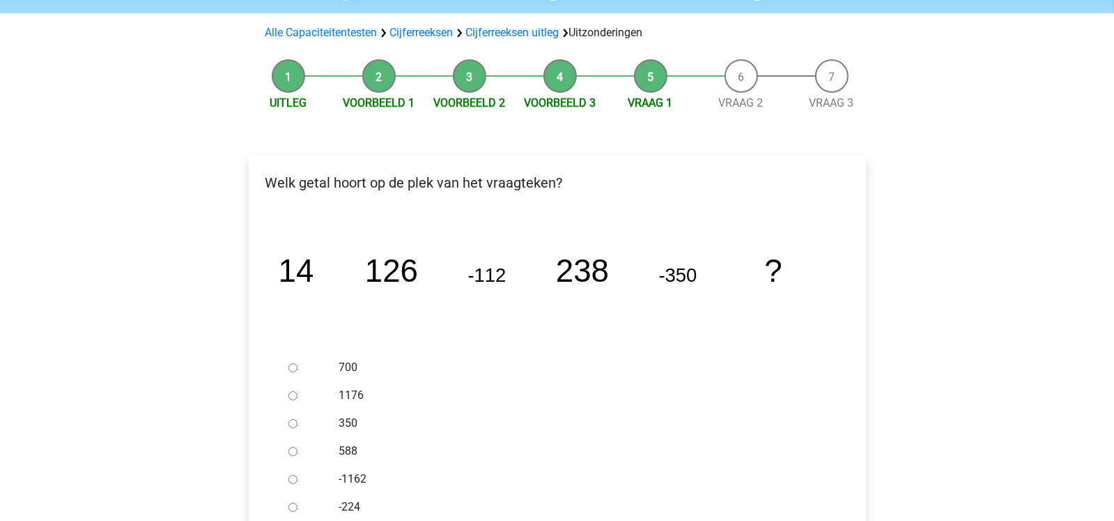
scroll to position [102, 0]
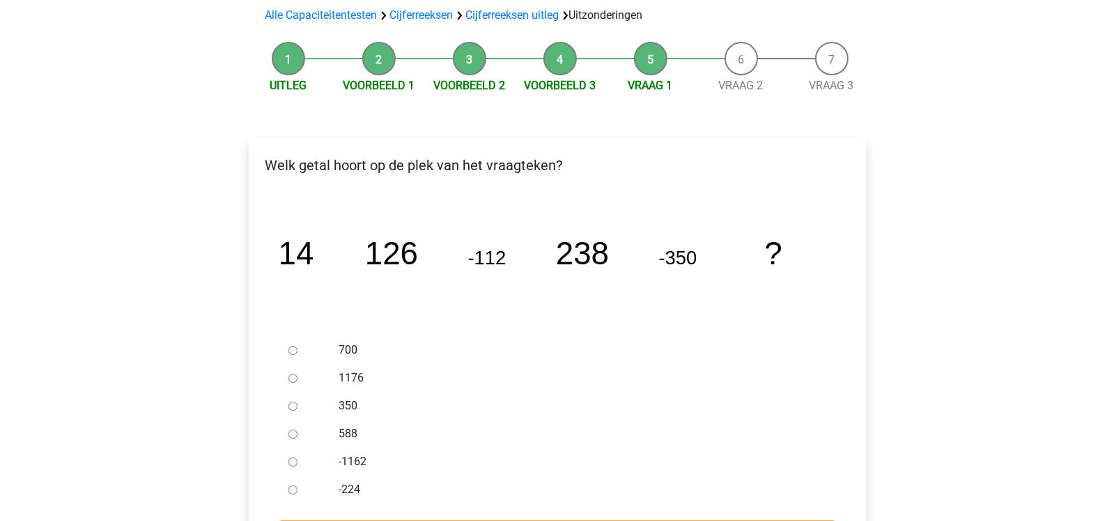
click at [357, 428] on label "588" at bounding box center [580, 433] width 482 height 17
click at [298, 429] on input "588" at bounding box center [292, 433] width 9 height 9
radio input "true"
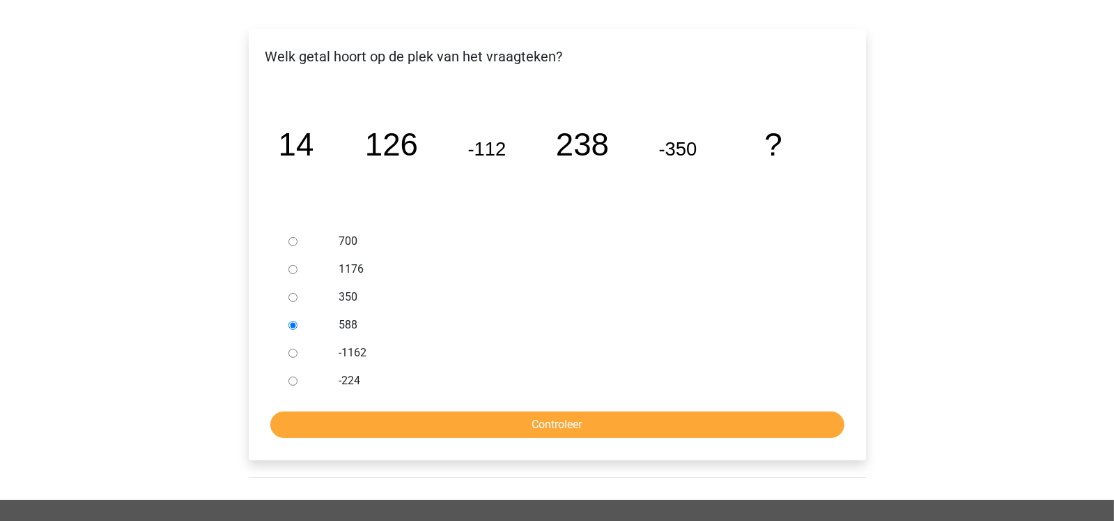
scroll to position [213, 0]
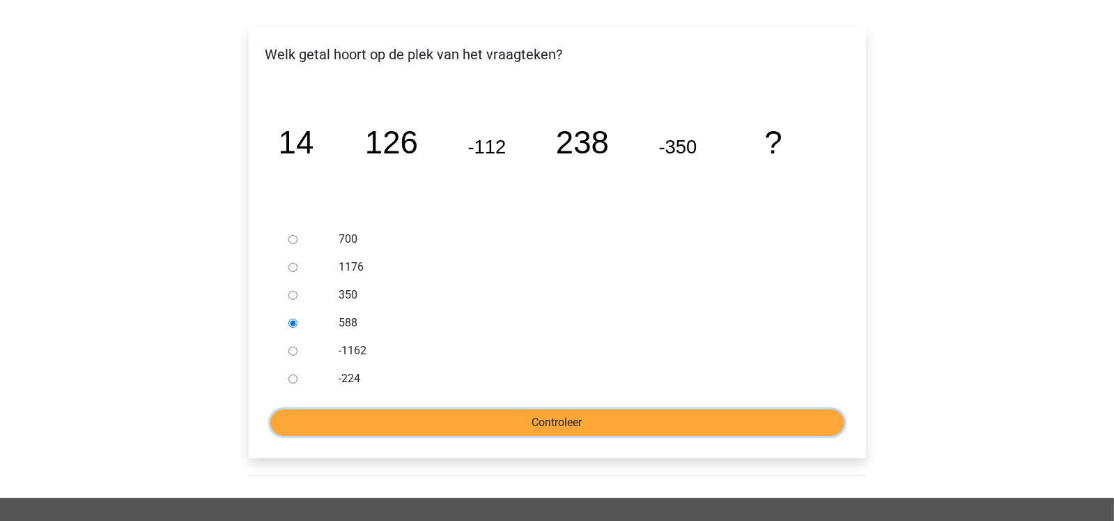
click at [819, 429] on input "Controleer" at bounding box center [557, 422] width 574 height 26
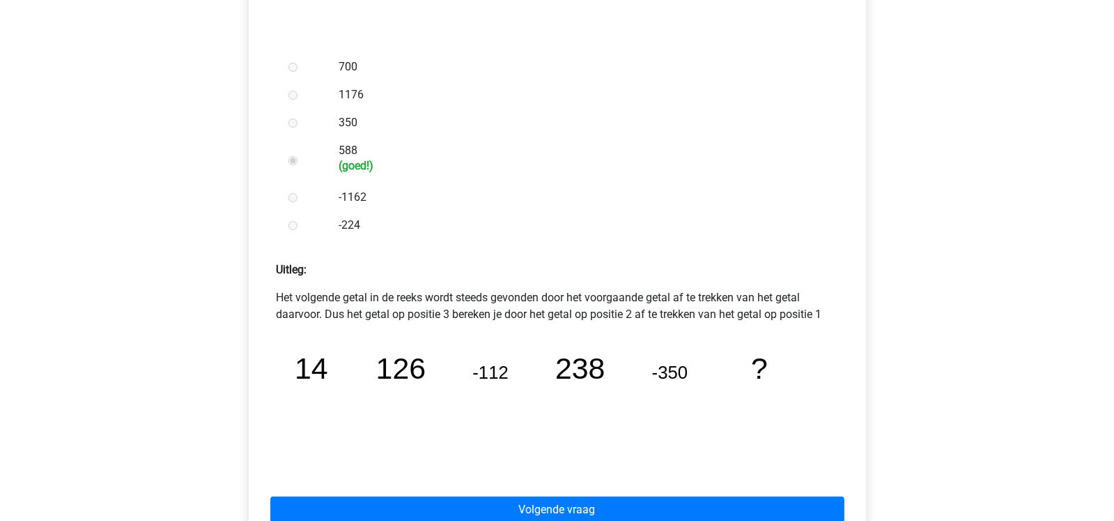
scroll to position [468, 0]
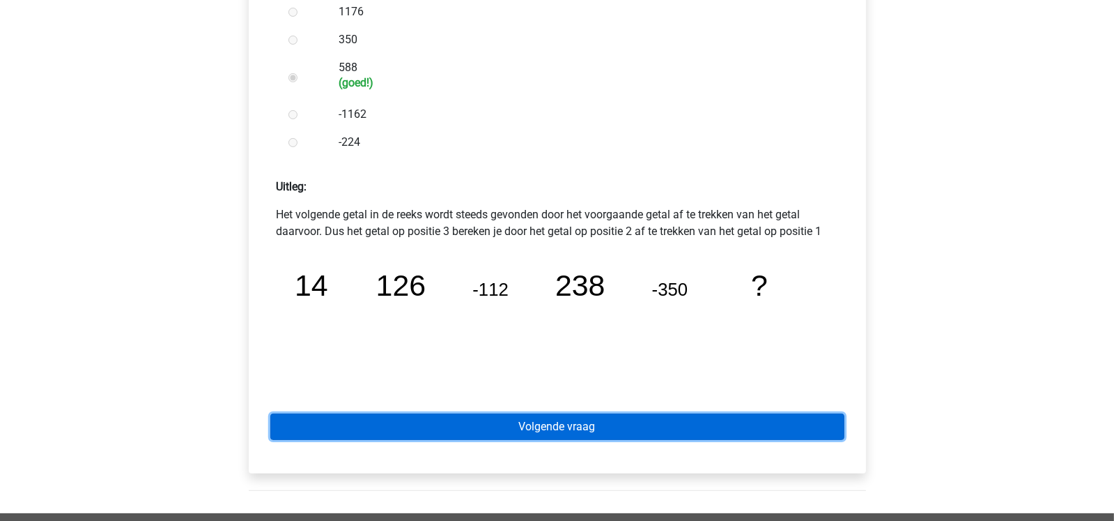
click at [781, 429] on link "Volgende vraag" at bounding box center [557, 426] width 574 height 26
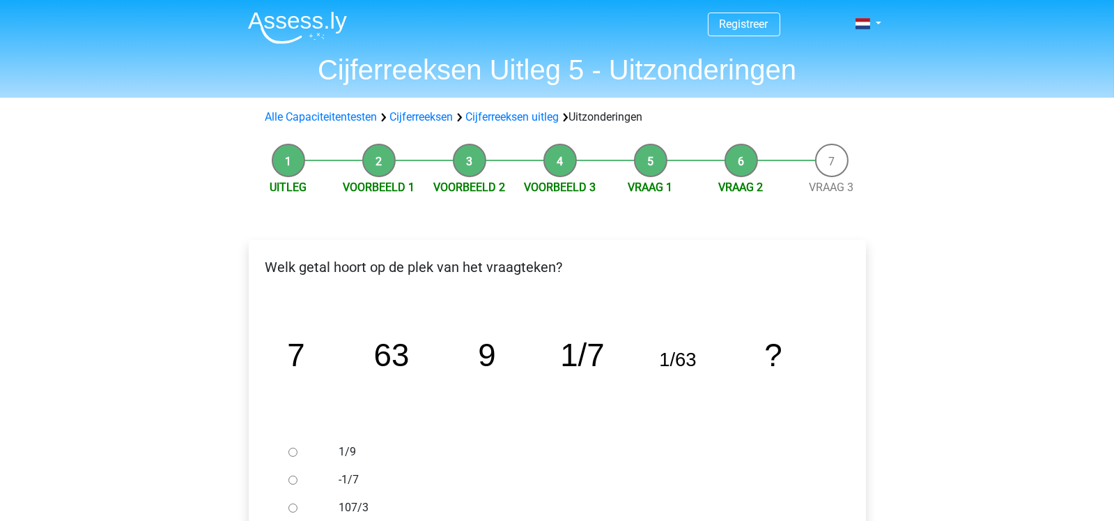
click at [352, 454] on label "1/9" at bounding box center [580, 451] width 482 height 17
click at [298, 454] on input "1/9" at bounding box center [292, 451] width 9 height 9
radio input "true"
click at [288, 475] on input "-1/7" at bounding box center [292, 479] width 9 height 9
radio input "true"
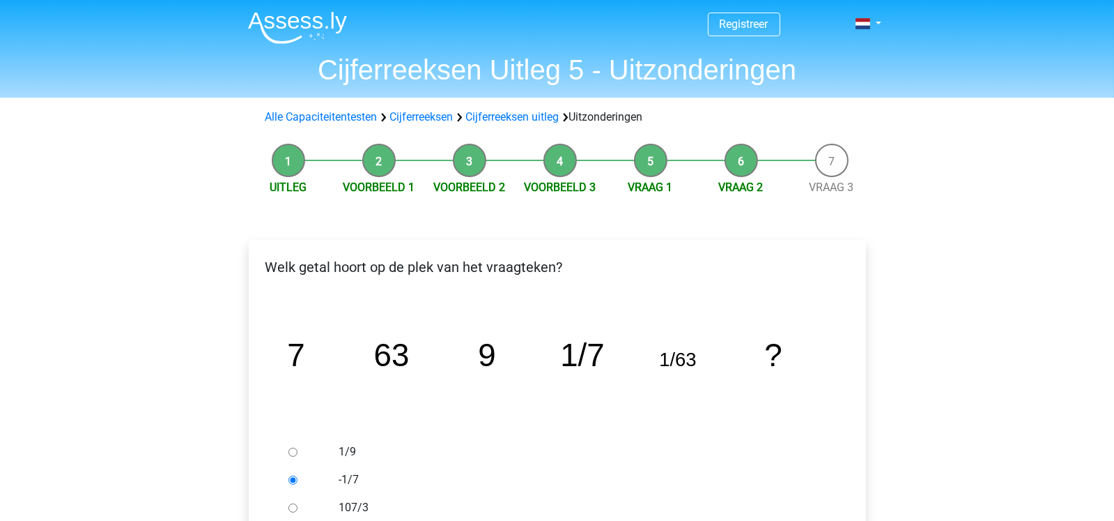
click at [288, 503] on input "107/3" at bounding box center [292, 507] width 9 height 9
radio input "true"
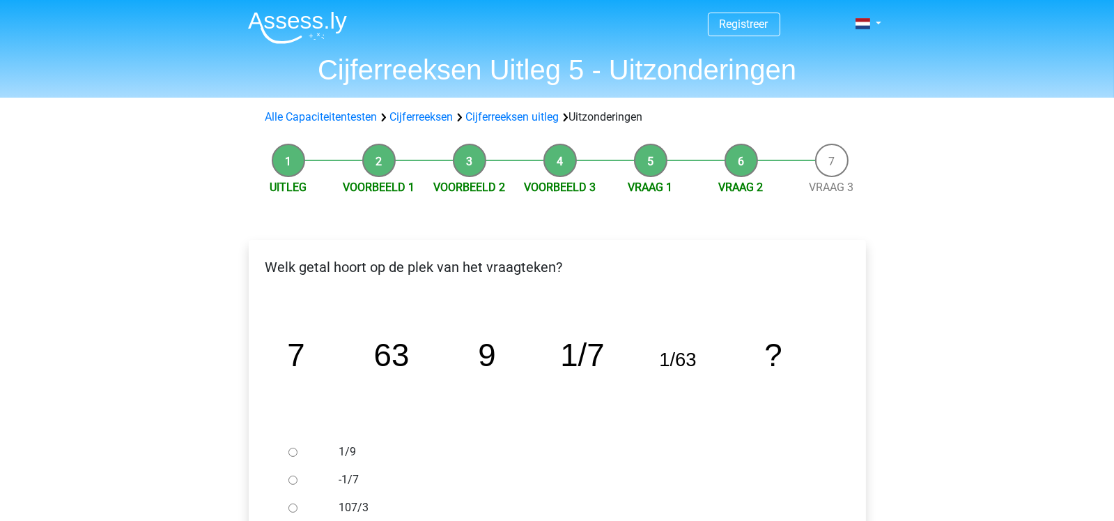
radio input "true"
click at [288, 447] on input "1/9" at bounding box center [292, 451] width 9 height 9
radio input "true"
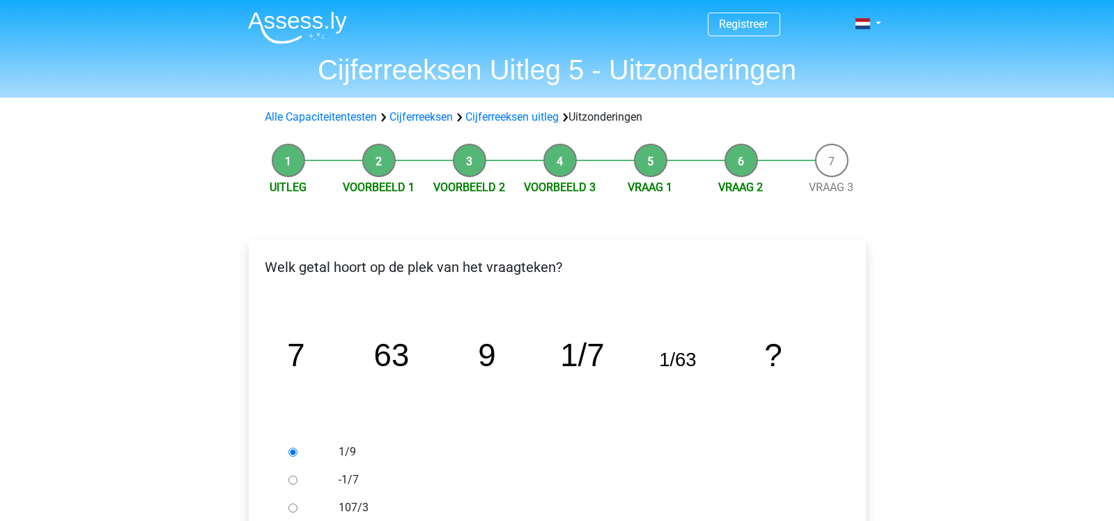
scroll to position [275, 0]
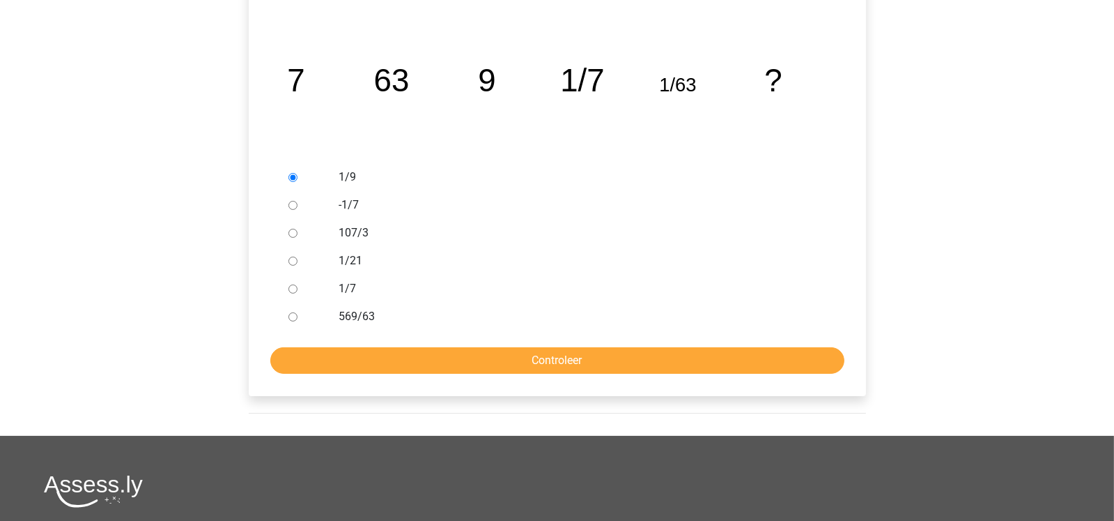
click at [288, 201] on input "-1/7" at bounding box center [292, 205] width 9 height 9
radio input "true"
click at [288, 229] on input "107/3" at bounding box center [292, 233] width 9 height 9
radio input "true"
click at [288, 256] on input "1/21" at bounding box center [292, 260] width 9 height 9
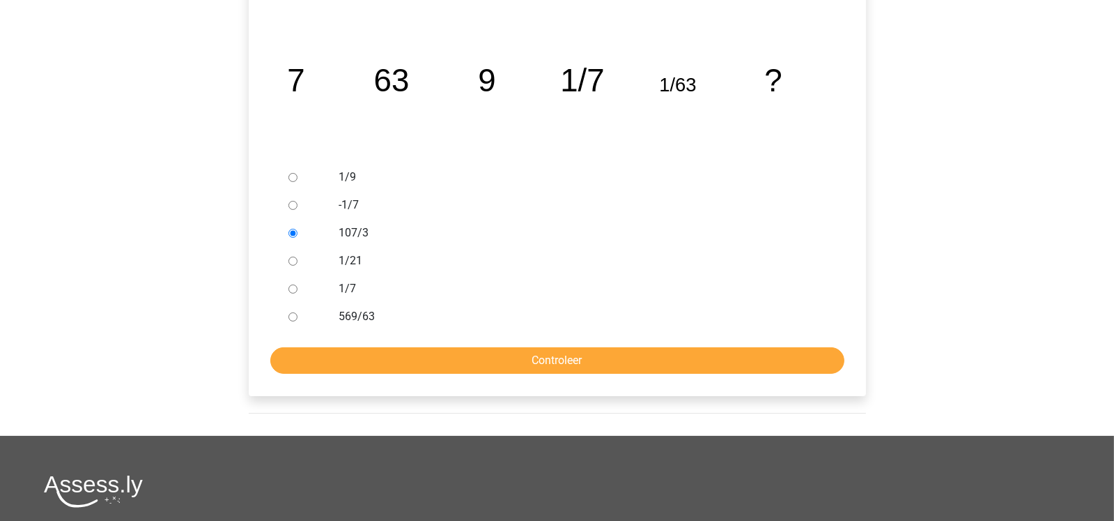
radio input "true"
click at [288, 284] on input "1/7" at bounding box center [292, 288] width 9 height 9
radio input "true"
click at [288, 312] on input "569/63" at bounding box center [292, 316] width 9 height 9
radio input "true"
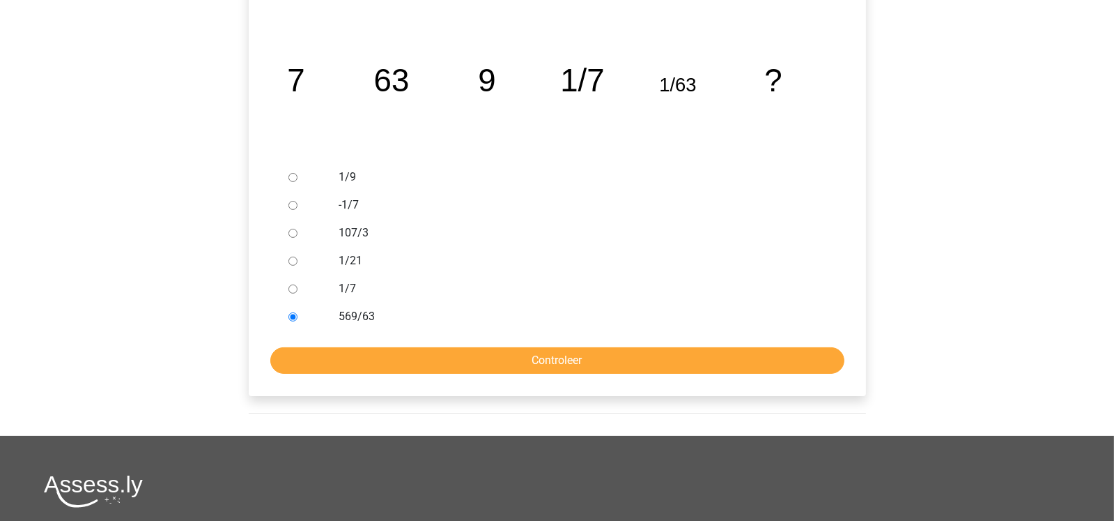
click at [288, 173] on input "1/9" at bounding box center [292, 177] width 9 height 9
radio input "true"
click at [288, 201] on input "-1/7" at bounding box center [292, 205] width 9 height 9
radio input "true"
click at [351, 174] on label "1/9" at bounding box center [580, 177] width 482 height 17
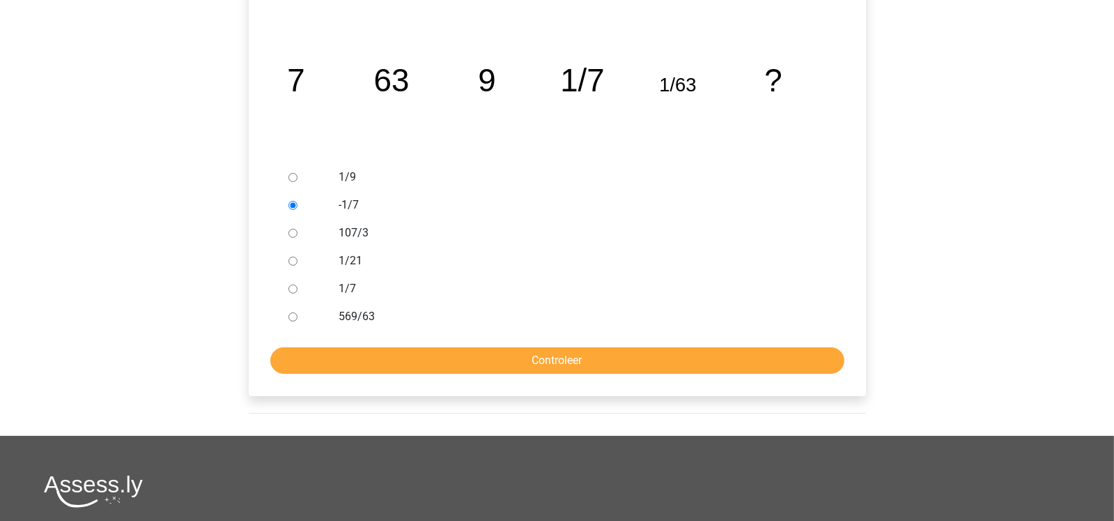
click at [298, 174] on input "1/9" at bounding box center [292, 177] width 9 height 9
radio input "true"
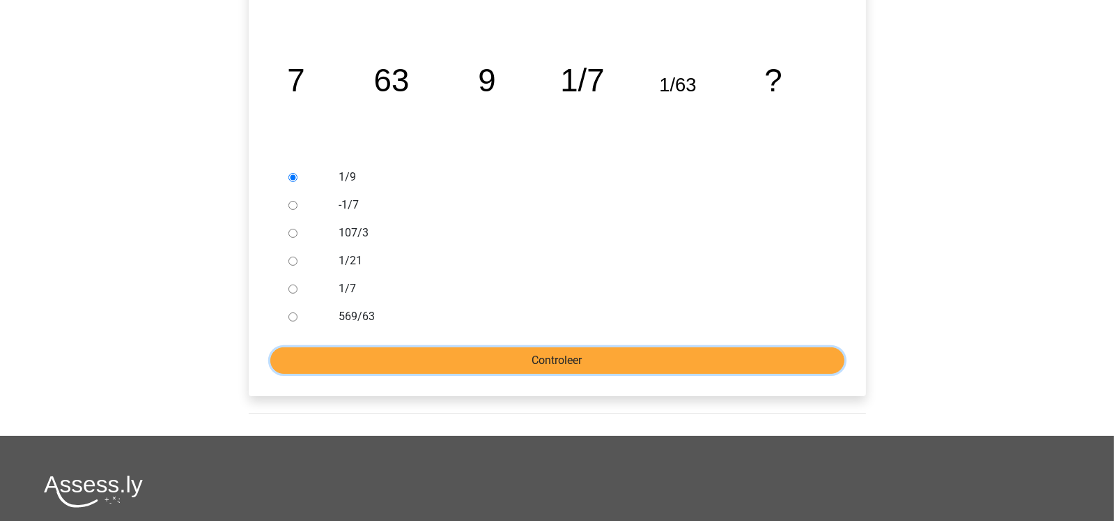
click at [524, 360] on input "Controleer" at bounding box center [557, 360] width 574 height 26
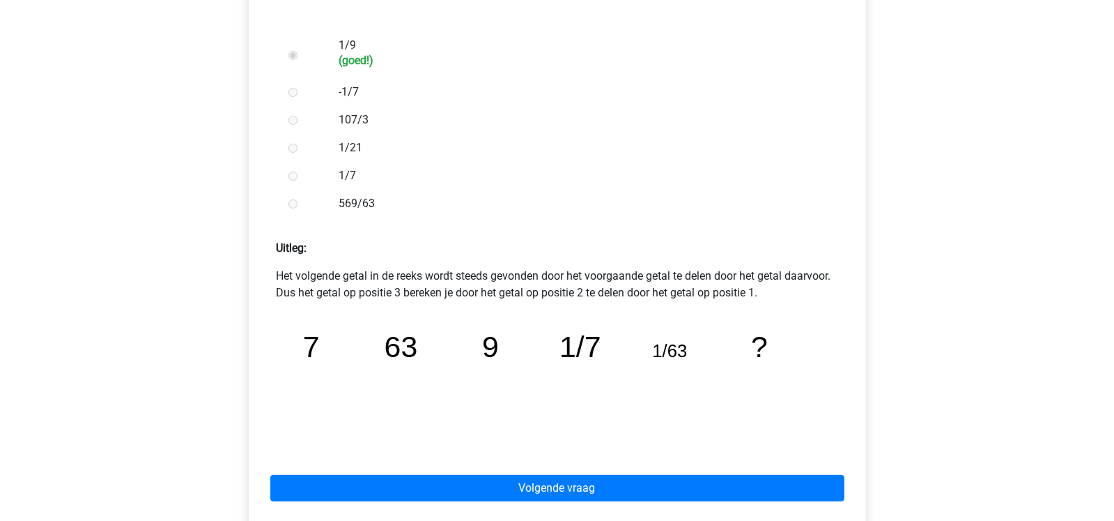
scroll to position [418, 0]
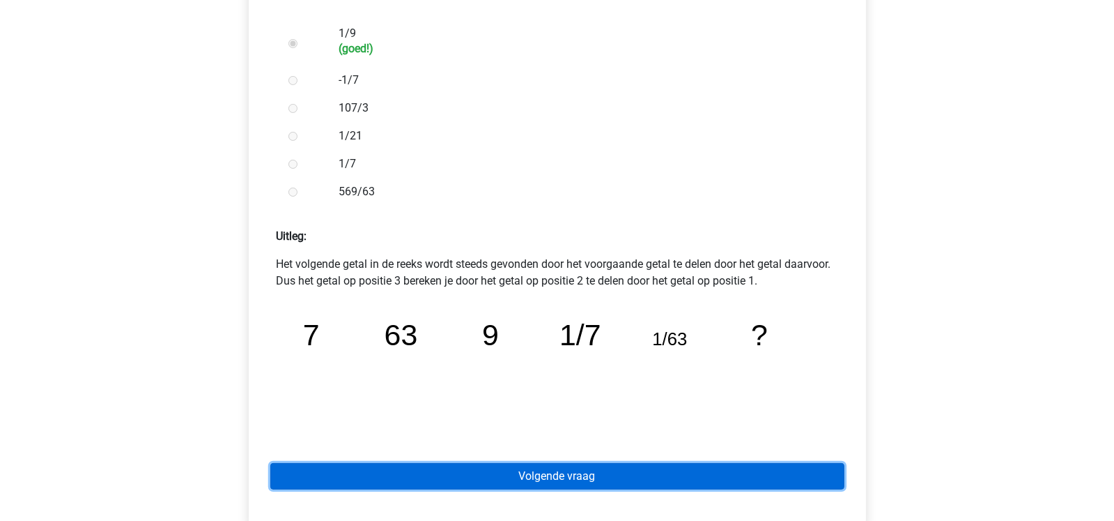
click at [669, 472] on link "Volgende vraag" at bounding box center [557, 476] width 574 height 26
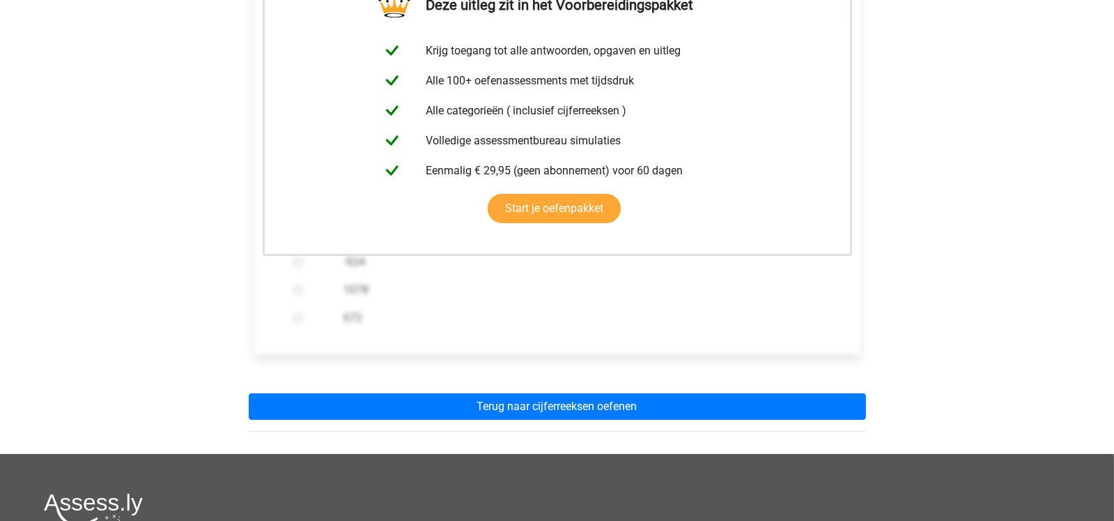
scroll to position [278, 0]
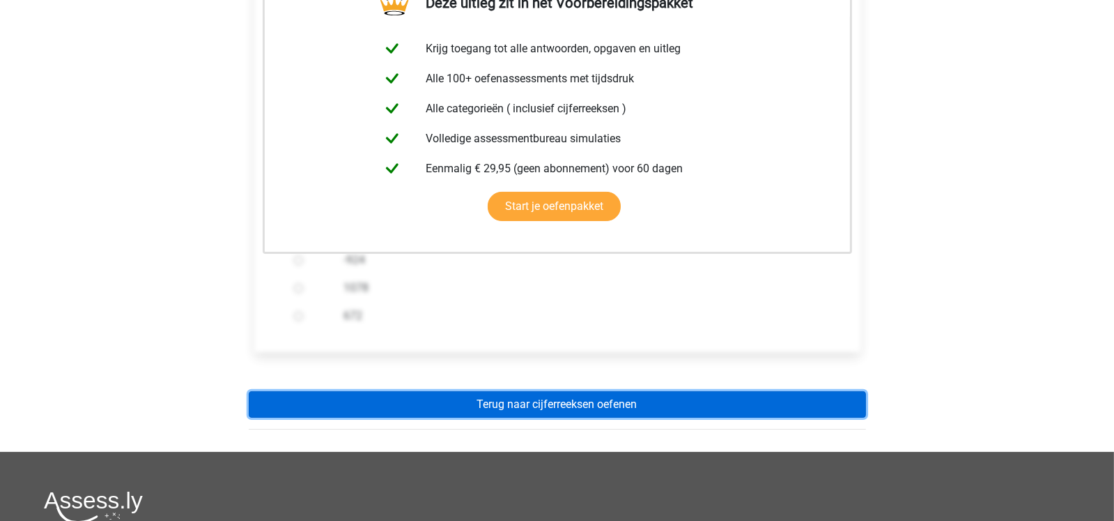
click at [830, 393] on link "Terug naar cijferreeksen oefenen" at bounding box center [557, 404] width 617 height 26
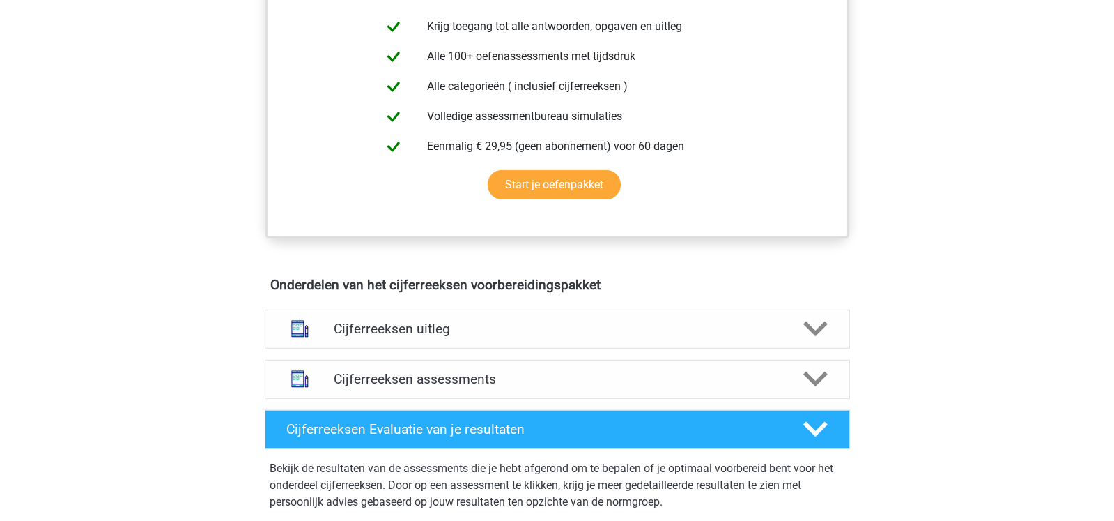
scroll to position [633, 0]
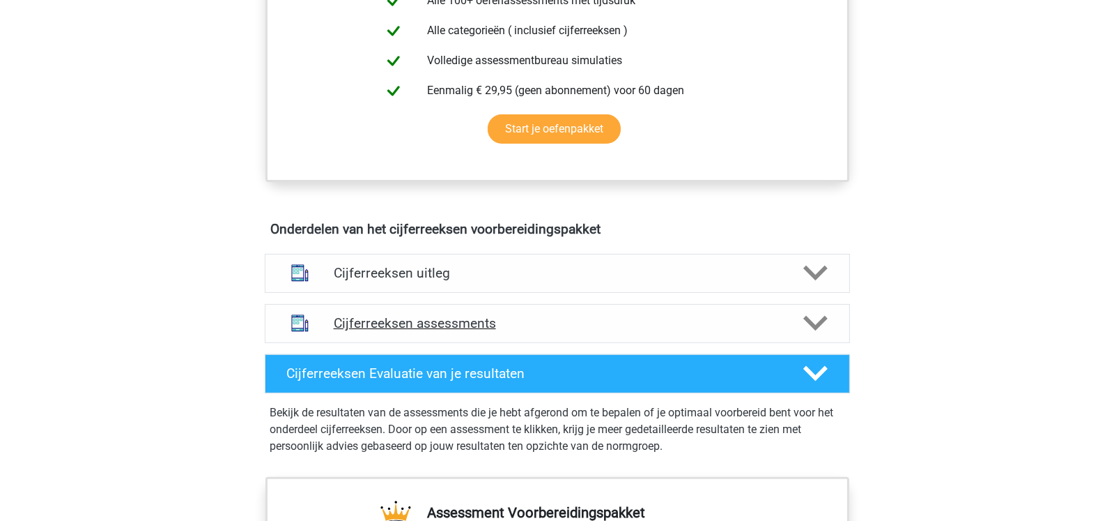
click at [649, 323] on div "Cijferreeksen assessments" at bounding box center [557, 323] width 585 height 39
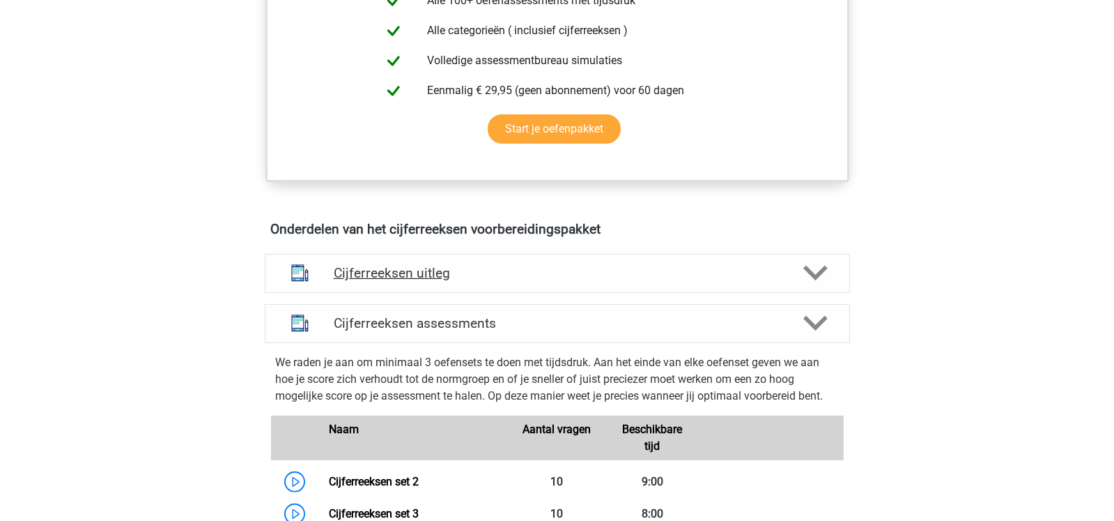
click at [713, 281] on h4 "Cijferreeksen uitleg" at bounding box center [557, 273] width 447 height 16
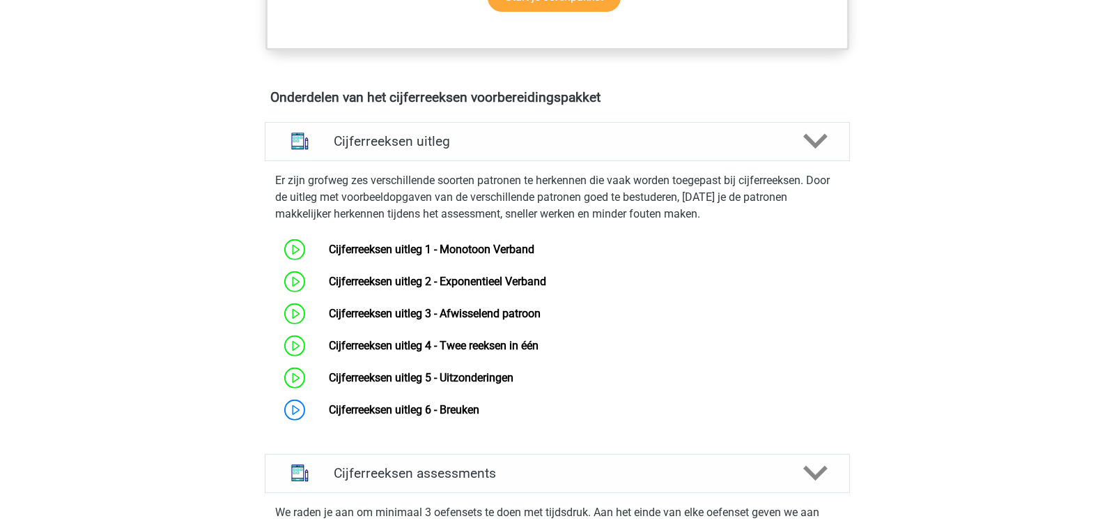
scroll to position [770, 0]
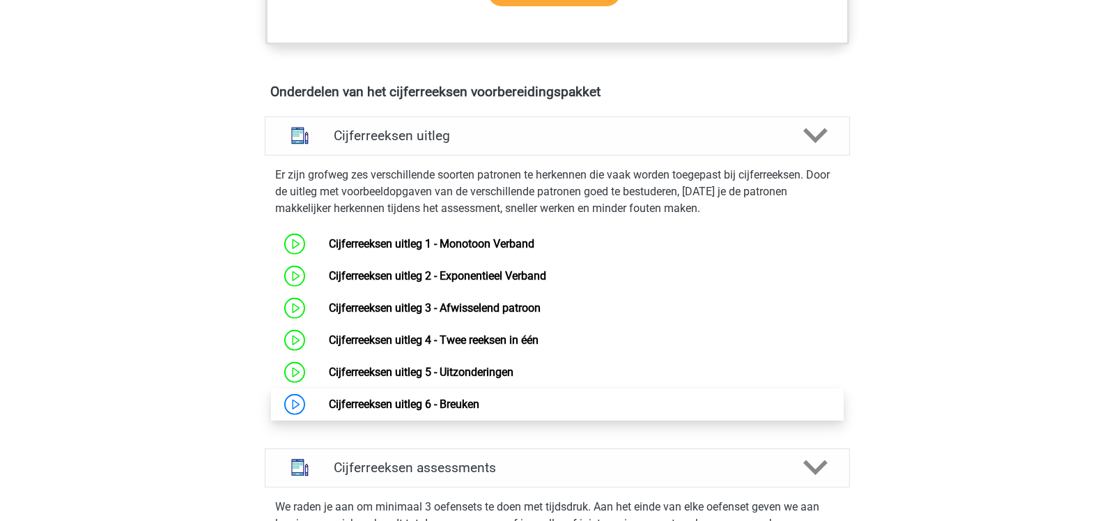
click at [479, 403] on link "Cijferreeksen uitleg 6 - Breuken" at bounding box center [404, 403] width 151 height 13
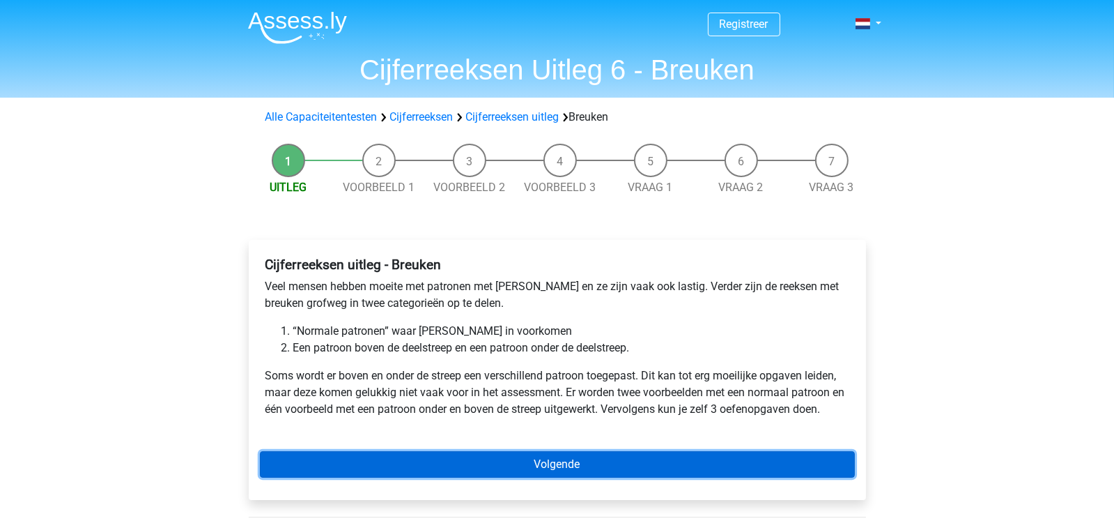
click at [606, 470] on link "Volgende" at bounding box center [557, 464] width 595 height 26
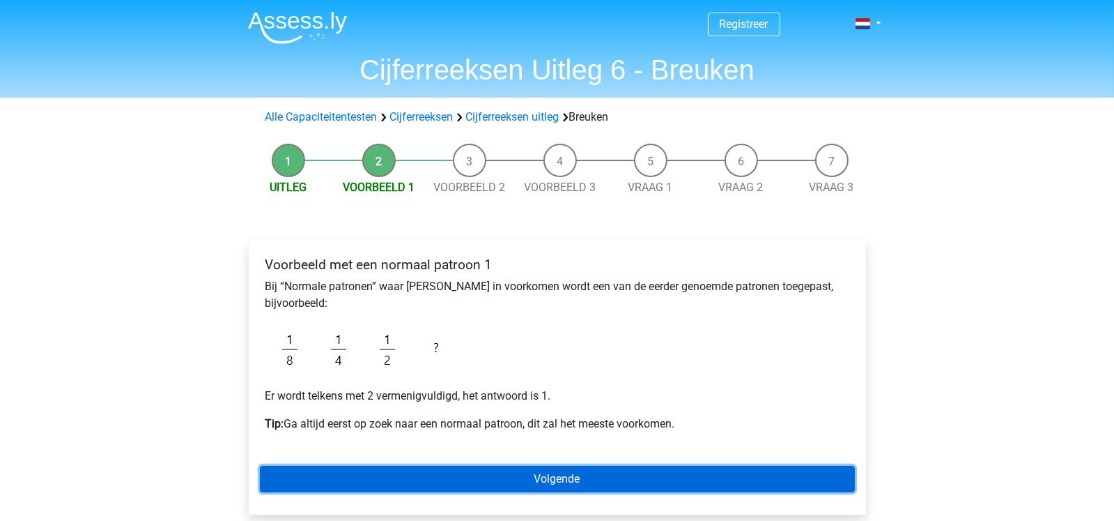
click at [606, 470] on link "Volgende" at bounding box center [557, 478] width 595 height 26
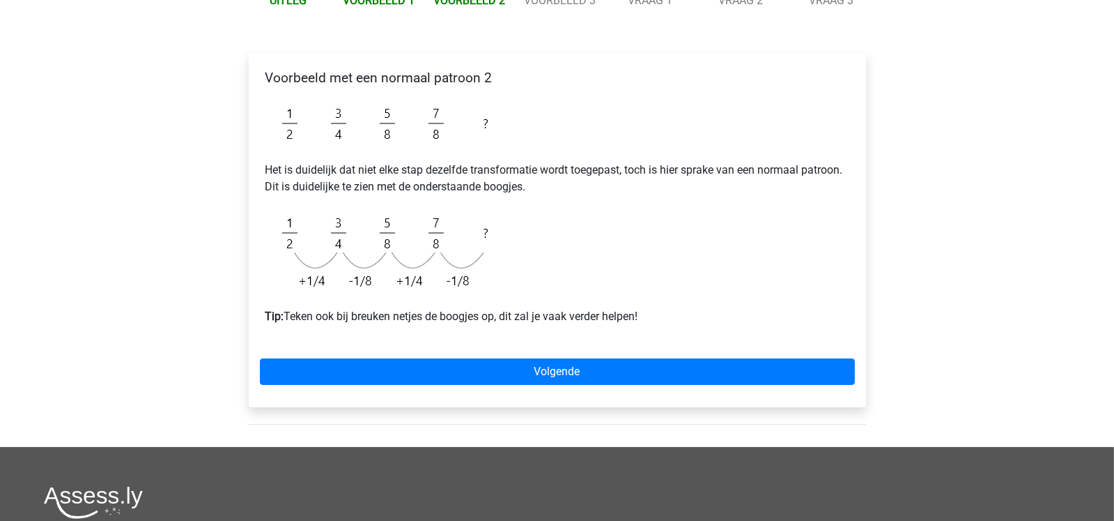
scroll to position [220, 0]
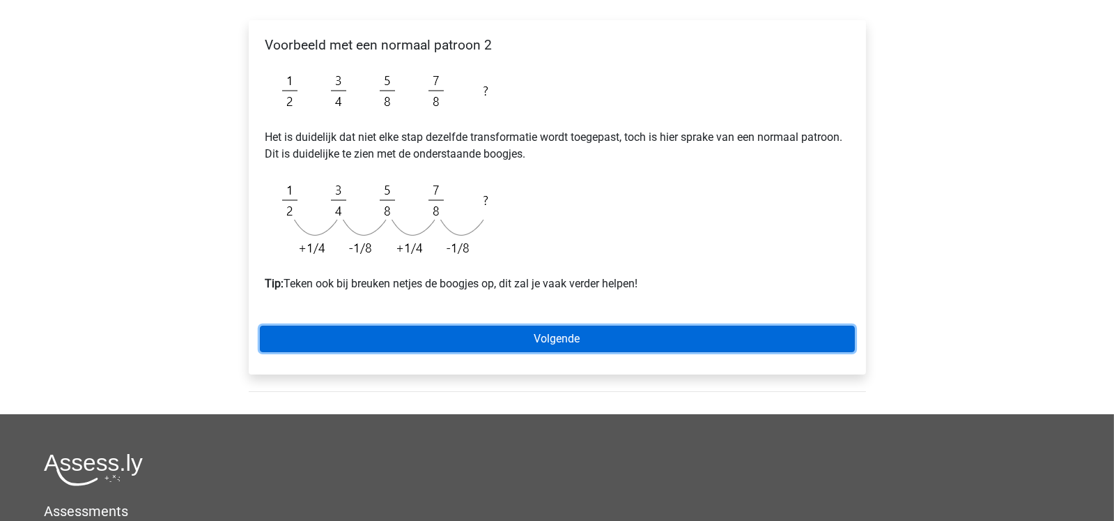
click at [716, 334] on link "Volgende" at bounding box center [557, 338] width 595 height 26
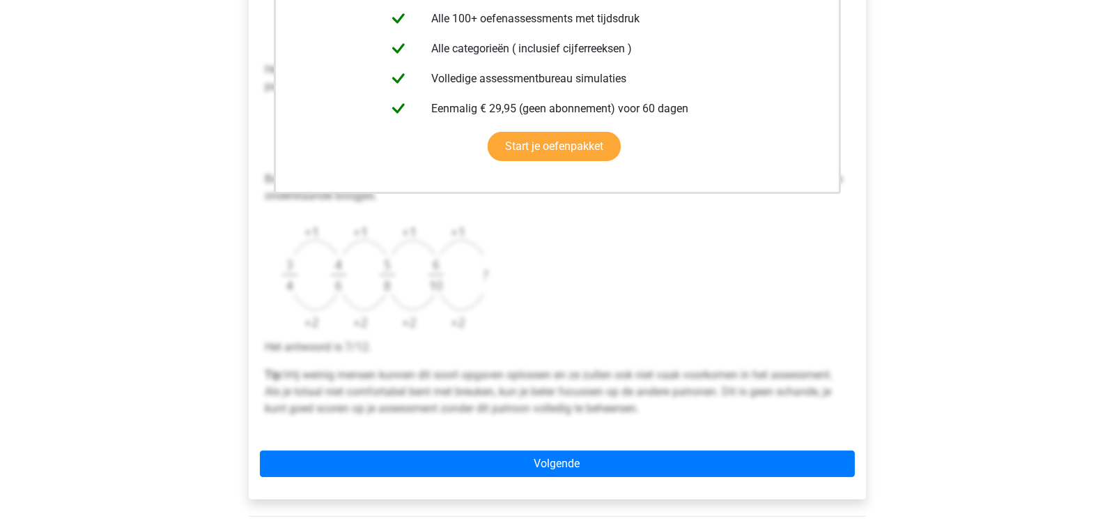
scroll to position [390, 0]
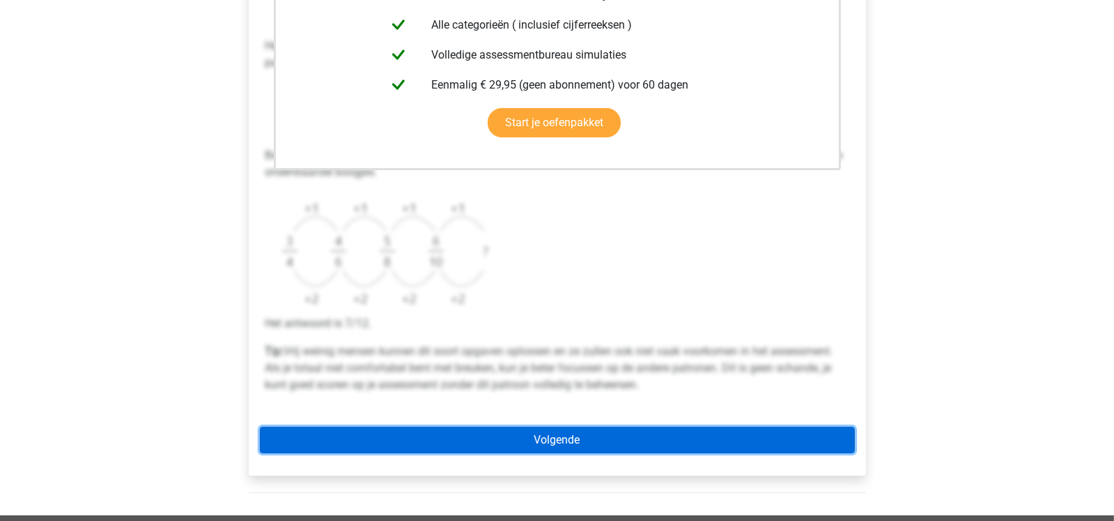
click at [785, 436] on link "Volgende" at bounding box center [557, 439] width 595 height 26
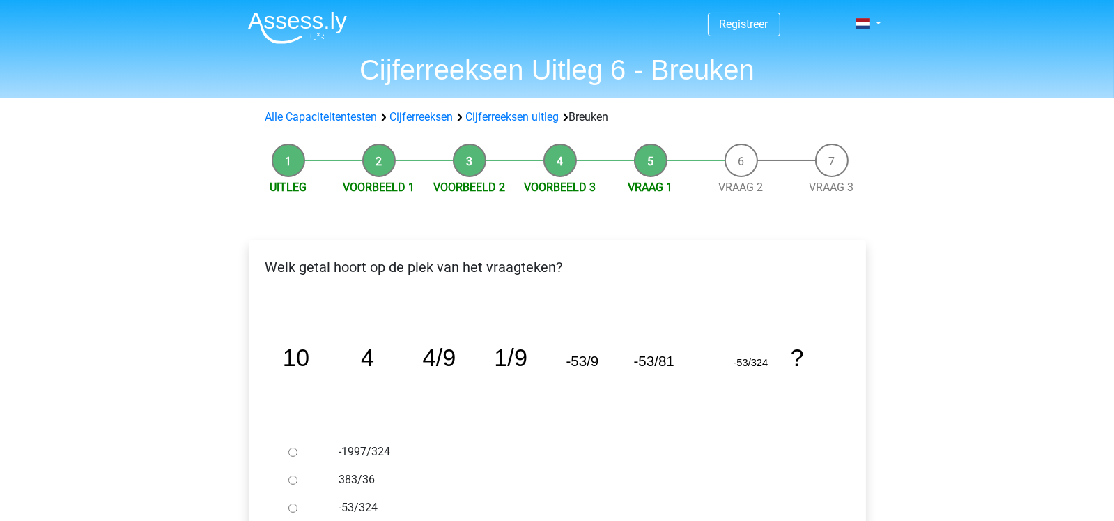
click at [498, 454] on label "-1997/324" at bounding box center [580, 451] width 482 height 17
click at [298, 454] on input "-1997/324" at bounding box center [292, 451] width 9 height 9
radio input "true"
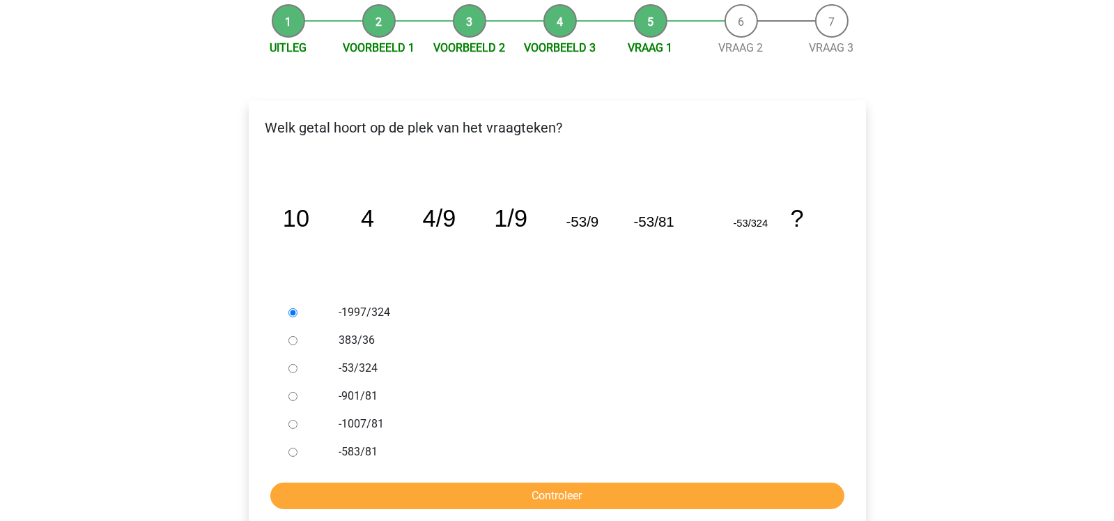
scroll to position [167, 0]
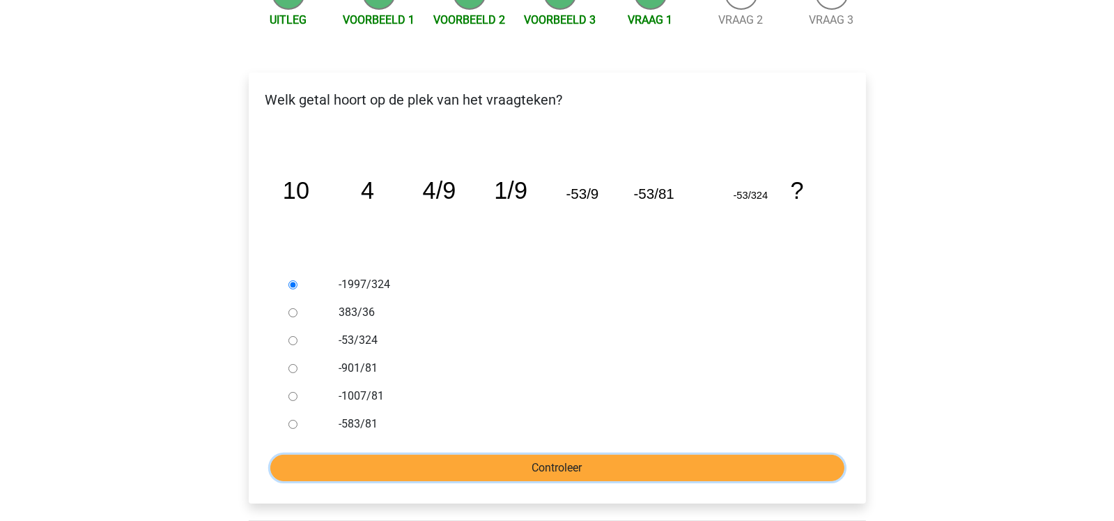
click at [750, 465] on input "Controleer" at bounding box center [557, 467] width 574 height 26
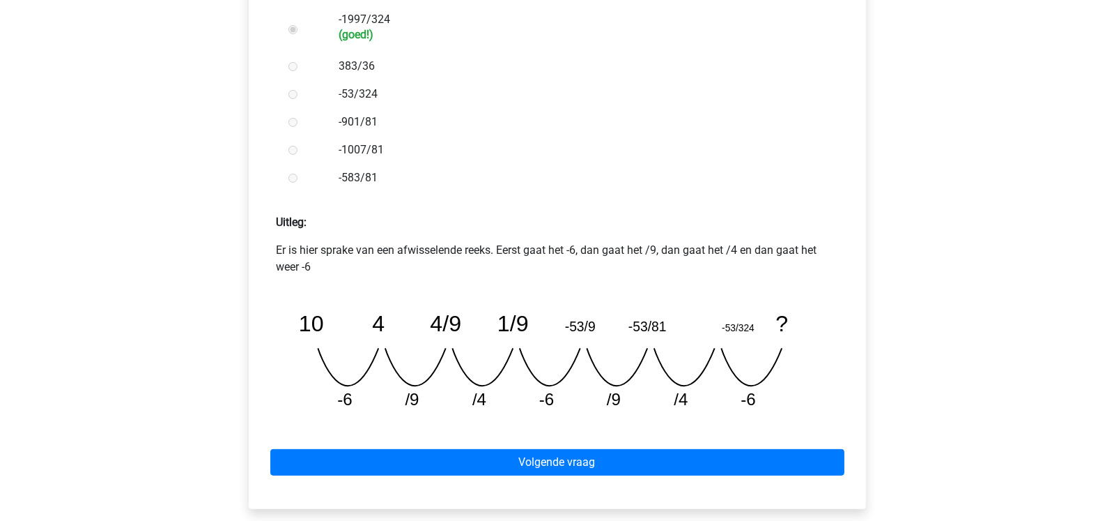
scroll to position [446, 0]
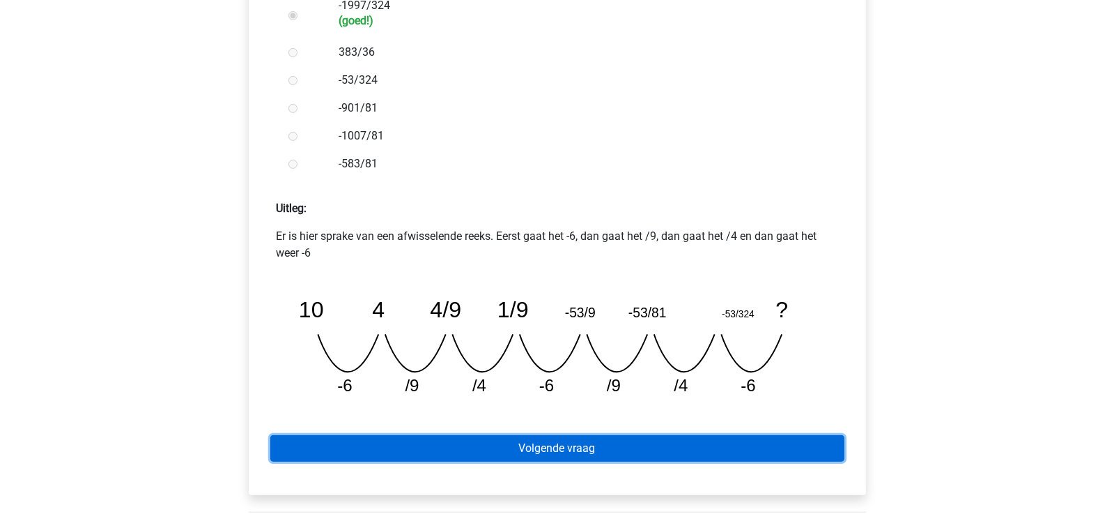
click at [833, 442] on link "Volgende vraag" at bounding box center [557, 448] width 574 height 26
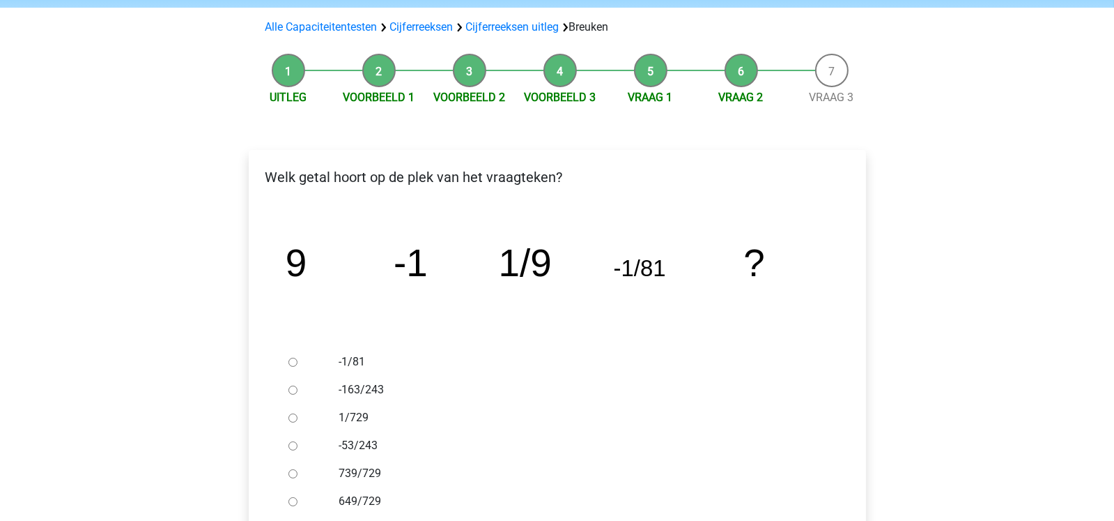
scroll to position [111, 0]
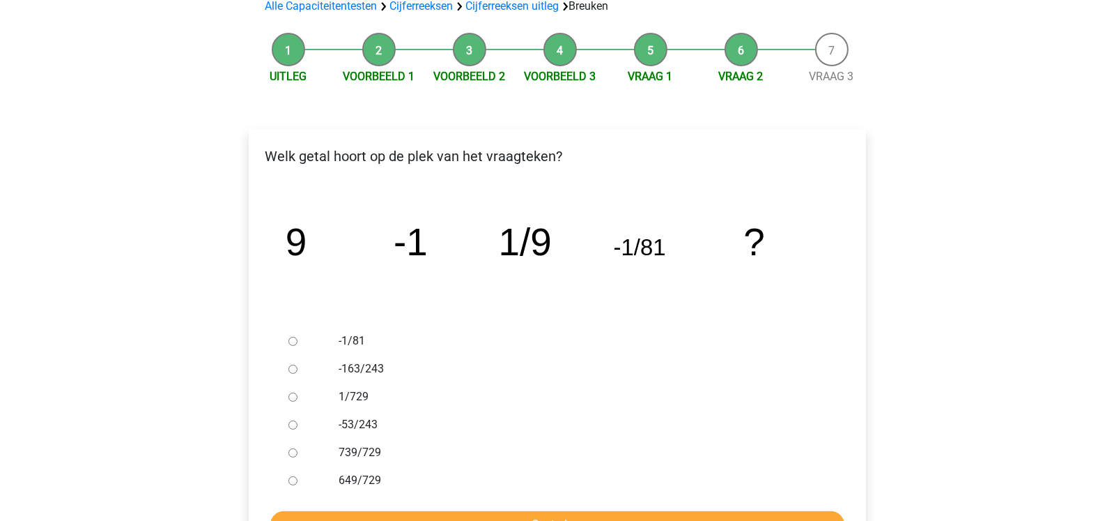
click at [353, 396] on label "1/729" at bounding box center [580, 396] width 482 height 17
click at [298, 396] on input "1/729" at bounding box center [292, 396] width 9 height 9
radio input "true"
click at [476, 518] on input "Controleer" at bounding box center [557, 524] width 574 height 26
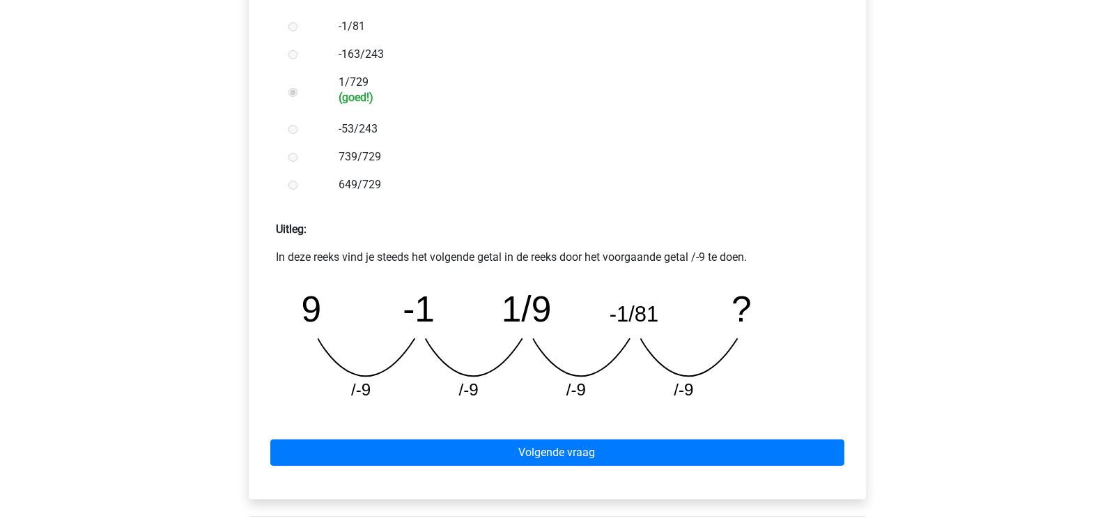
scroll to position [427, 0]
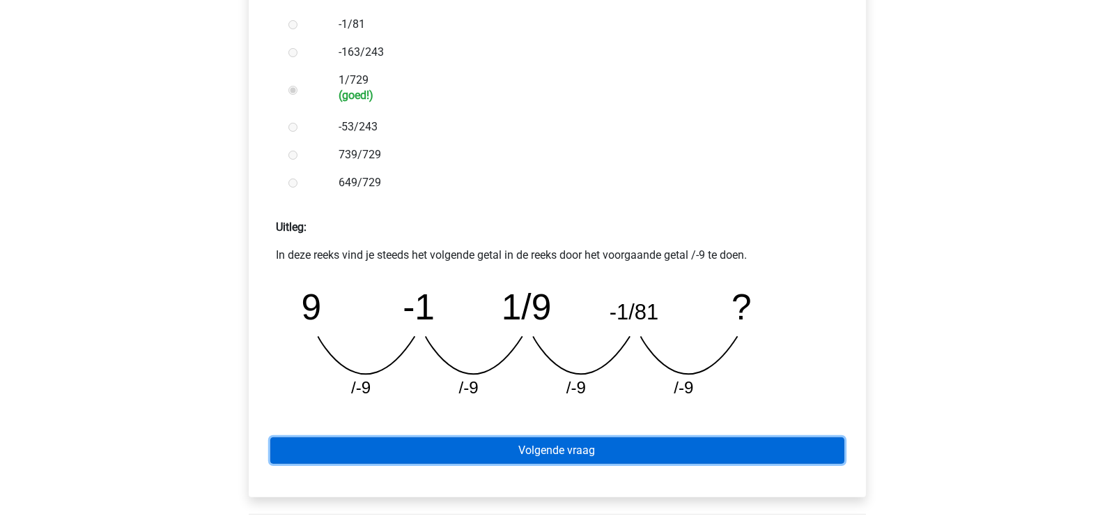
click at [719, 445] on link "Volgende vraag" at bounding box center [557, 450] width 574 height 26
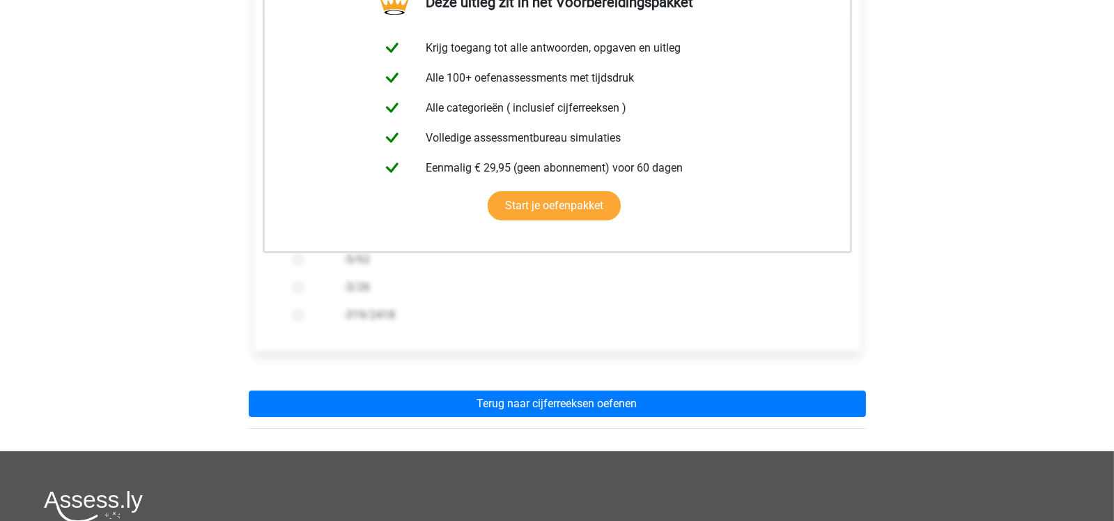
scroll to position [307, 0]
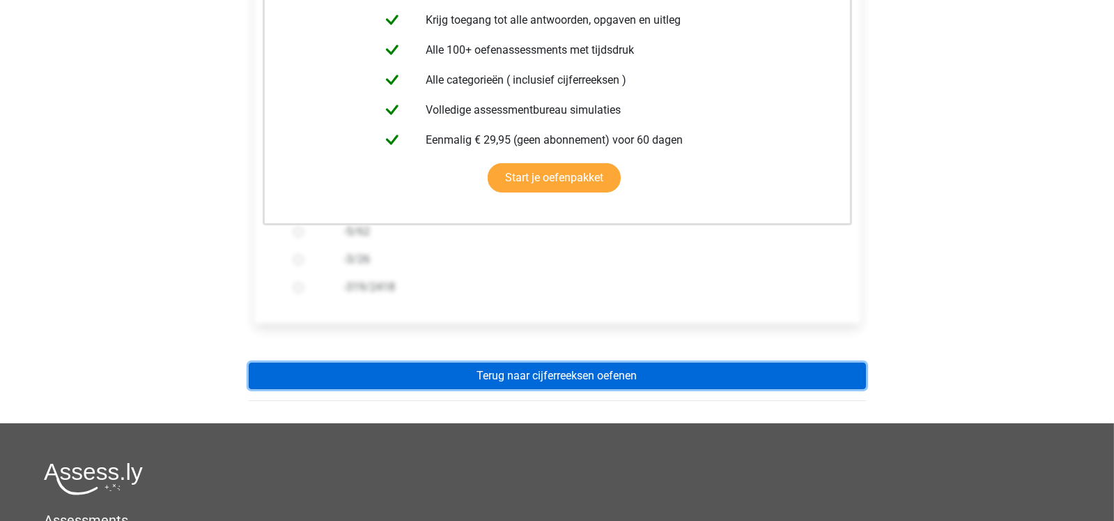
click at [739, 379] on link "Terug naar cijferreeksen oefenen" at bounding box center [557, 375] width 617 height 26
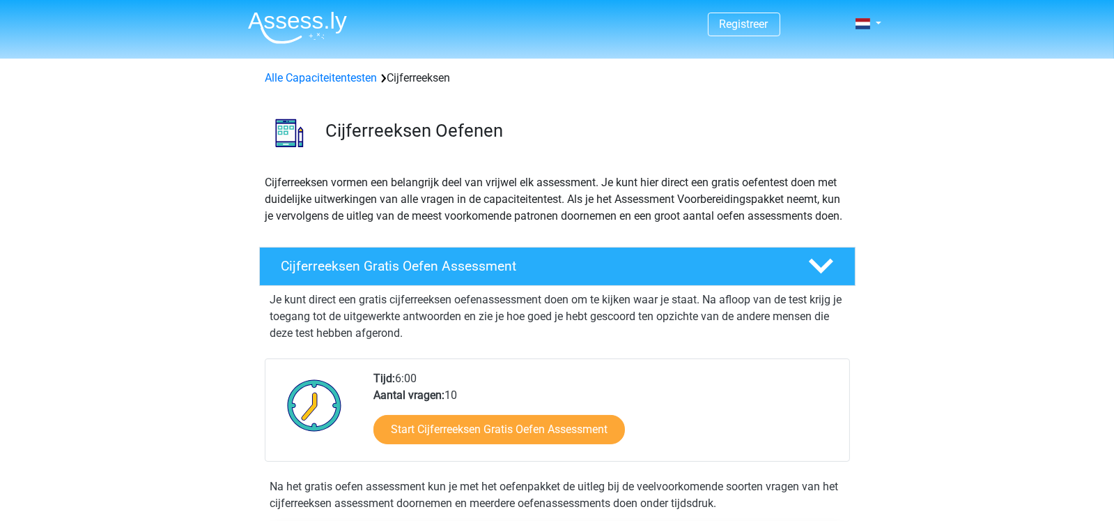
click at [535, 461] on div "Start Cijferreeksen Gratis Oefen Assessment" at bounding box center [606, 431] width 465 height 57
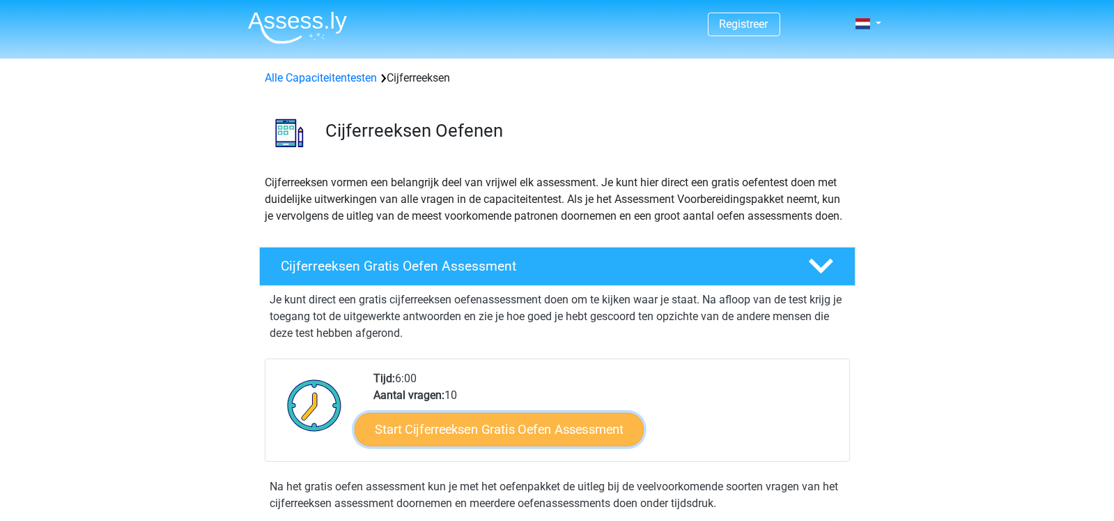
click at [560, 445] on link "Start Cijferreeksen Gratis Oefen Assessment" at bounding box center [499, 428] width 289 height 33
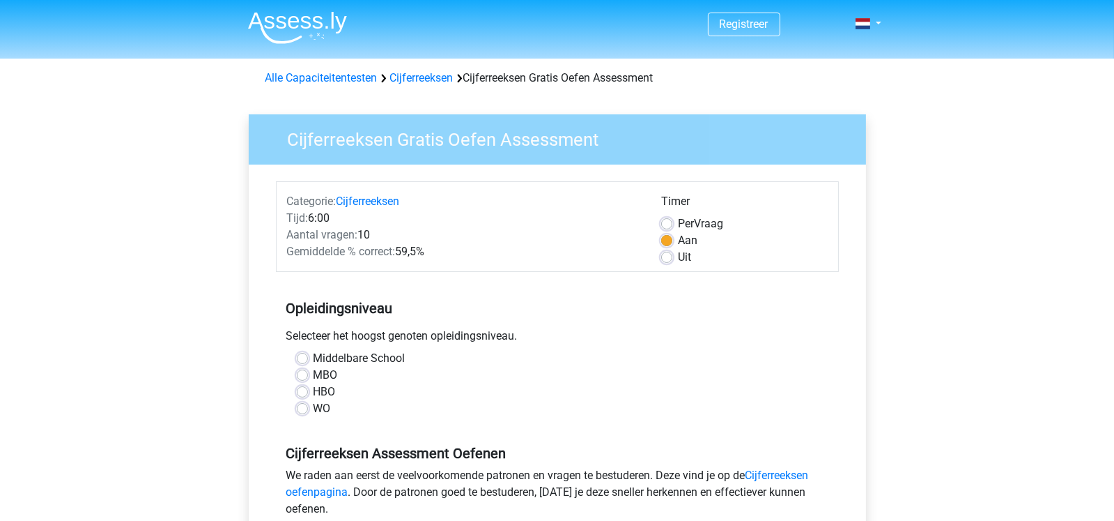
click at [341, 391] on div "HBO" at bounding box center [557, 391] width 521 height 17
click at [314, 391] on label "HBO" at bounding box center [325, 391] width 22 height 17
click at [301, 391] on input "HBO" at bounding box center [302, 390] width 11 height 14
radio input "true"
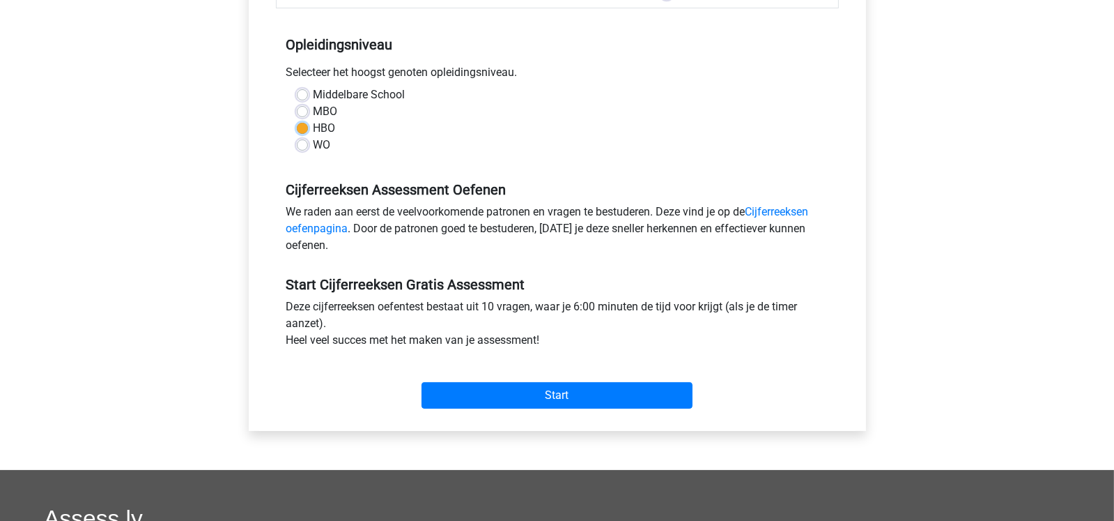
scroll to position [275, 0]
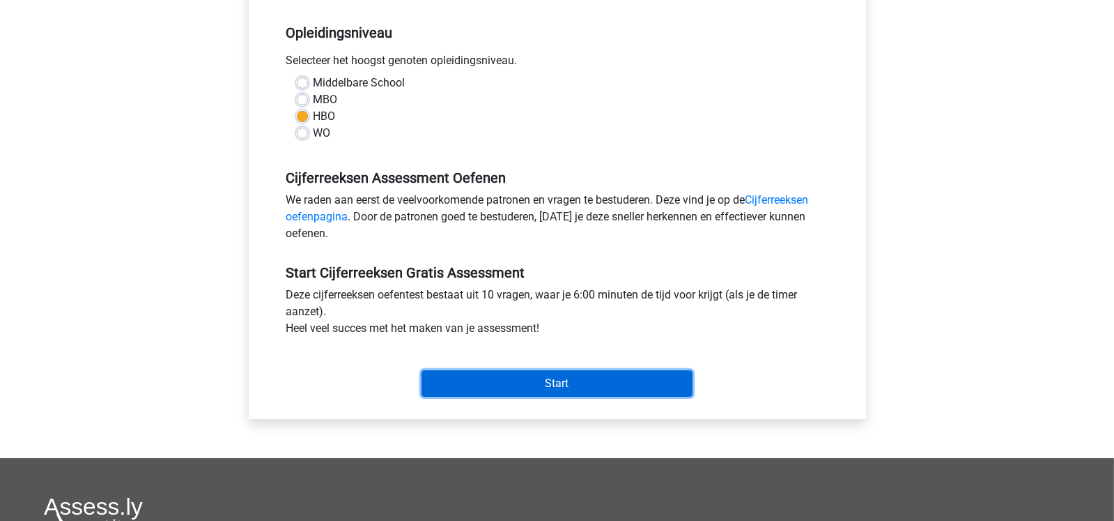
click at [616, 385] on input "Start" at bounding box center [557, 383] width 271 height 26
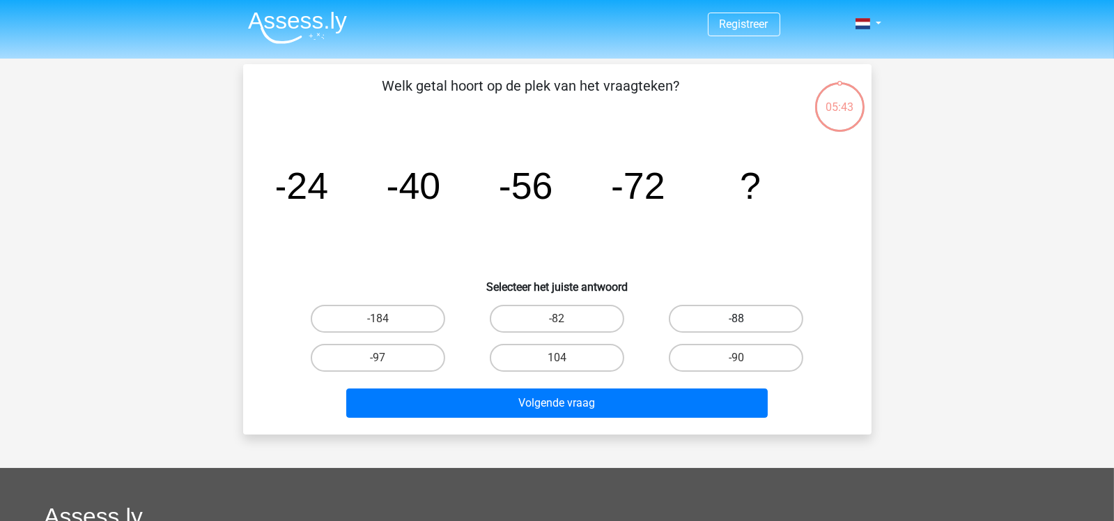
click at [733, 318] on label "-88" at bounding box center [736, 319] width 134 height 28
click at [737, 318] on input "-88" at bounding box center [741, 322] width 9 height 9
radio input "true"
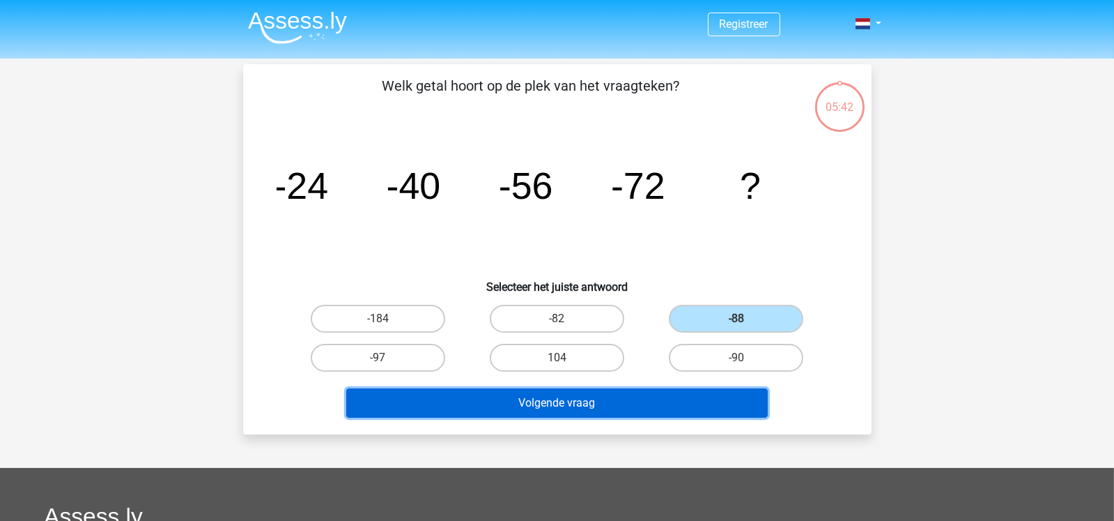
click at [554, 401] on button "Volgende vraag" at bounding box center [557, 402] width 422 height 29
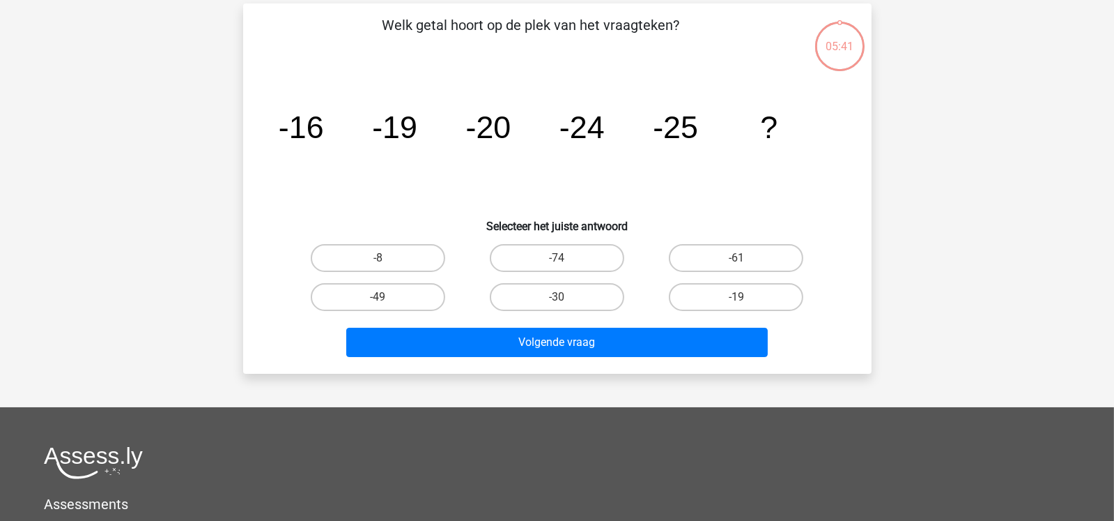
scroll to position [64, 0]
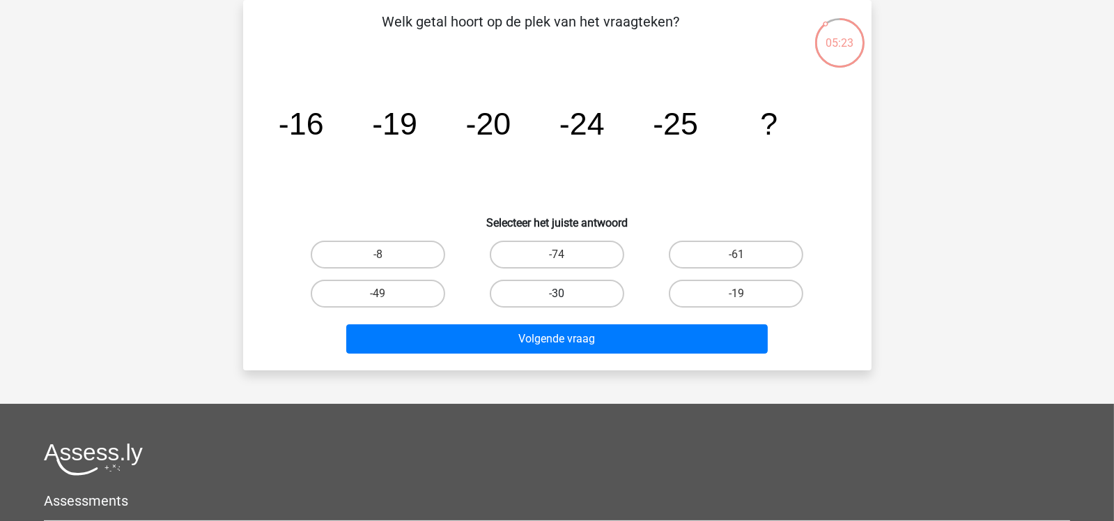
click at [566, 295] on label "-30" at bounding box center [557, 293] width 134 height 28
click at [566, 295] on input "-30" at bounding box center [561, 297] width 9 height 9
radio input "true"
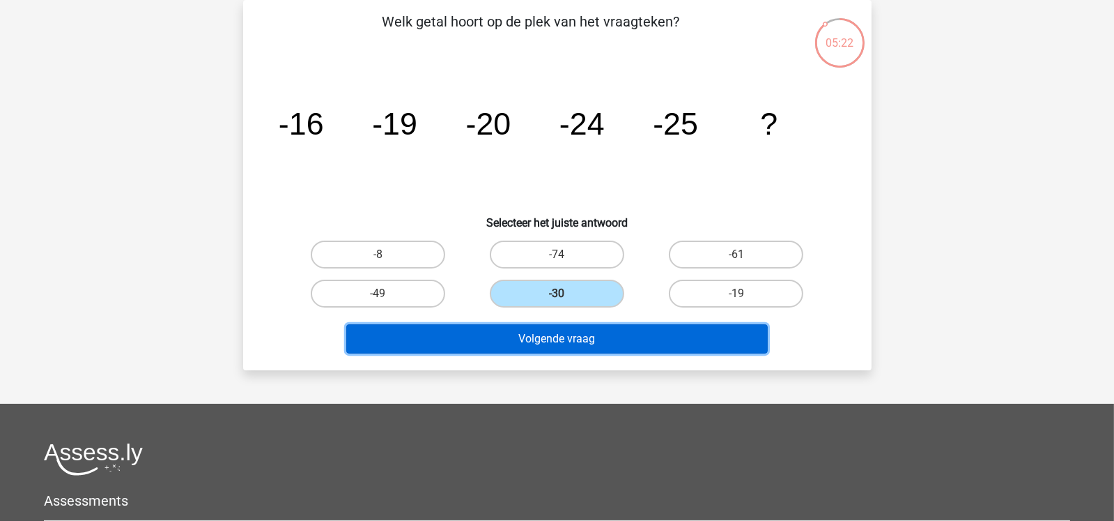
click at [560, 346] on button "Volgende vraag" at bounding box center [557, 338] width 422 height 29
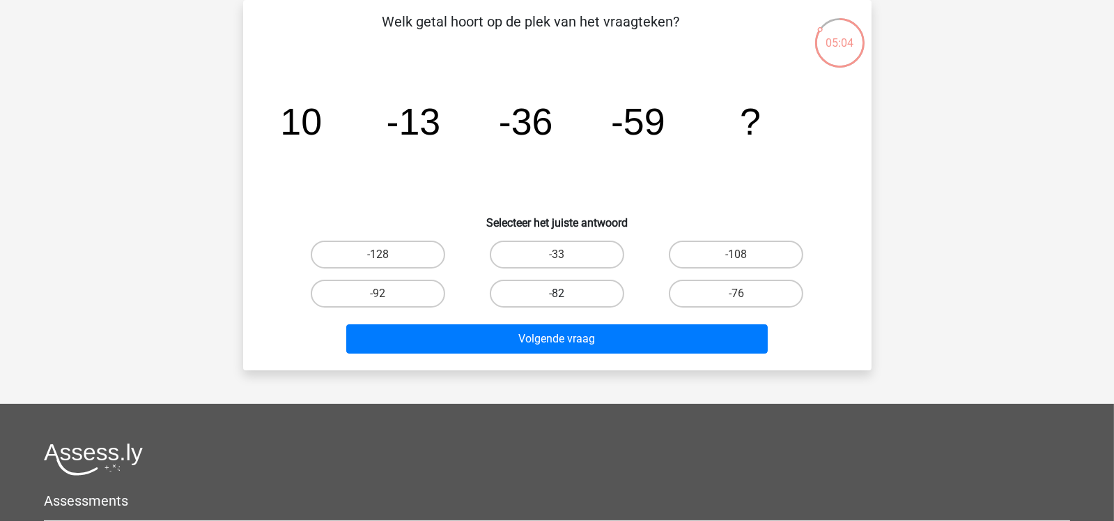
click at [550, 288] on label "-82" at bounding box center [557, 293] width 134 height 28
click at [557, 293] on input "-82" at bounding box center [561, 297] width 9 height 9
radio input "true"
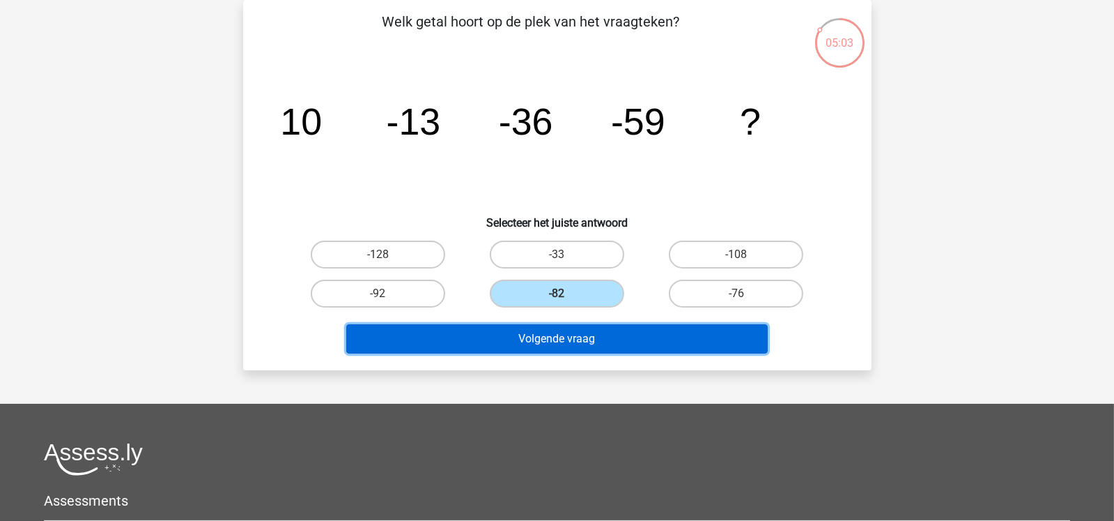
click at [536, 340] on button "Volgende vraag" at bounding box center [557, 338] width 422 height 29
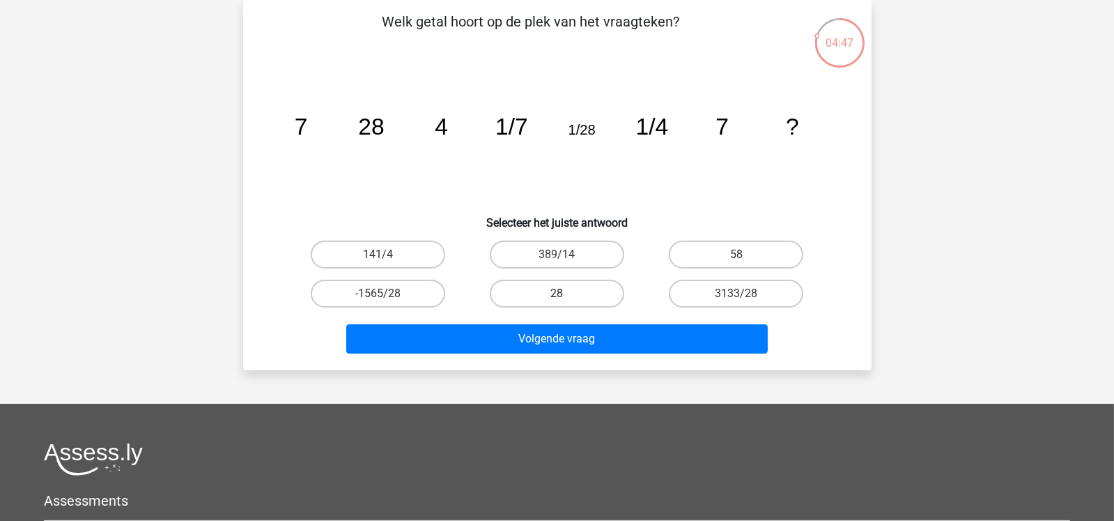
click at [579, 295] on label "28" at bounding box center [557, 293] width 134 height 28
click at [566, 295] on input "28" at bounding box center [561, 297] width 9 height 9
radio input "true"
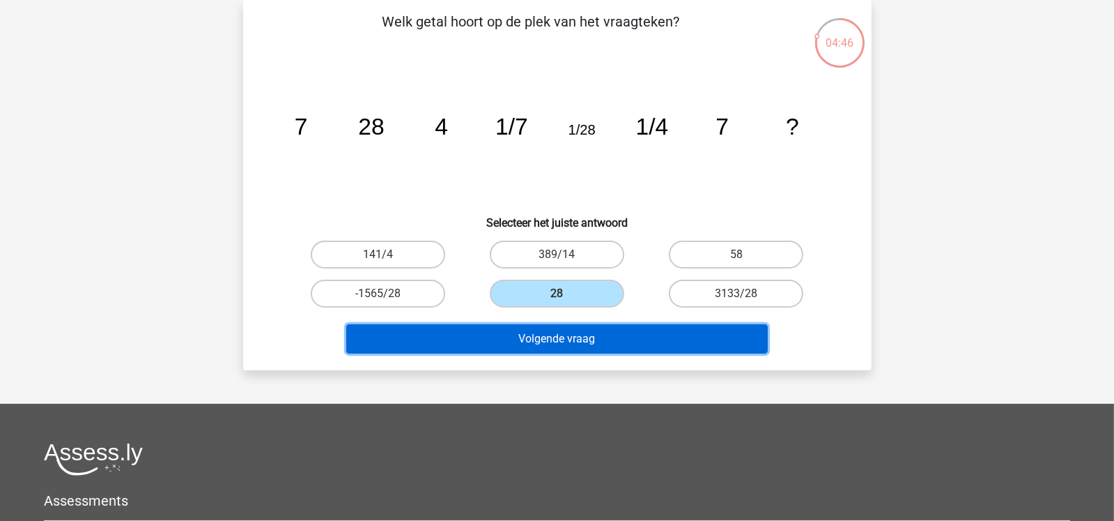
click at [570, 339] on button "Volgende vraag" at bounding box center [557, 338] width 422 height 29
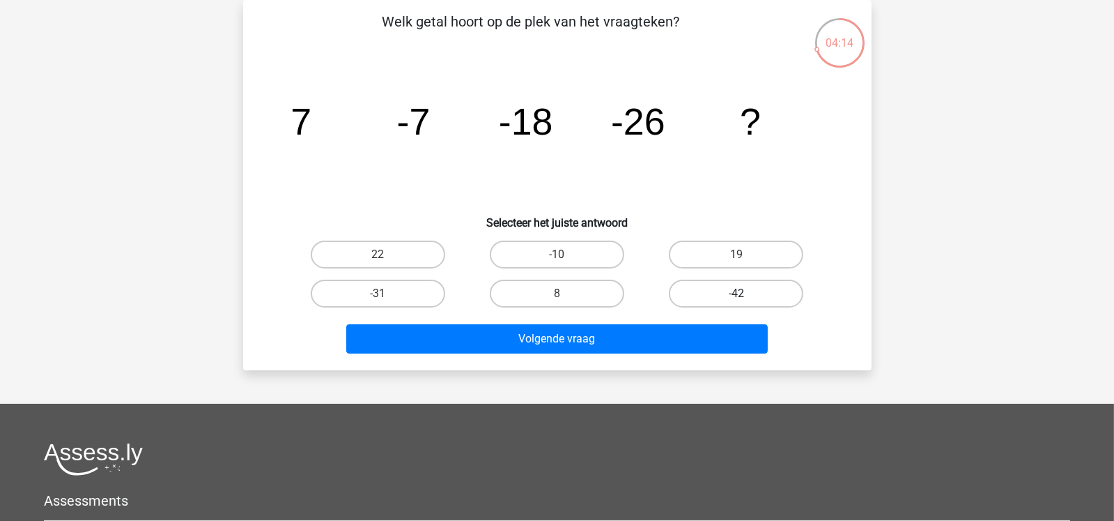
click at [727, 300] on label "-42" at bounding box center [736, 293] width 134 height 28
click at [737, 300] on input "-42" at bounding box center [741, 297] width 9 height 9
radio input "true"
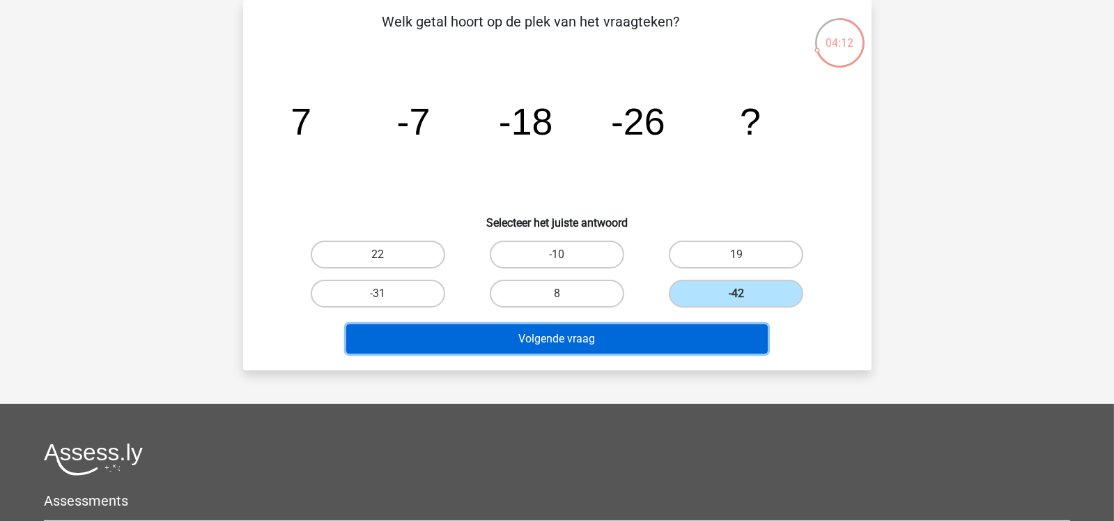
click at [608, 340] on button "Volgende vraag" at bounding box center [557, 338] width 422 height 29
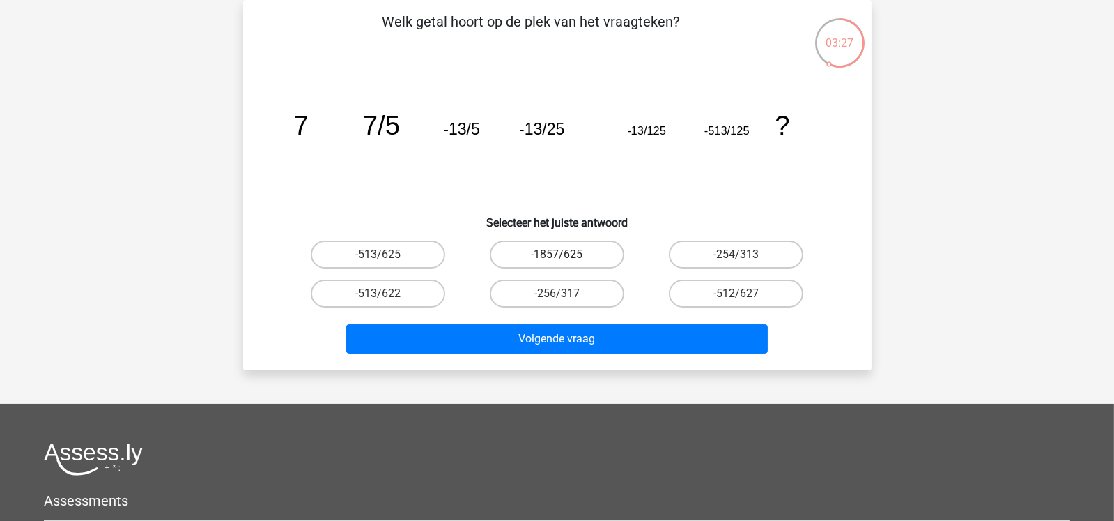
click at [597, 259] on label "-1857/625" at bounding box center [557, 254] width 134 height 28
click at [566, 259] on input "-1857/625" at bounding box center [561, 258] width 9 height 9
radio input "true"
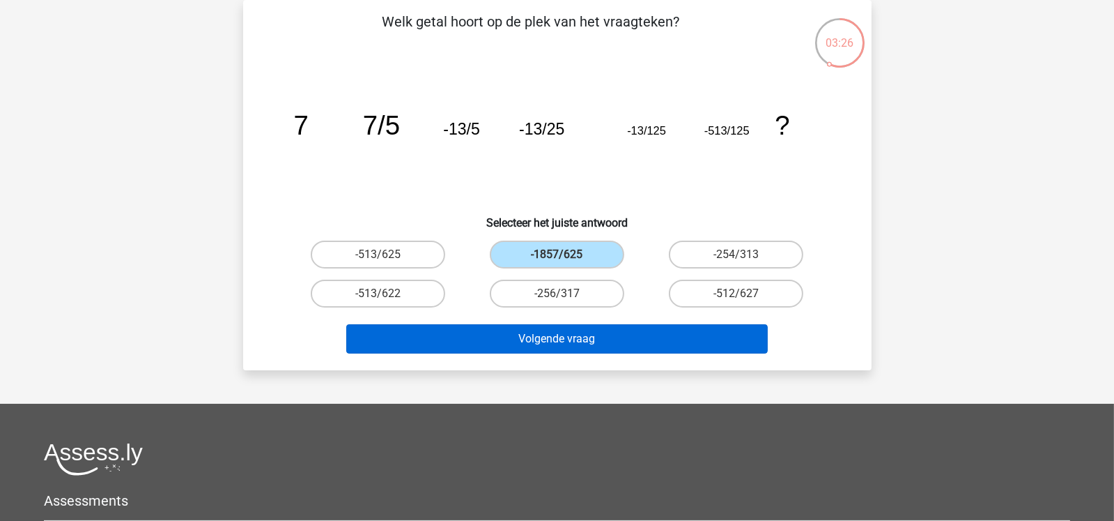
drag, startPoint x: 597, startPoint y: 259, endPoint x: 596, endPoint y: 339, distance: 80.1
click at [596, 339] on div "Welk getal hoort op de plek van het vraagteken? image/svg+xml 7 7/5 -13/5 -13/2…" at bounding box center [557, 185] width 617 height 348
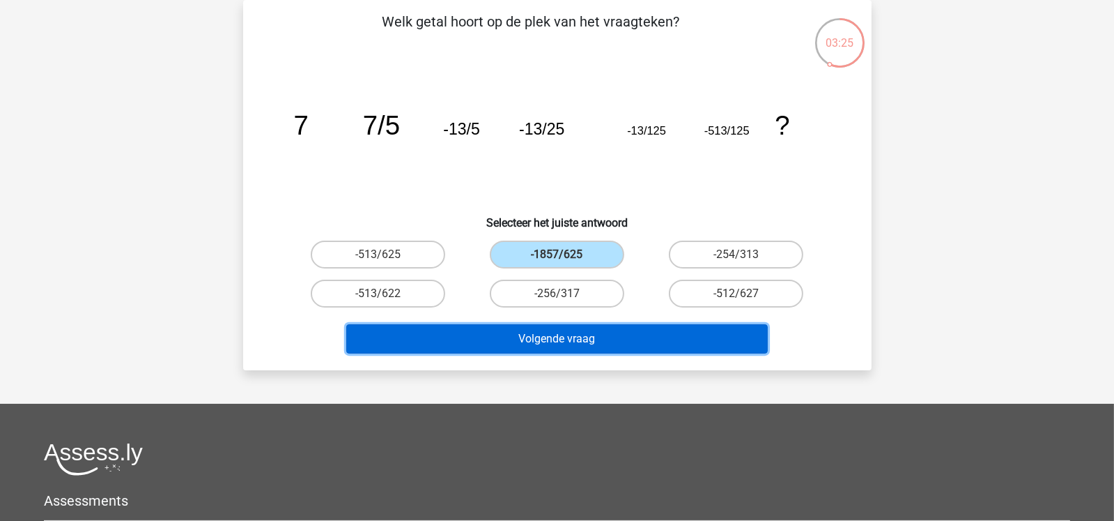
click at [596, 339] on button "Volgende vraag" at bounding box center [557, 338] width 422 height 29
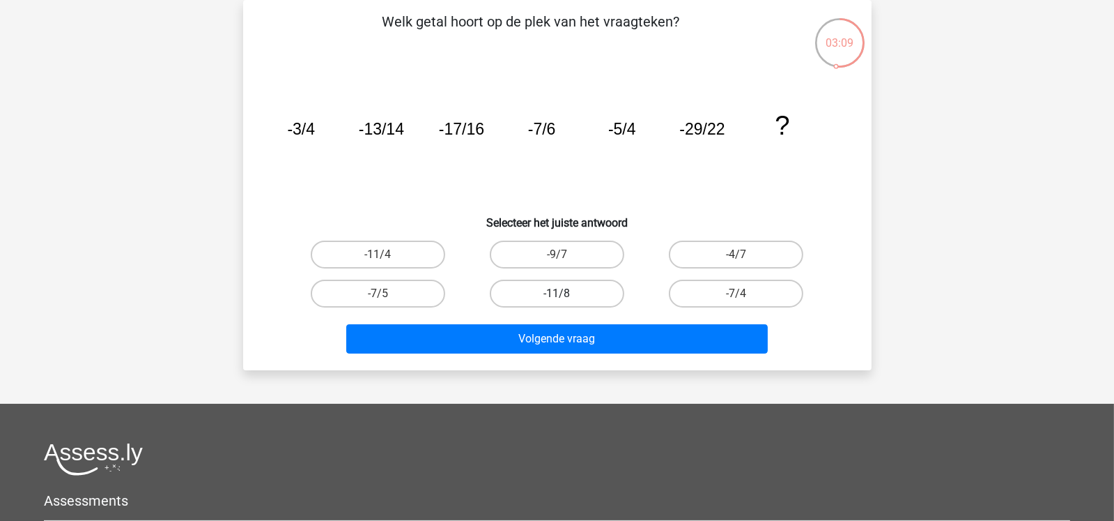
click at [596, 282] on label "-11/8" at bounding box center [557, 293] width 134 height 28
click at [566, 293] on input "-11/8" at bounding box center [561, 297] width 9 height 9
radio input "true"
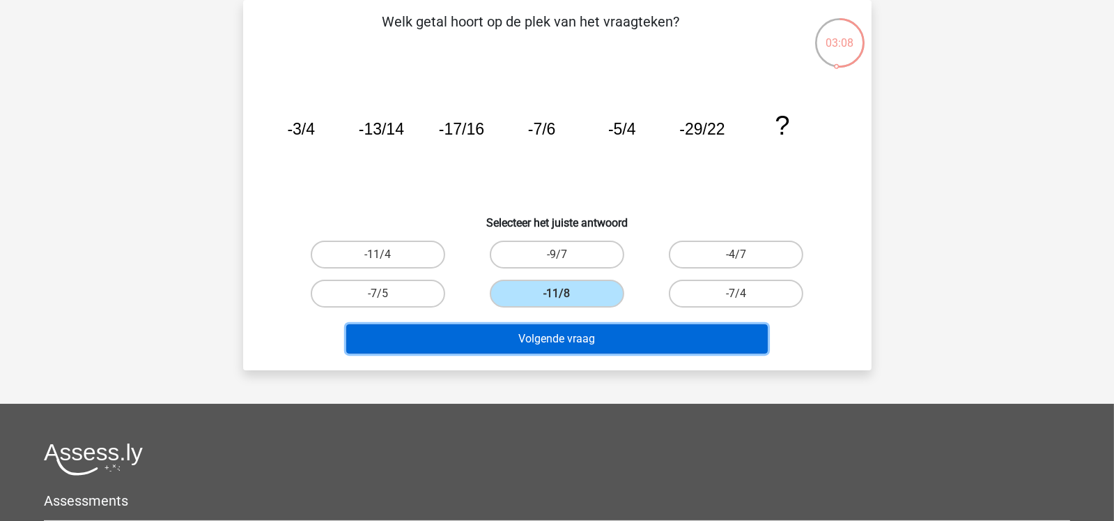
click at [606, 338] on button "Volgende vraag" at bounding box center [557, 338] width 422 height 29
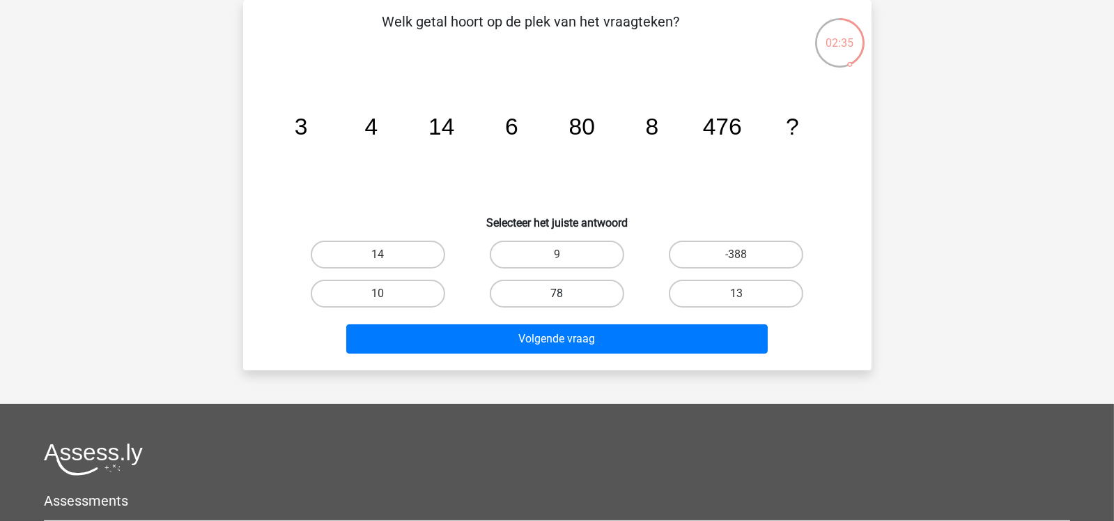
click at [567, 286] on label "78" at bounding box center [557, 293] width 134 height 28
click at [566, 293] on input "78" at bounding box center [561, 297] width 9 height 9
radio input "true"
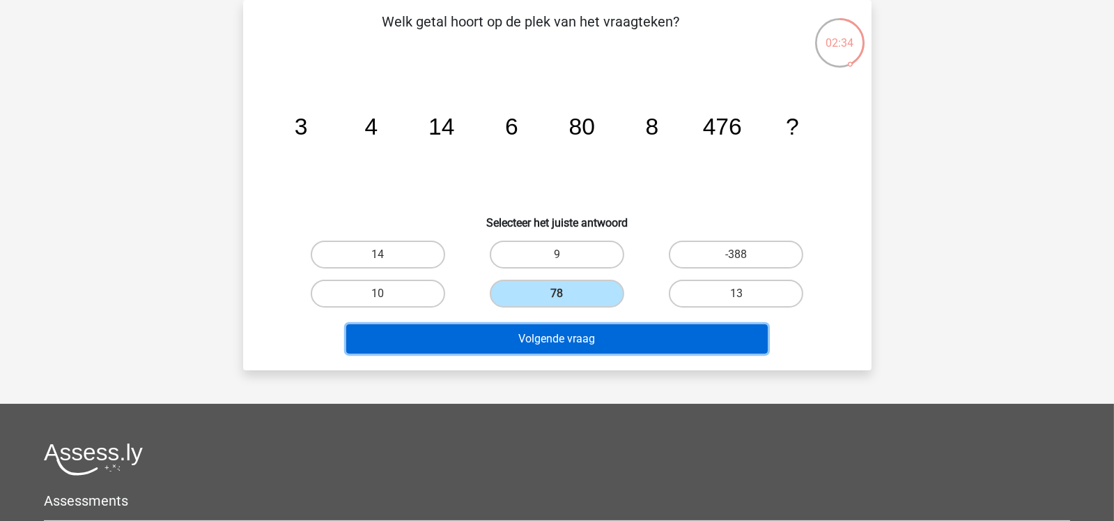
click at [589, 339] on button "Volgende vraag" at bounding box center [557, 338] width 422 height 29
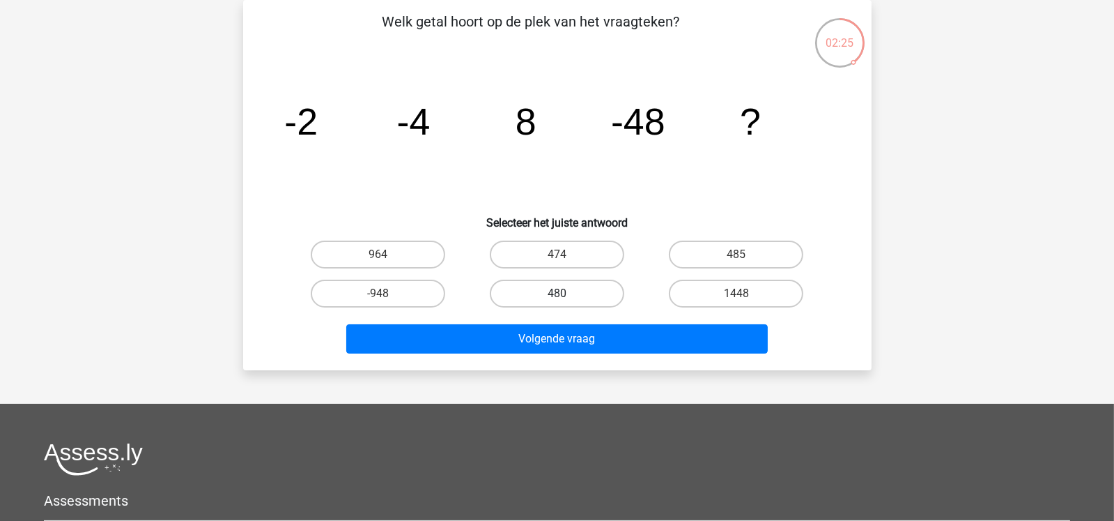
click at [583, 296] on label "480" at bounding box center [557, 293] width 134 height 28
click at [566, 296] on input "480" at bounding box center [561, 297] width 9 height 9
radio input "true"
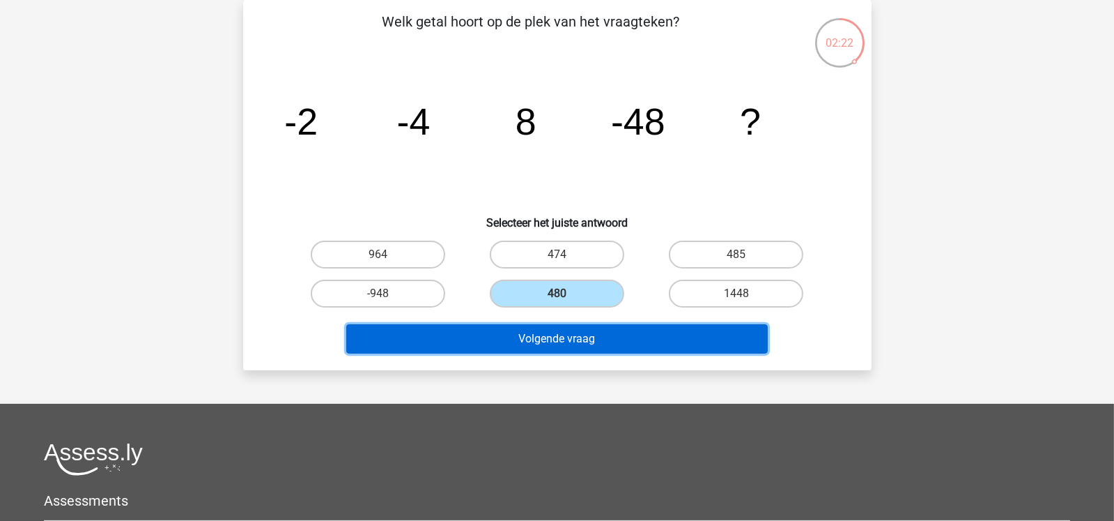
click at [661, 335] on button "Volgende vraag" at bounding box center [557, 338] width 422 height 29
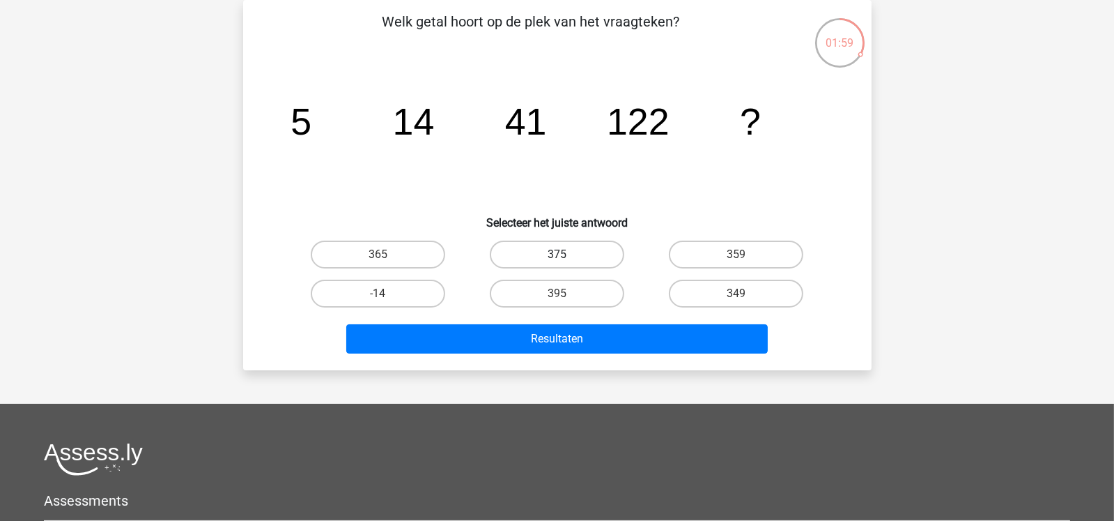
click at [599, 249] on label "375" at bounding box center [557, 254] width 134 height 28
click at [566, 254] on input "375" at bounding box center [561, 258] width 9 height 9
radio input "true"
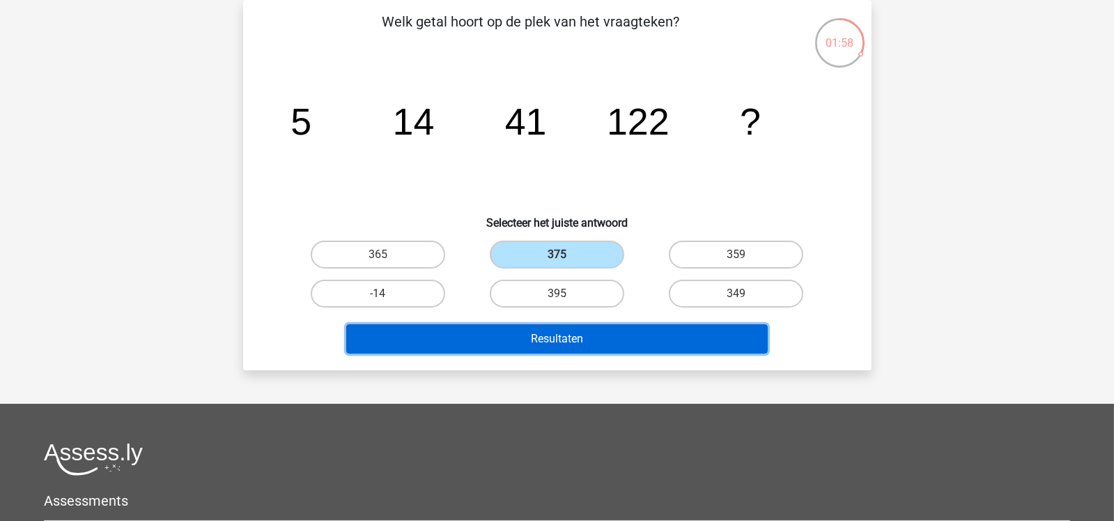
click at [594, 339] on button "Resultaten" at bounding box center [557, 338] width 422 height 29
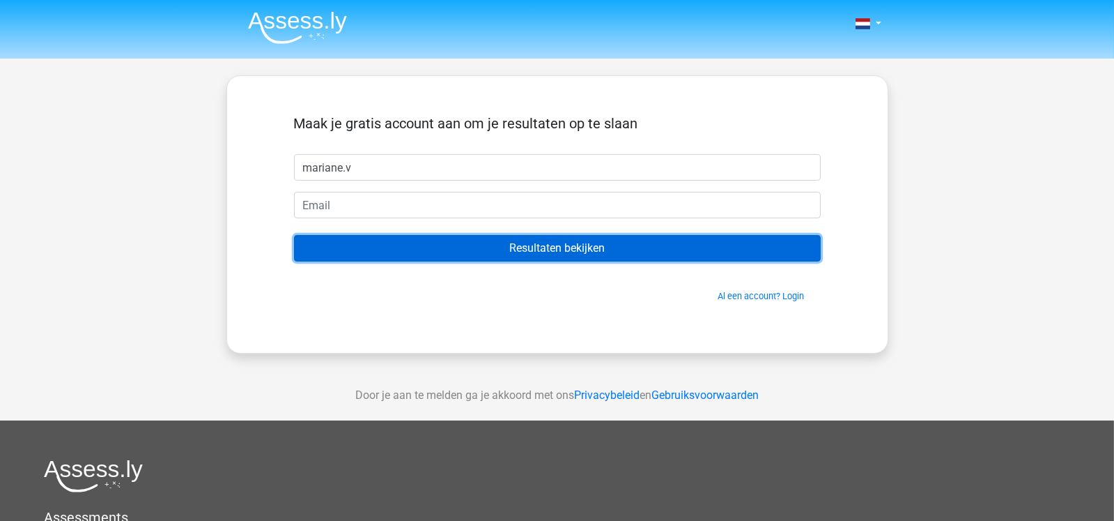
click at [631, 249] on input "Resultaten bekijken" at bounding box center [557, 248] width 527 height 26
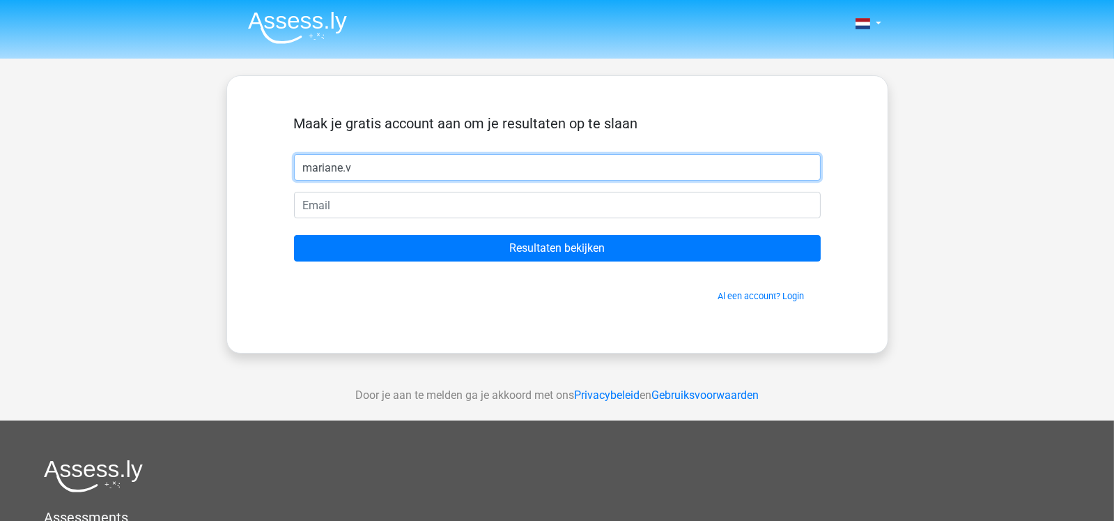
click at [598, 162] on input "mariane.v" at bounding box center [557, 167] width 527 height 26
type input "mariane.verweijen"
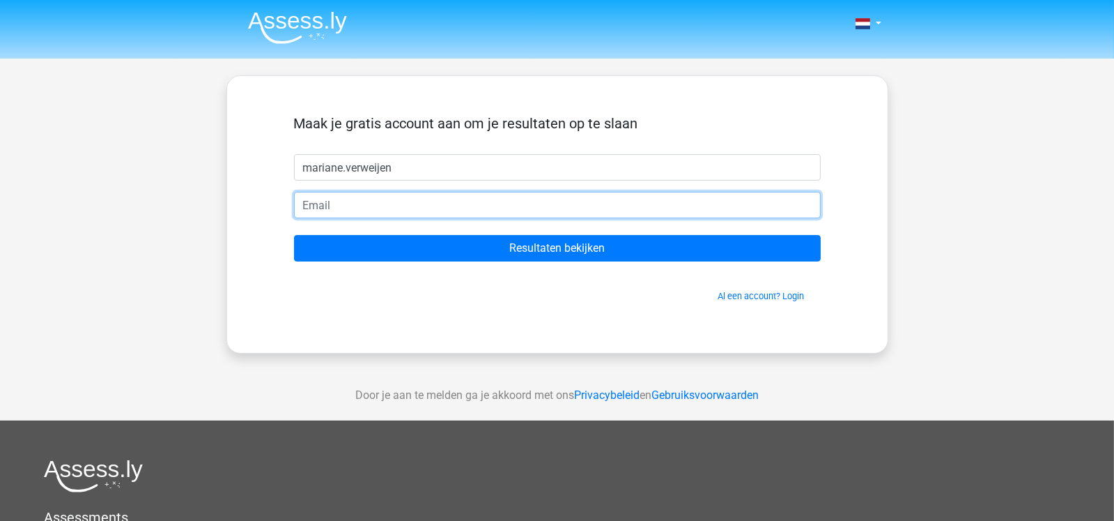
click at [555, 213] on input "email" at bounding box center [557, 205] width 527 height 26
type input "[EMAIL_ADDRESS][DOMAIN_NAME]"
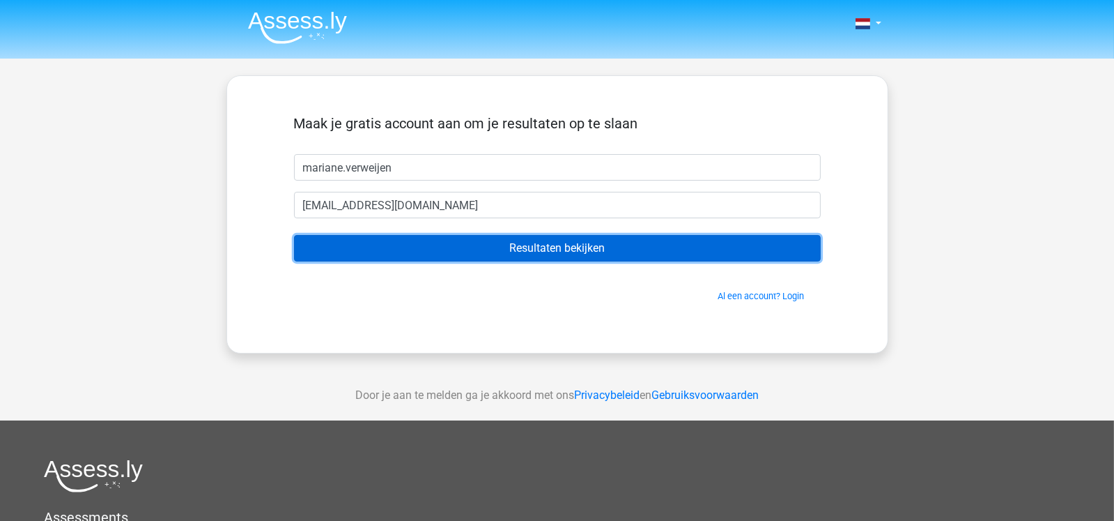
click at [506, 245] on input "Resultaten bekijken" at bounding box center [557, 248] width 527 height 26
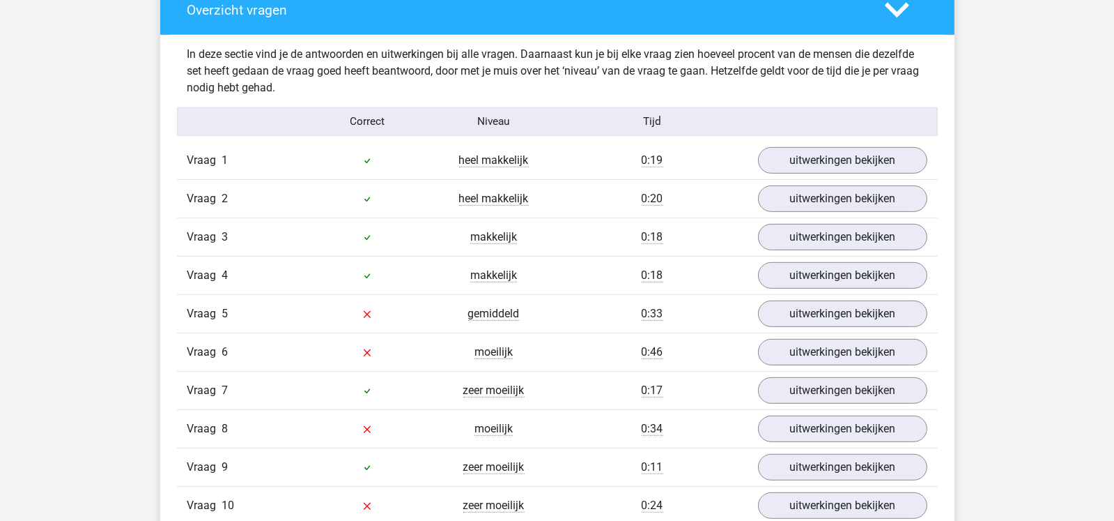
scroll to position [1100, 0]
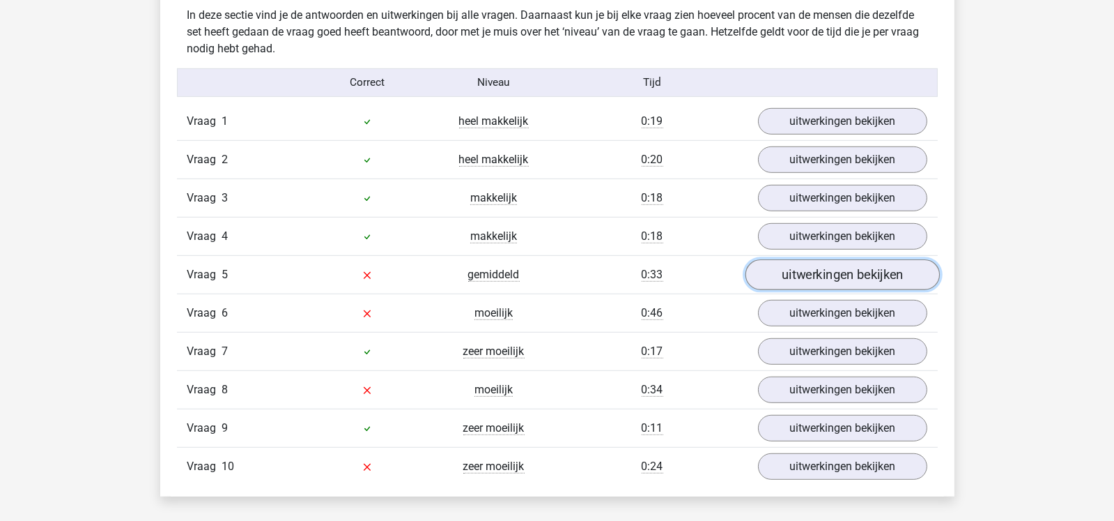
click at [826, 269] on link "uitwerkingen bekijken" at bounding box center [842, 274] width 194 height 31
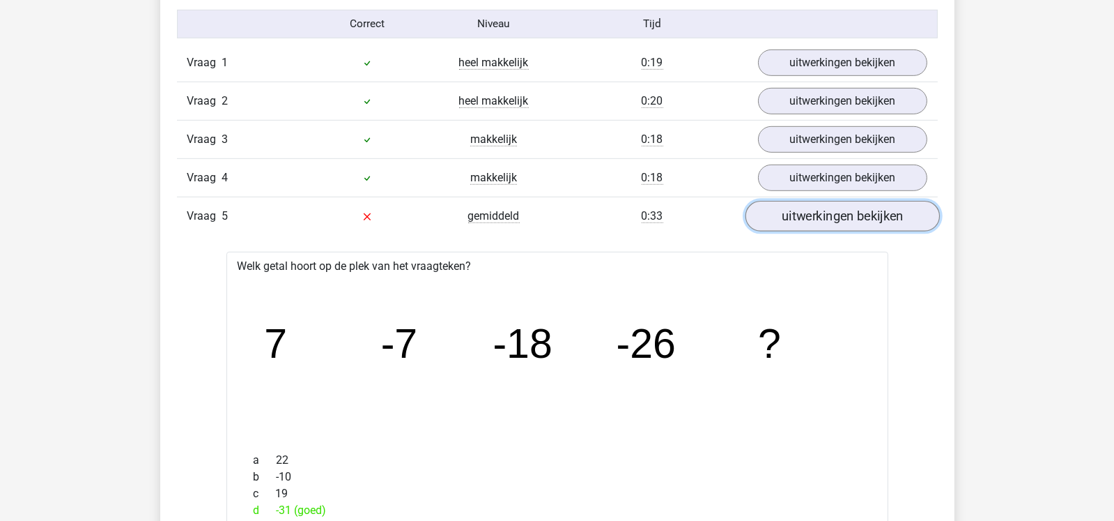
scroll to position [1128, 0]
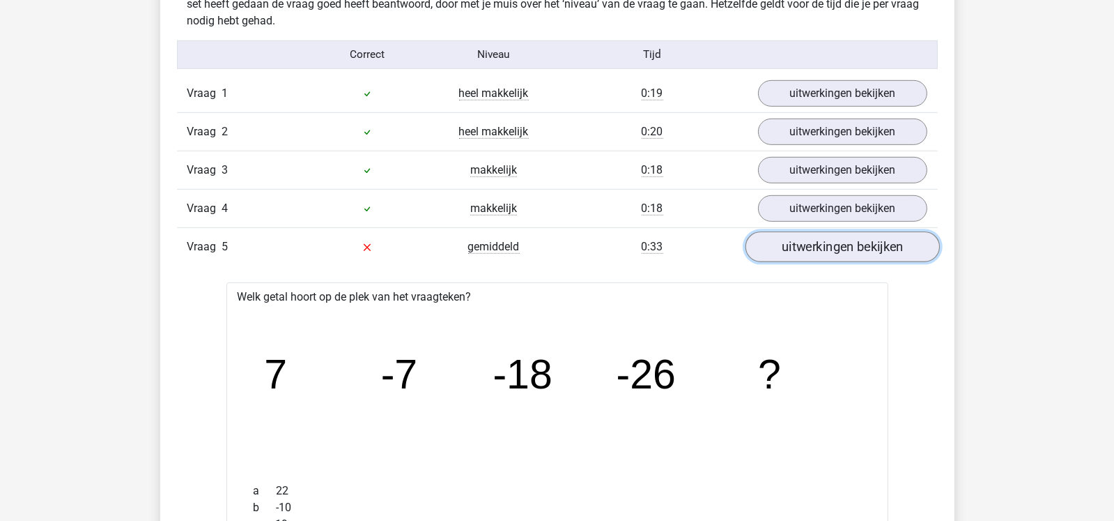
click at [868, 245] on link "uitwerkingen bekijken" at bounding box center [842, 246] width 194 height 31
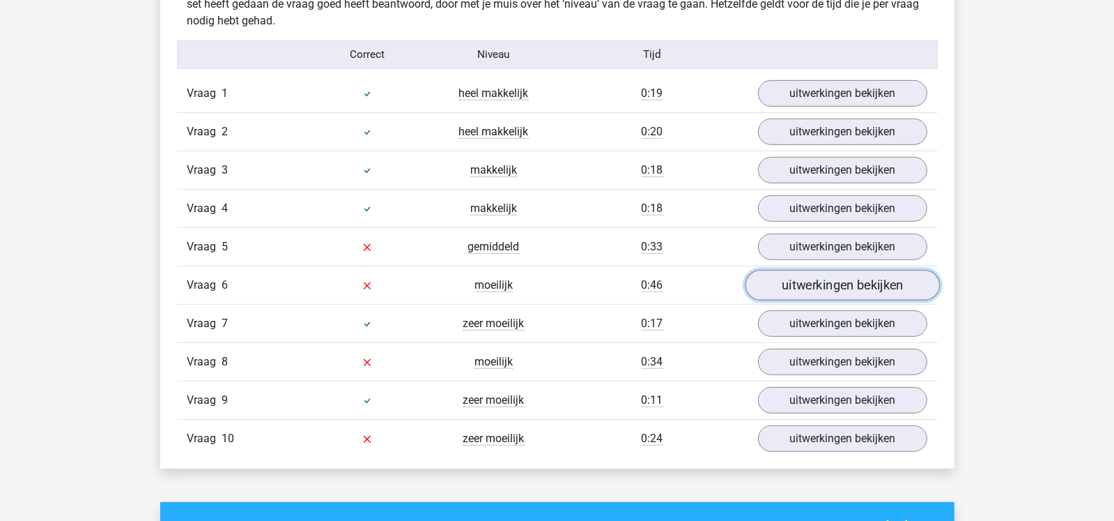
click at [855, 277] on link "uitwerkingen bekijken" at bounding box center [842, 285] width 194 height 31
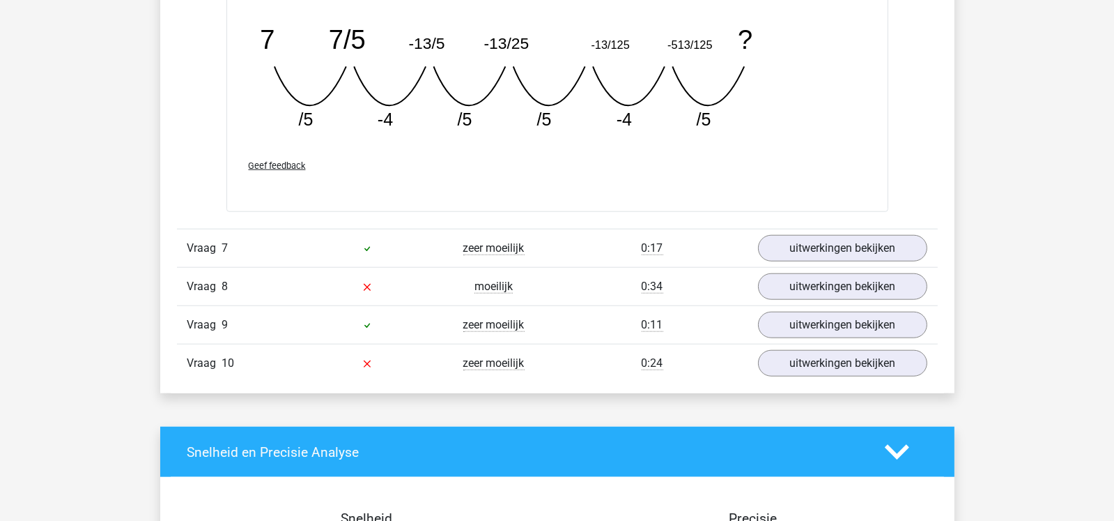
scroll to position [1816, 0]
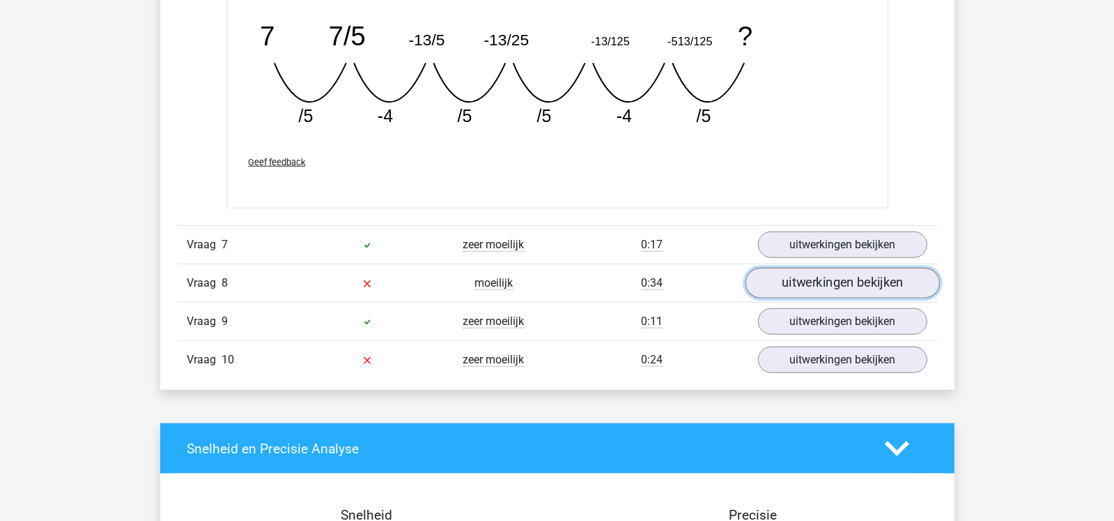
click at [854, 275] on link "uitwerkingen bekijken" at bounding box center [842, 283] width 194 height 31
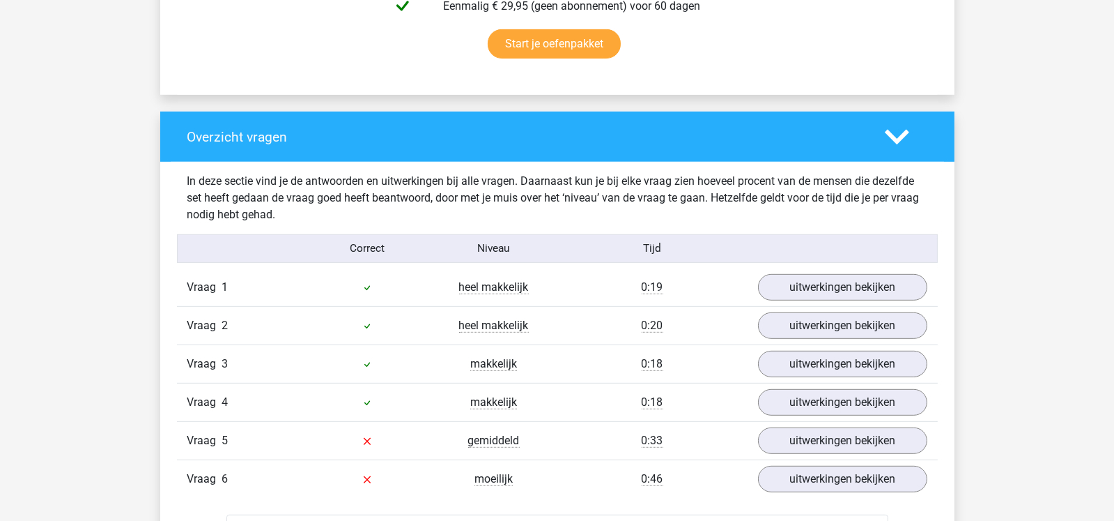
scroll to position [880, 0]
